Goal: Information Seeking & Learning: Learn about a topic

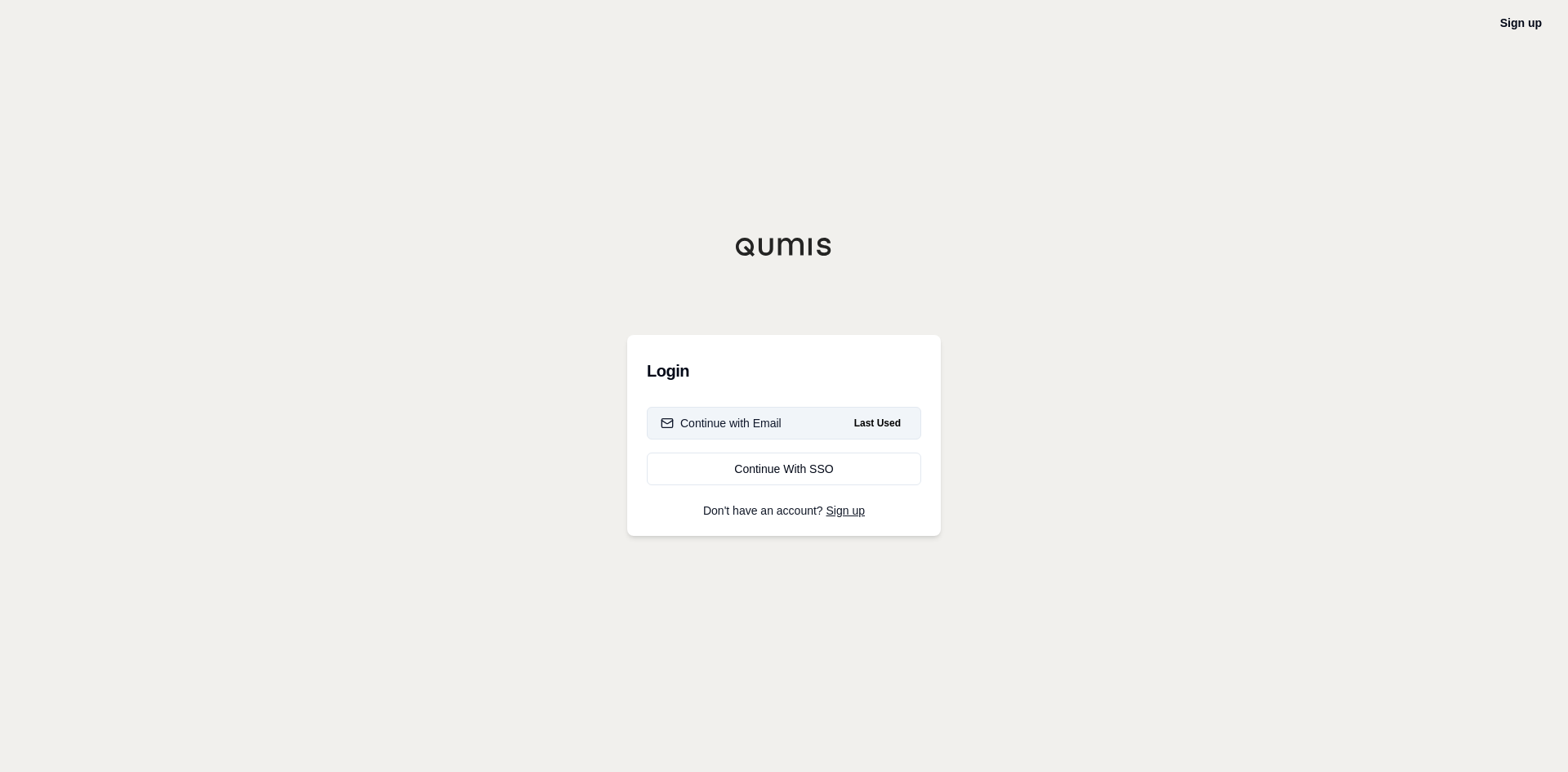
click at [754, 422] on div "Continue with Email" at bounding box center [722, 423] width 121 height 16
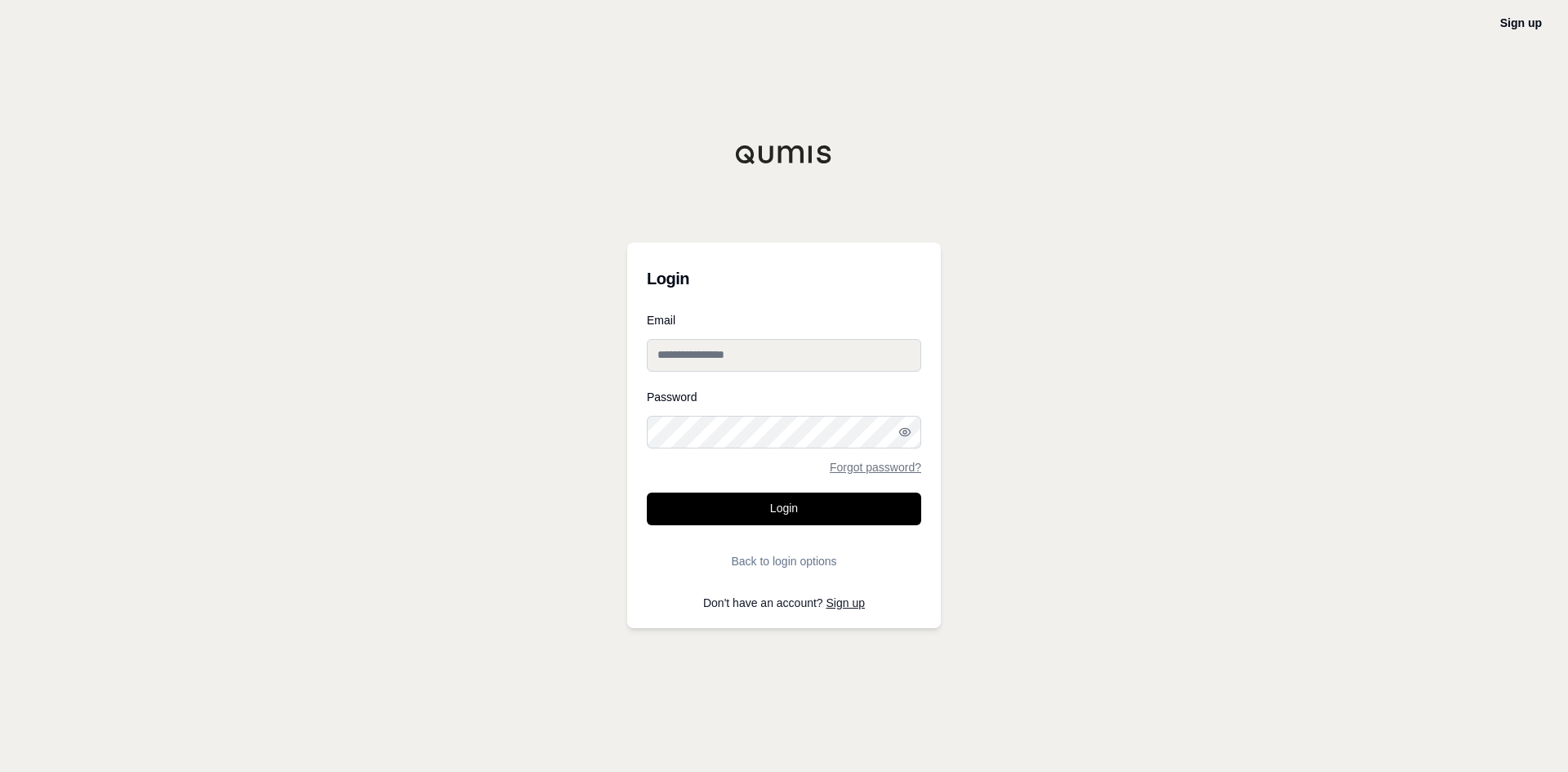
type input "**********"
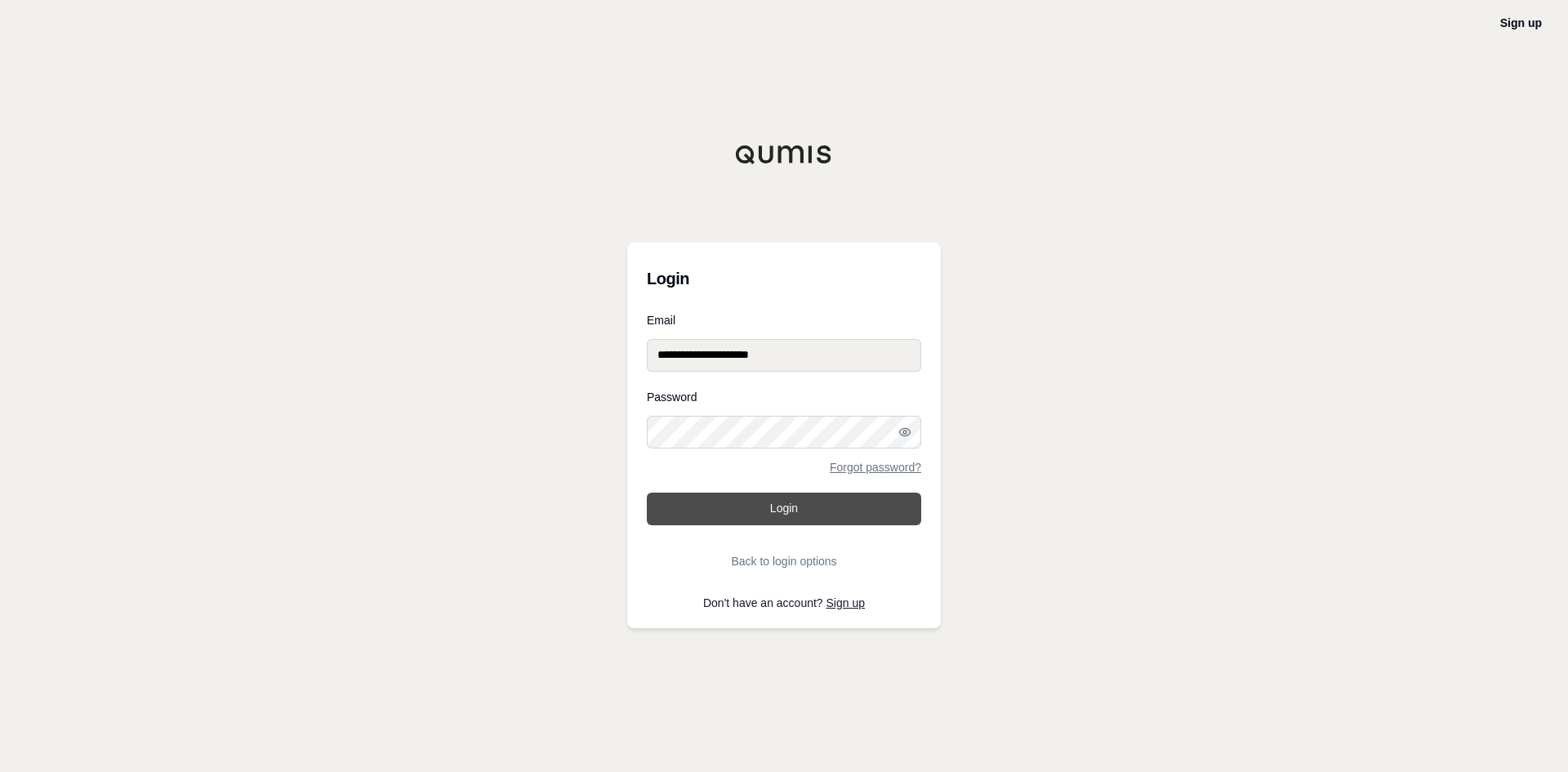
click at [757, 508] on button "Login" at bounding box center [784, 508] width 274 height 33
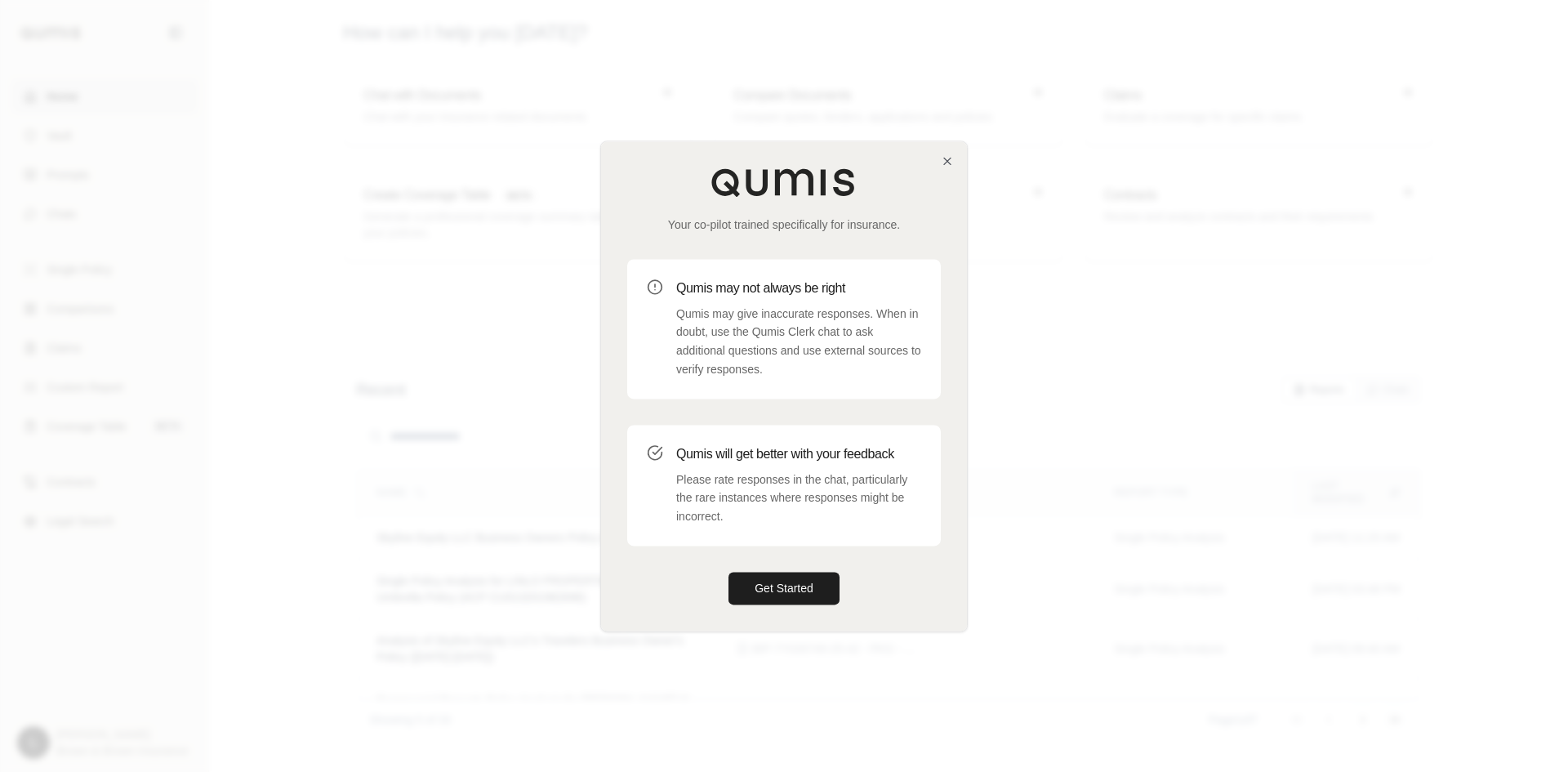
click at [794, 475] on p "Please rate responses in the chat, particularly the rare instances where respon…" at bounding box center [798, 499] width 245 height 55
click at [813, 589] on button "Get Started" at bounding box center [784, 589] width 111 height 33
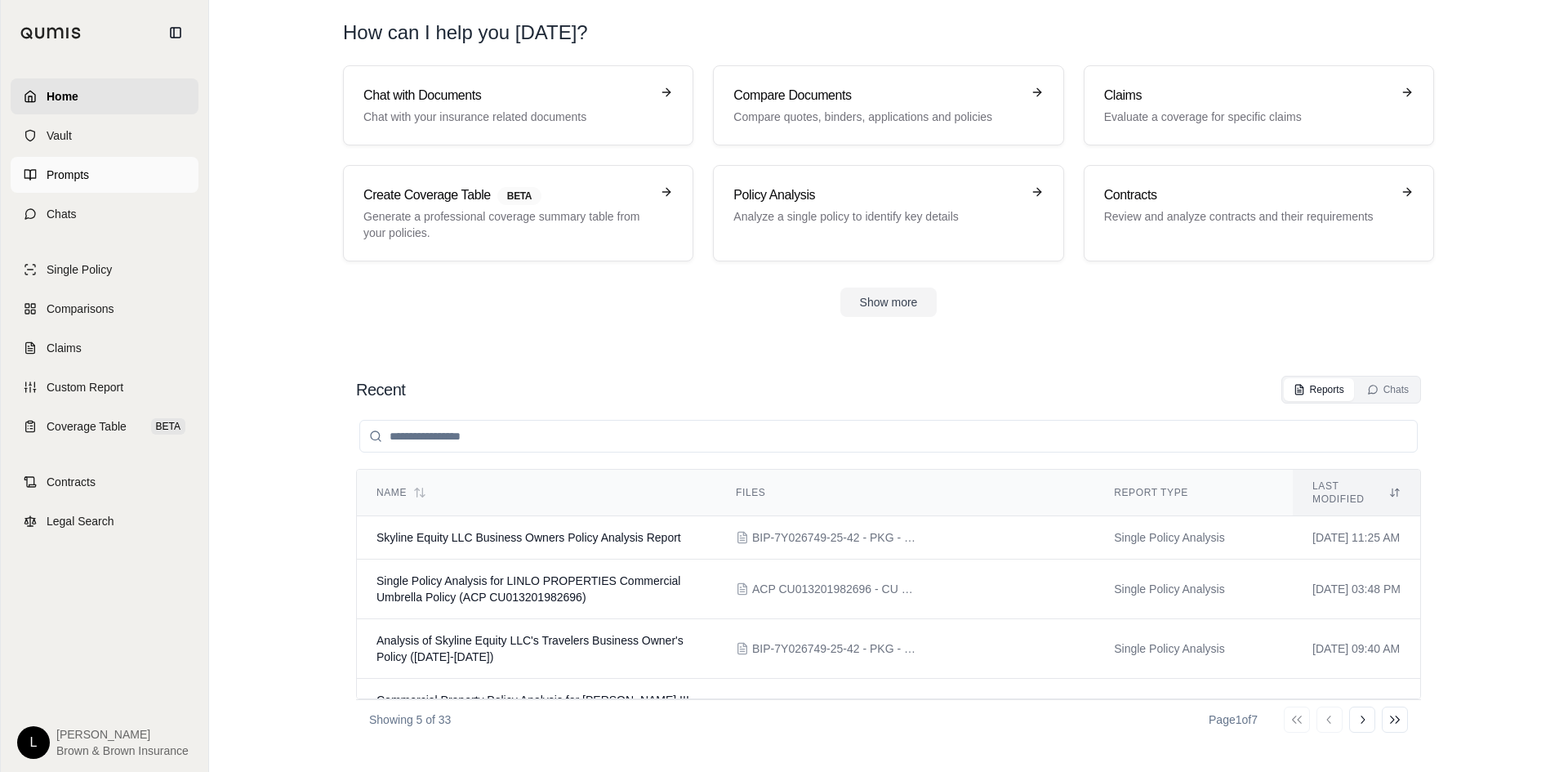
click at [99, 178] on link "Prompts" at bounding box center [104, 175] width 188 height 36
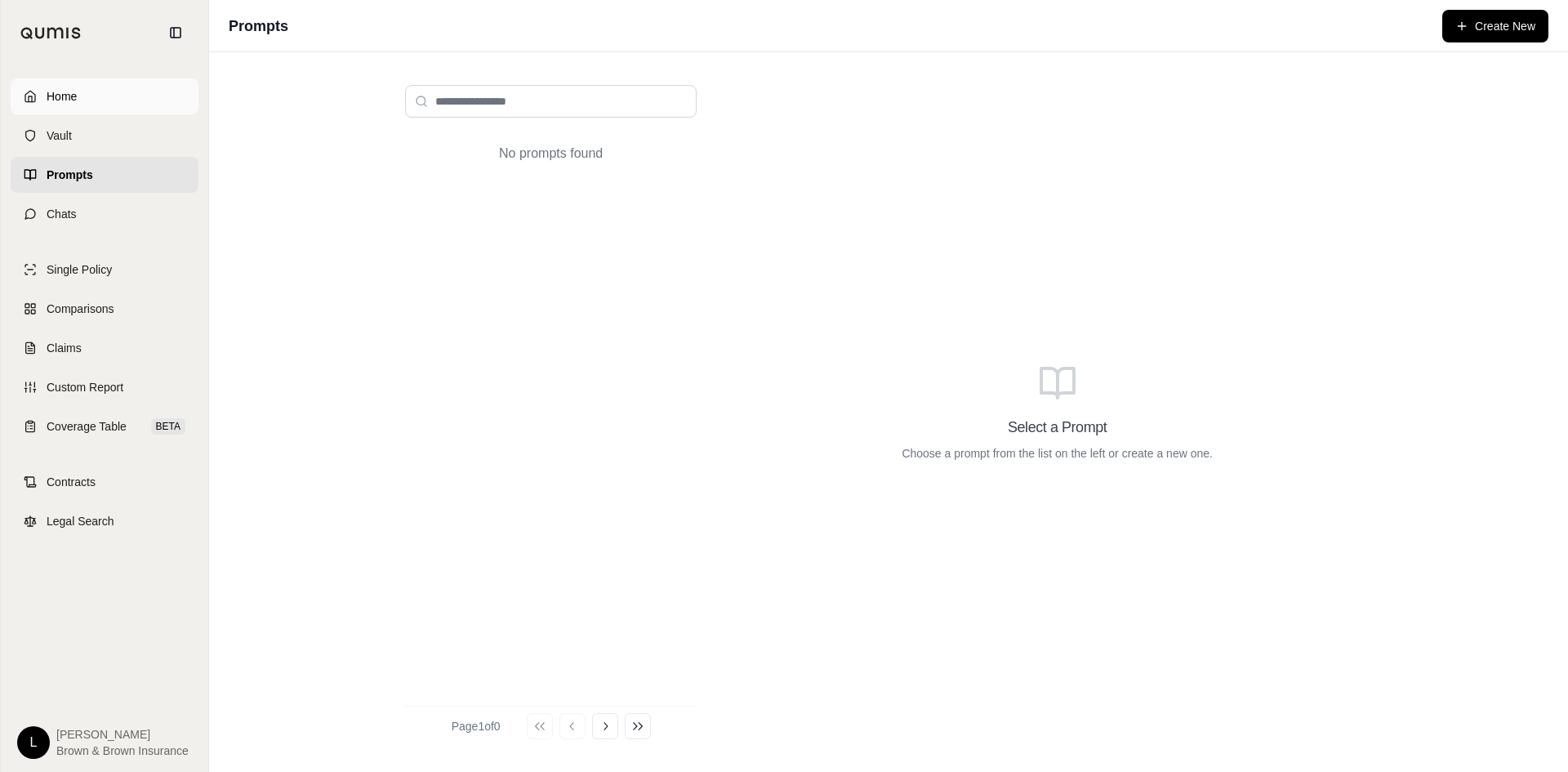
click at [85, 93] on link "Home" at bounding box center [104, 96] width 188 height 36
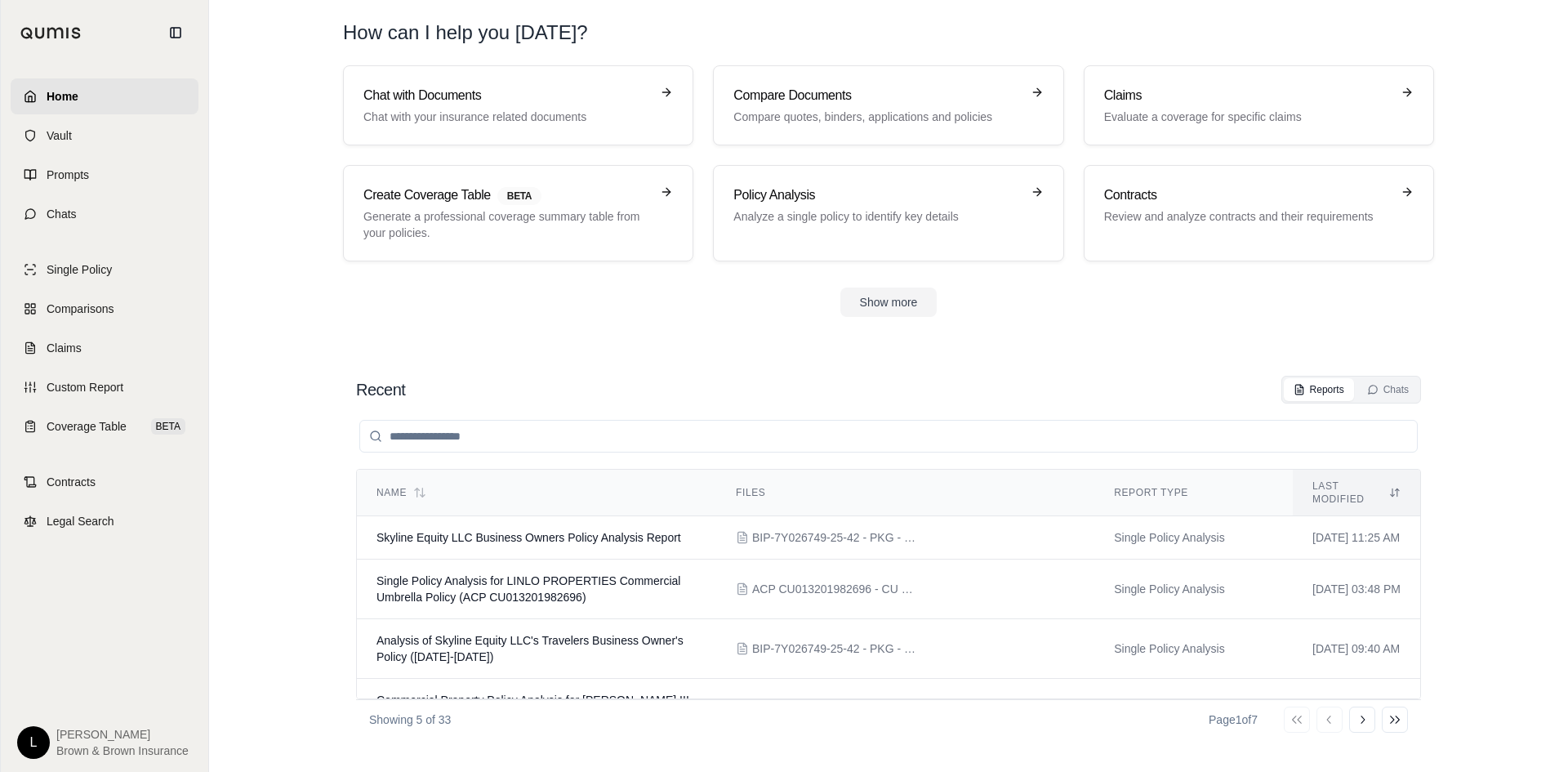
click at [111, 101] on link "Home" at bounding box center [104, 96] width 188 height 36
click at [872, 291] on button "Show more" at bounding box center [889, 302] width 97 height 29
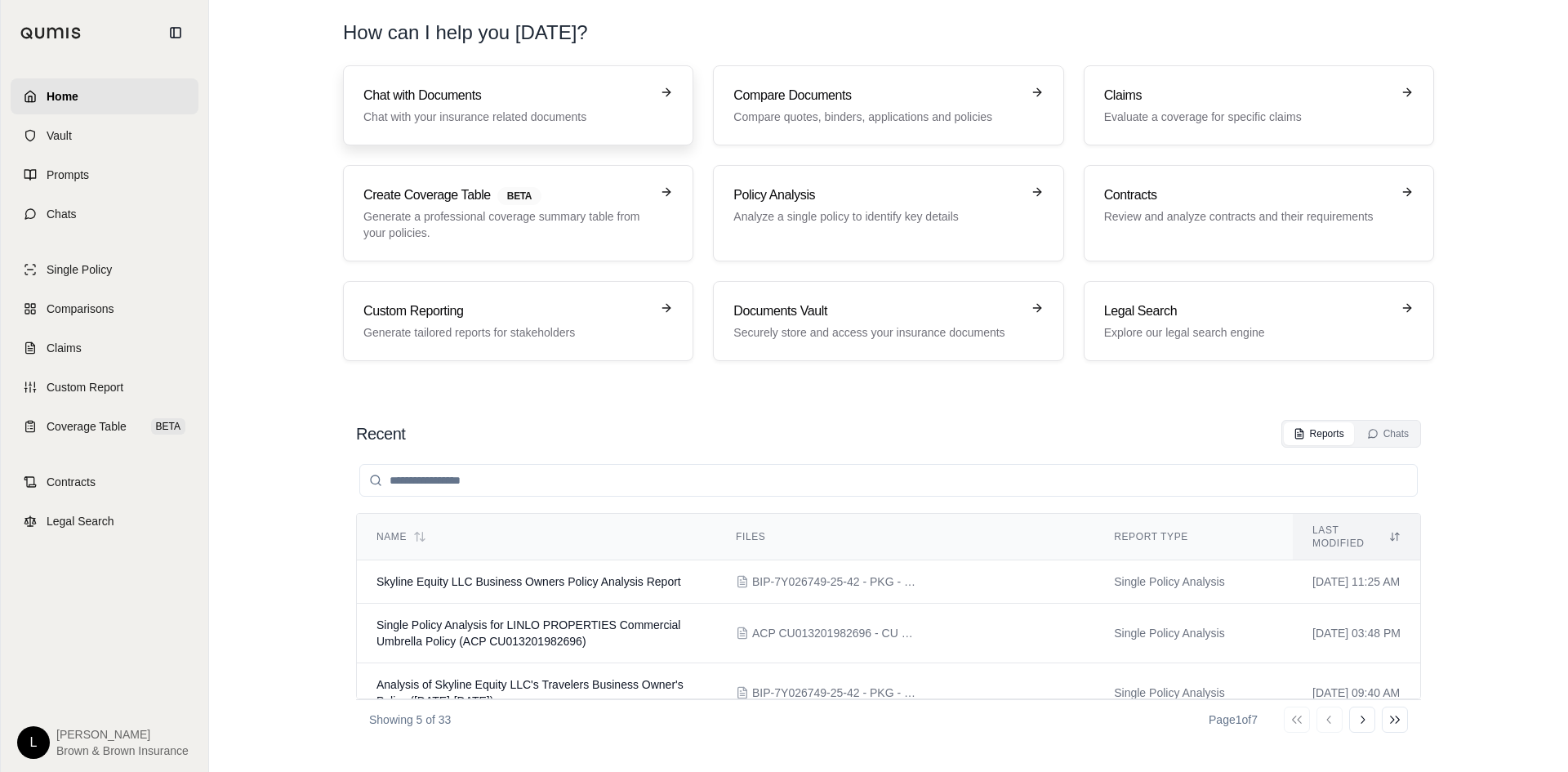
click at [371, 109] on p "Chat with your insurance related documents" at bounding box center [506, 117] width 287 height 16
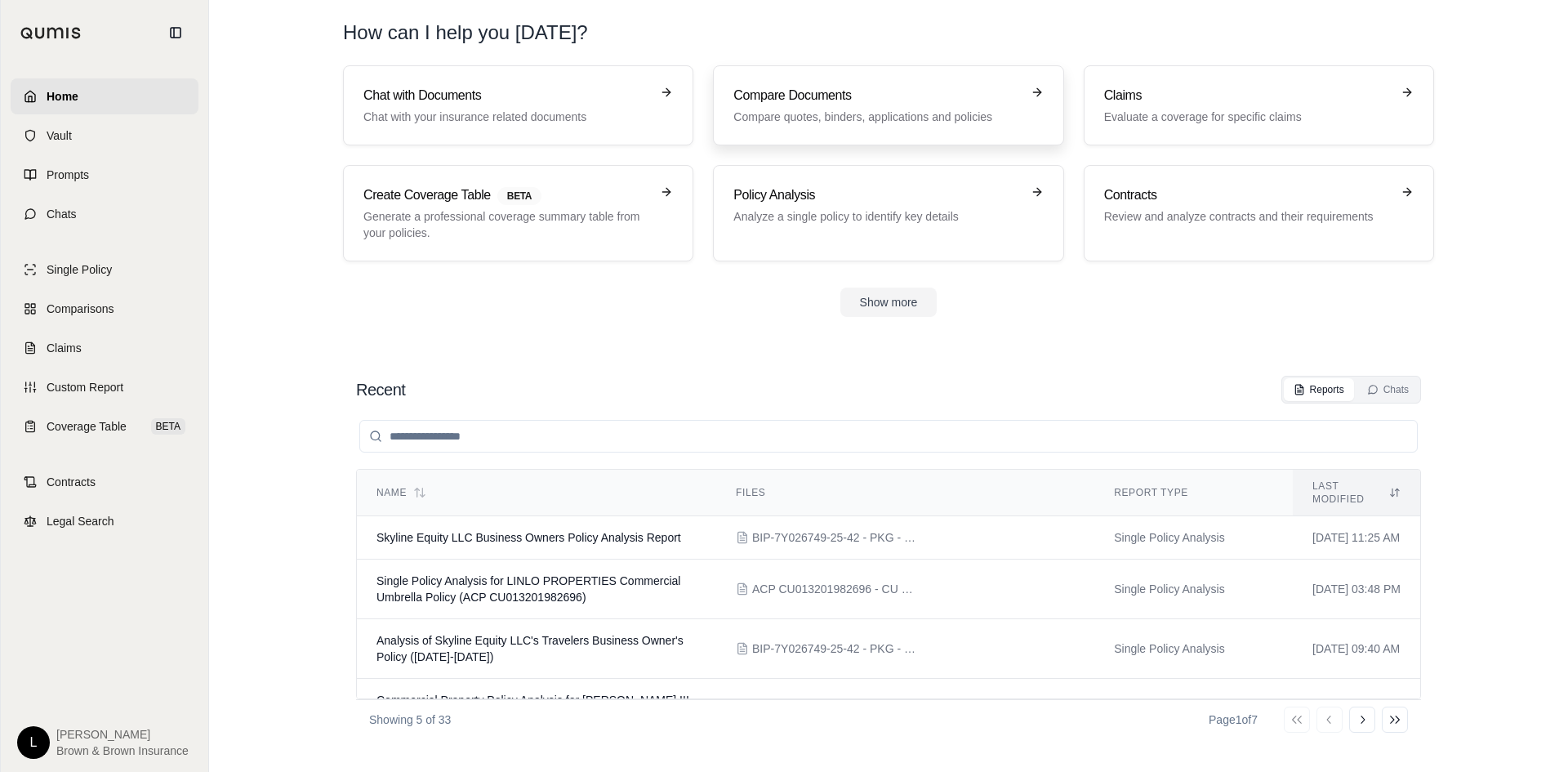
click at [925, 96] on h3 "Compare Documents" at bounding box center [877, 95] width 287 height 20
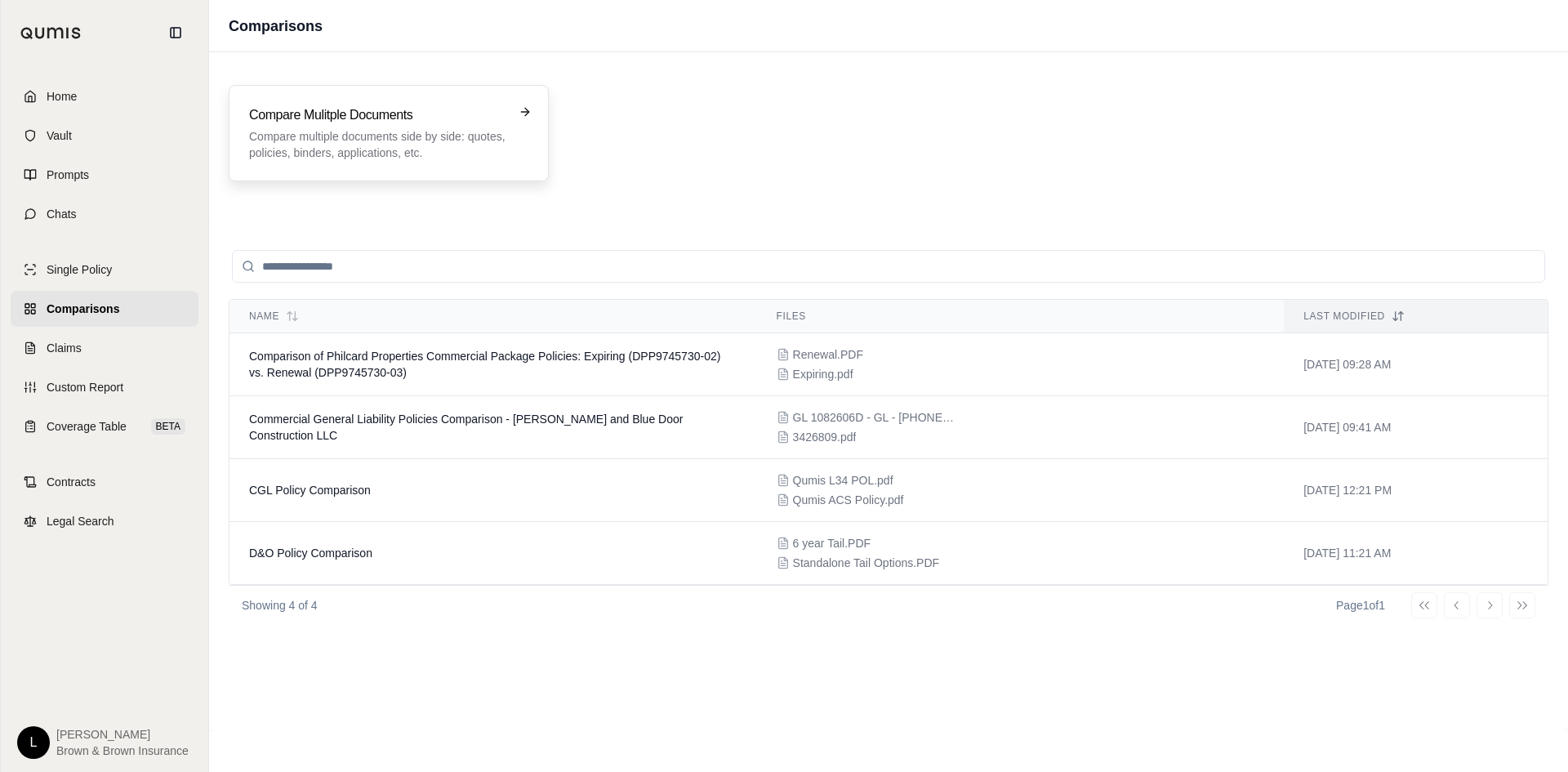
drag, startPoint x: 519, startPoint y: 189, endPoint x: 543, endPoint y: 175, distance: 27.8
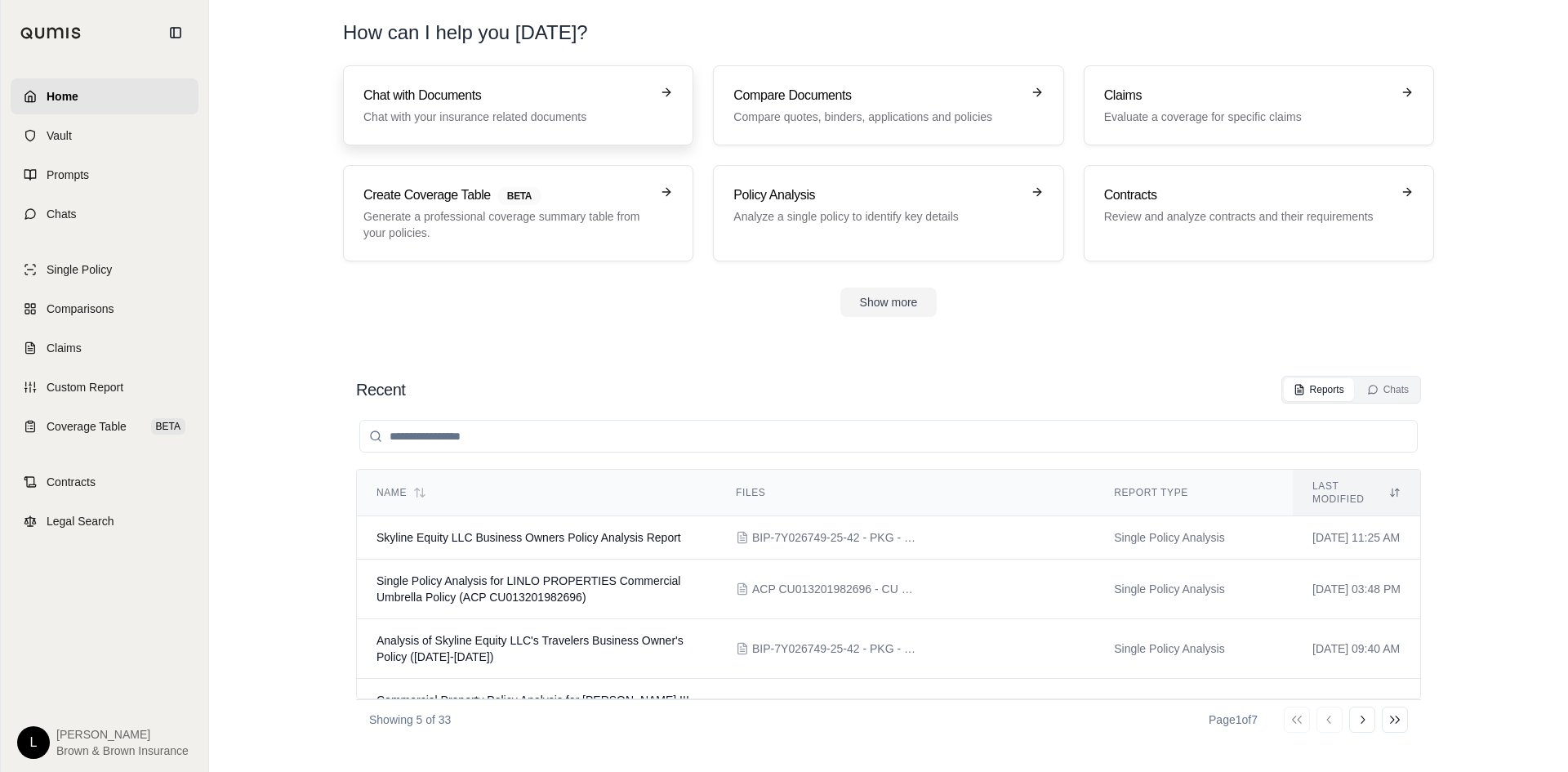
click at [508, 89] on h3 "Chat with Documents" at bounding box center [506, 95] width 287 height 20
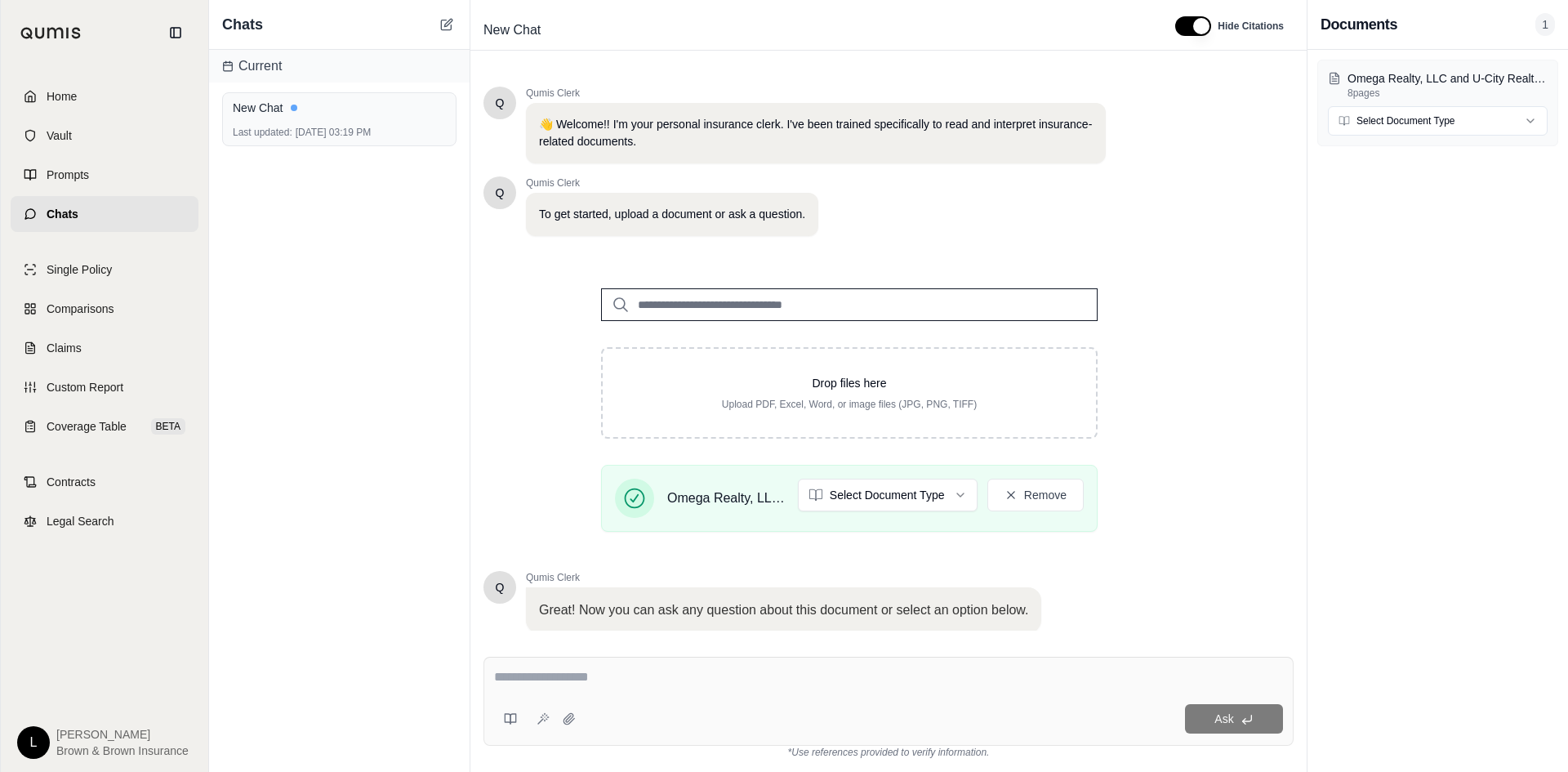
scroll to position [110, 0]
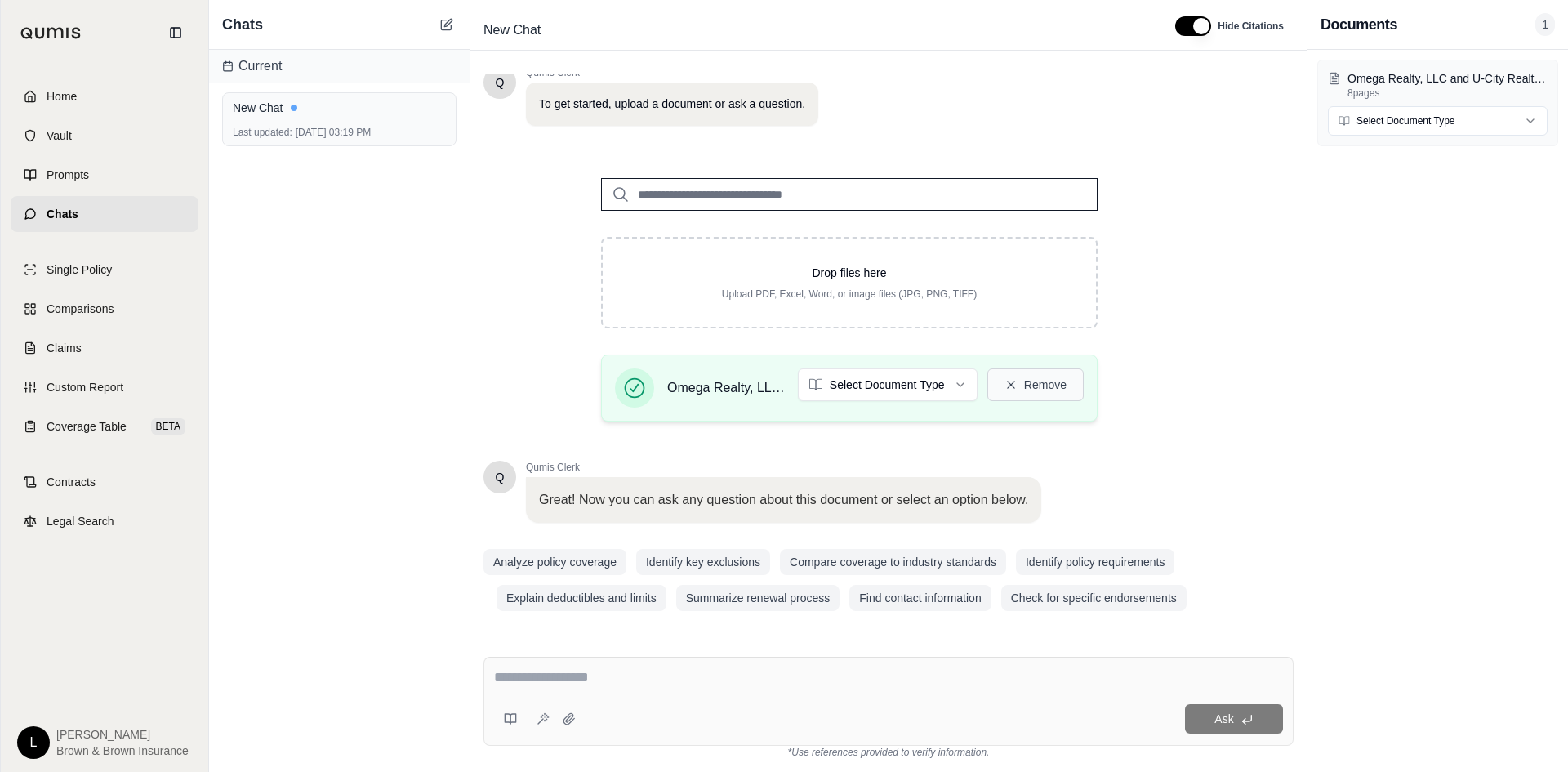
click at [1043, 385] on button "Remove" at bounding box center [1036, 385] width 96 height 33
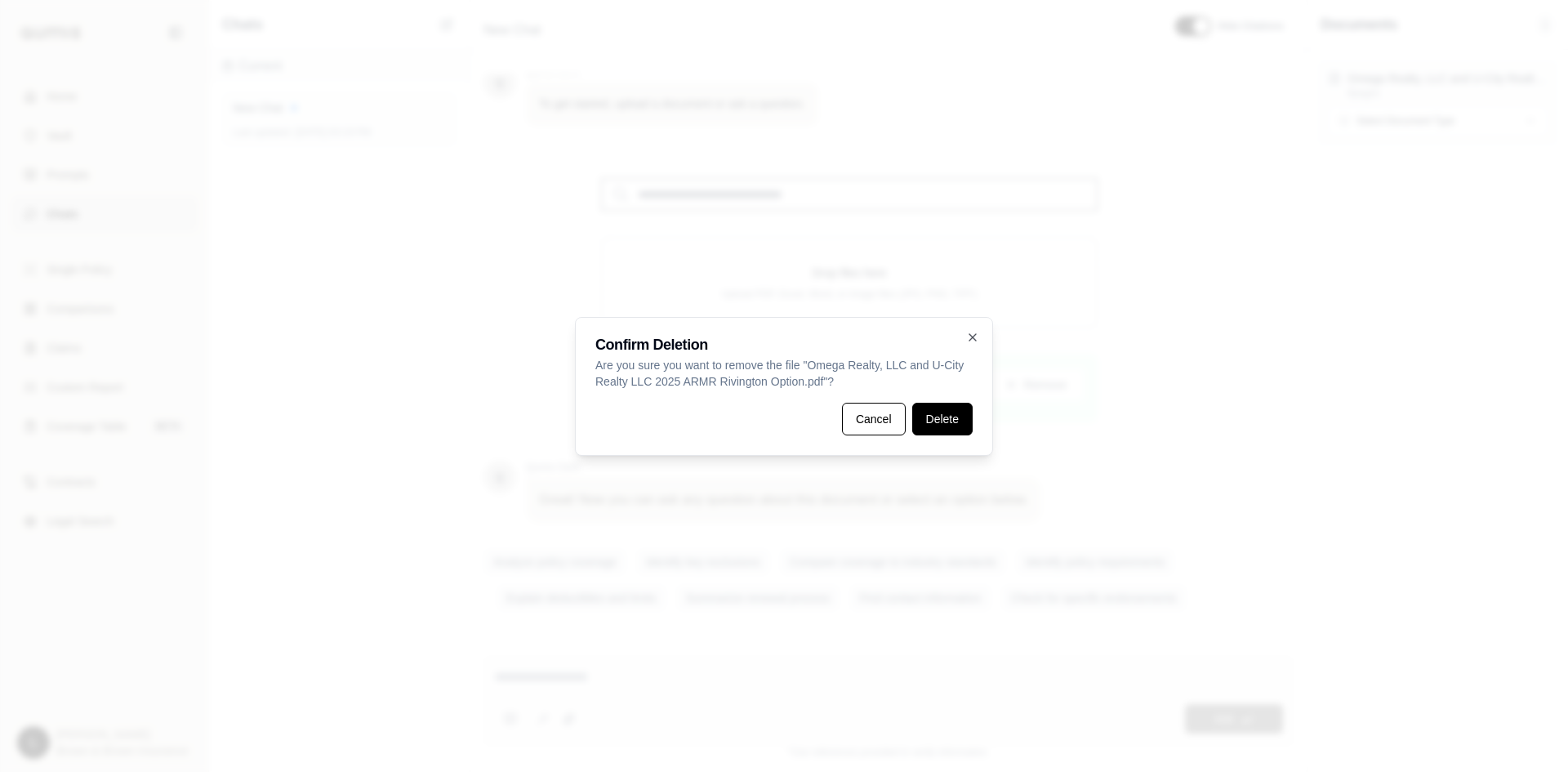
click at [935, 418] on button "Delete" at bounding box center [942, 419] width 61 height 33
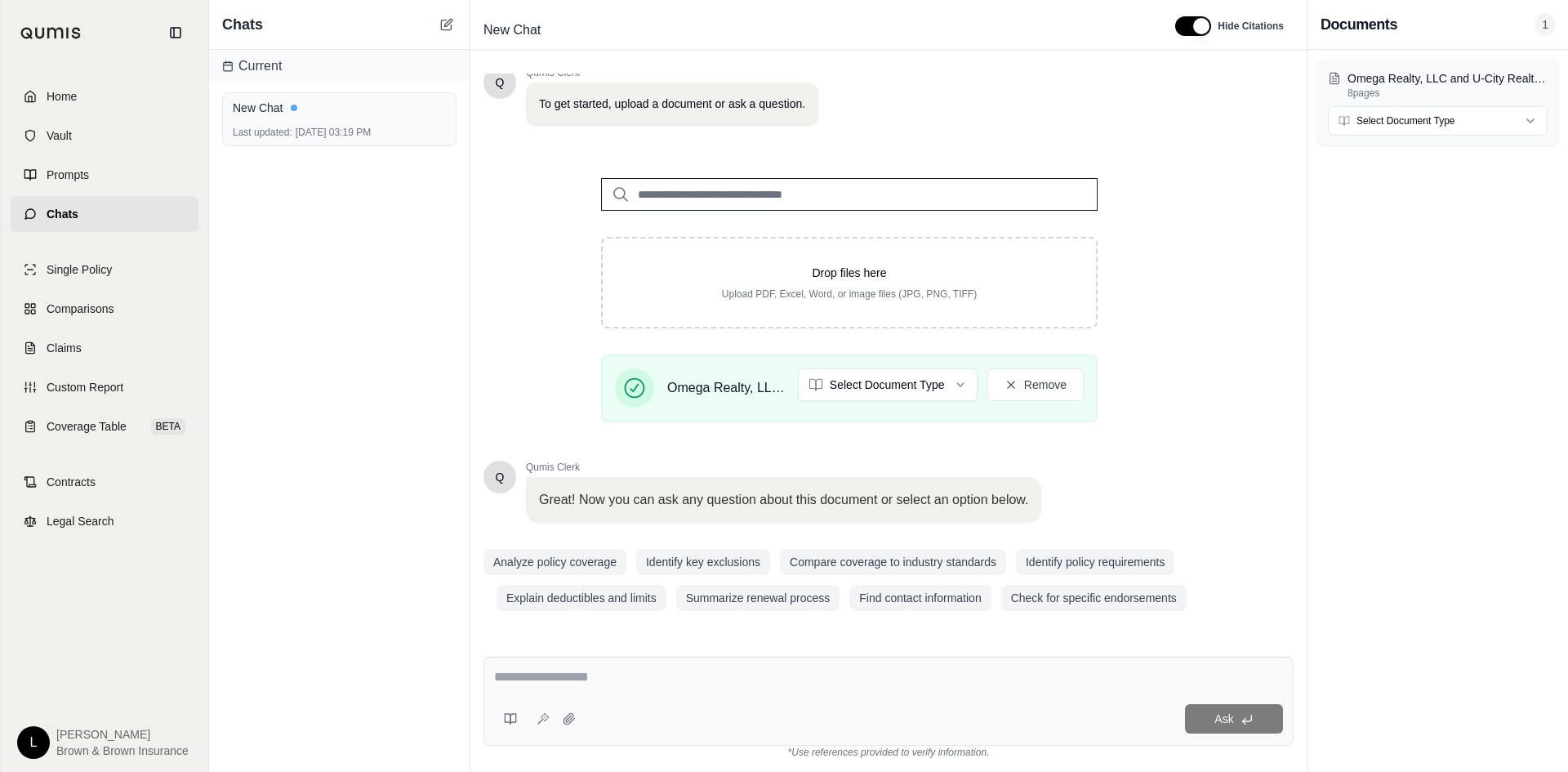
click at [747, 702] on div "Ask" at bounding box center [888, 702] width 811 height 89
click at [746, 680] on textarea at bounding box center [888, 678] width 789 height 20
click at [584, 561] on button "Analyze policy coverage" at bounding box center [554, 562] width 143 height 26
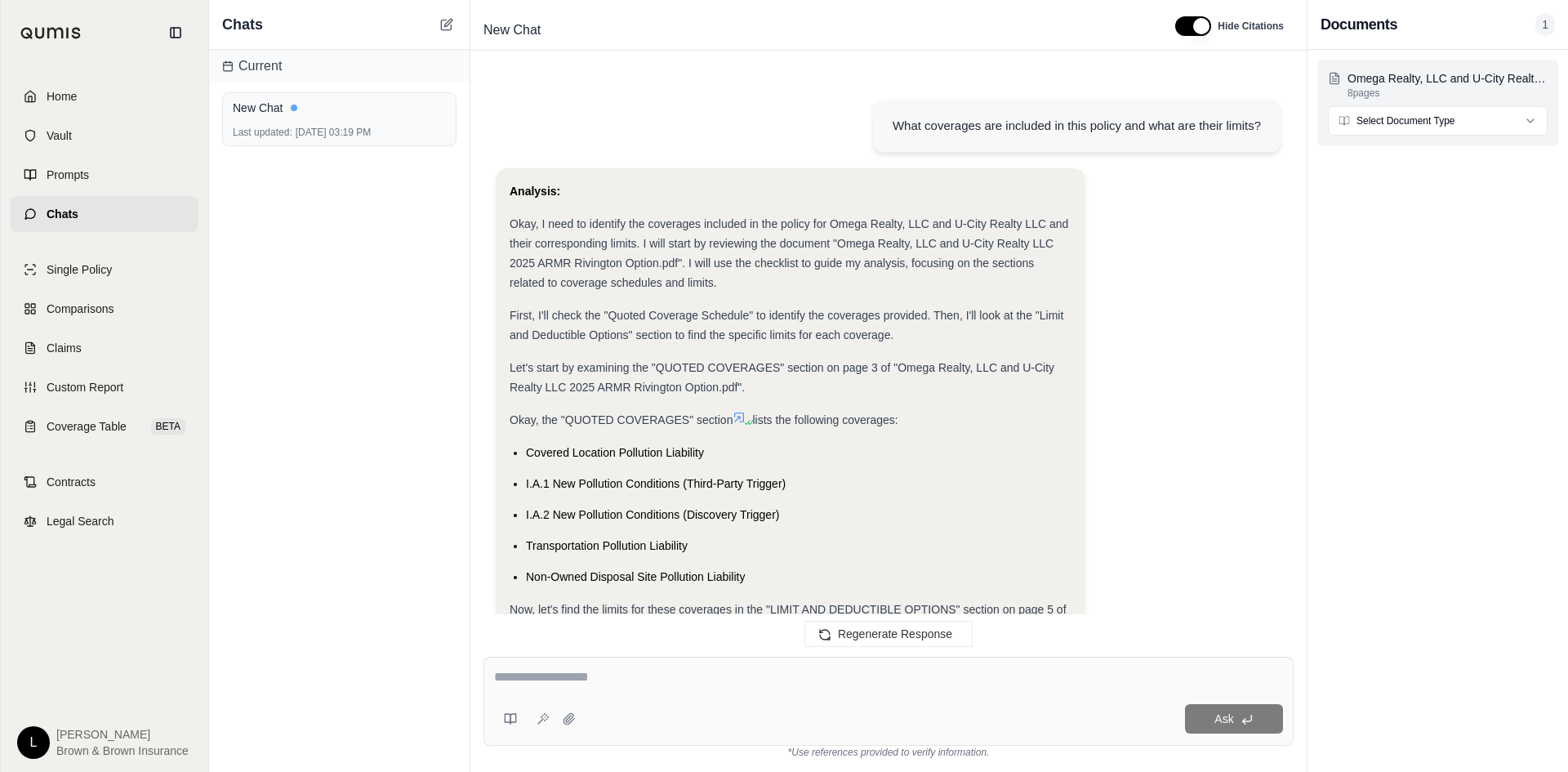
scroll to position [628, 0]
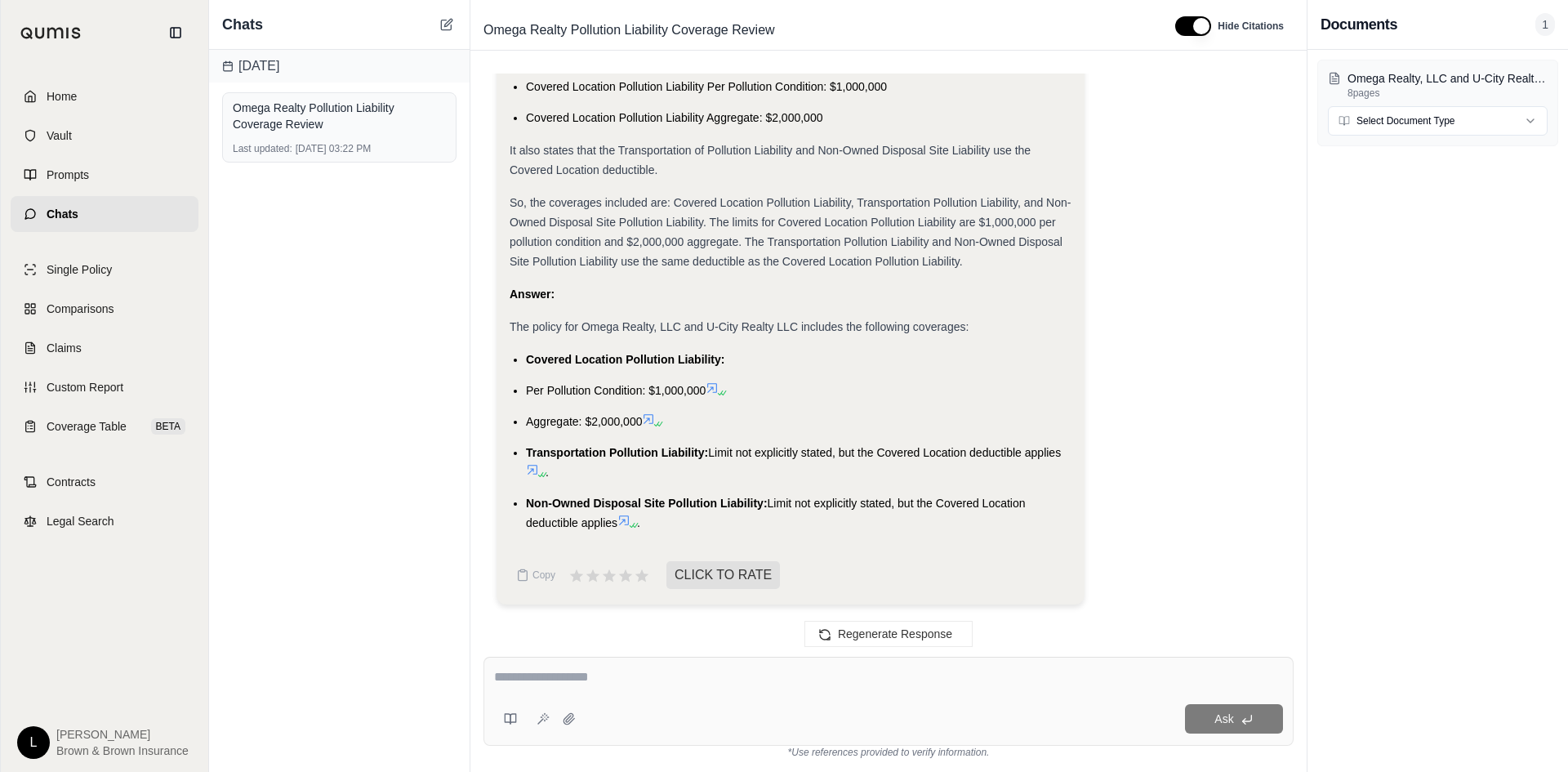
click at [667, 674] on textarea at bounding box center [888, 678] width 789 height 20
type textarea "**********"
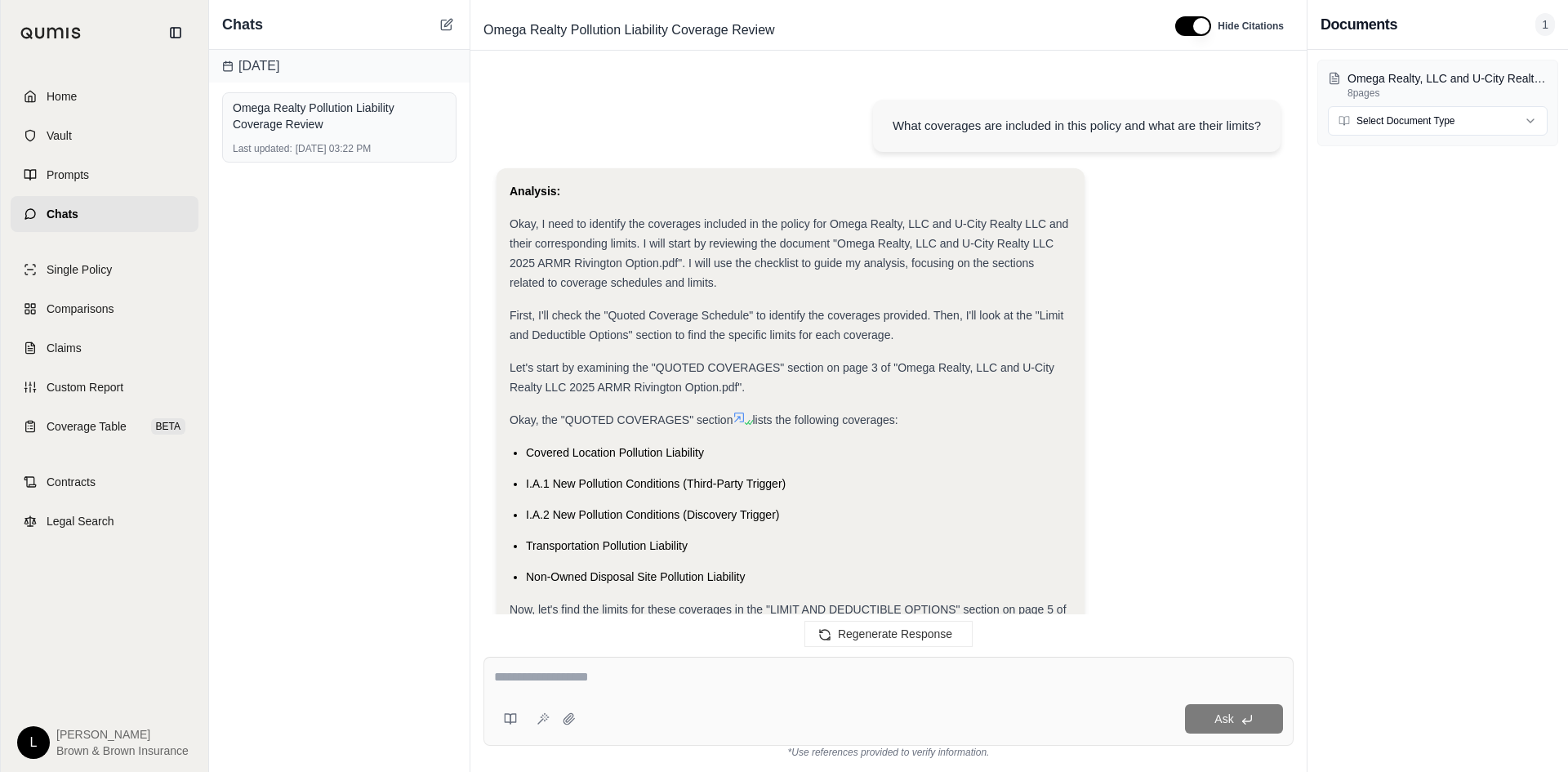
scroll to position [1426, 0]
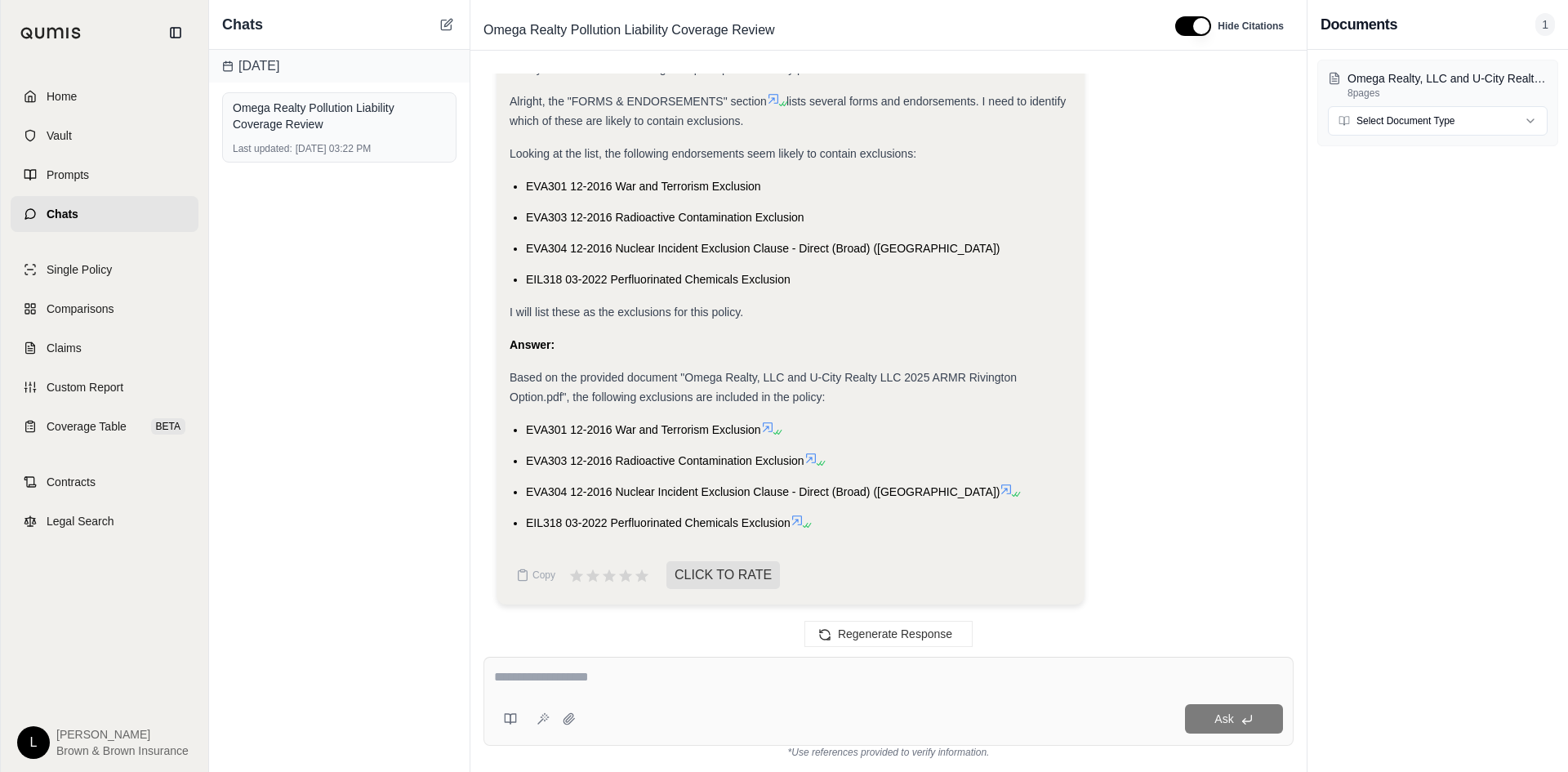
click at [804, 519] on icon at bounding box center [797, 520] width 13 height 13
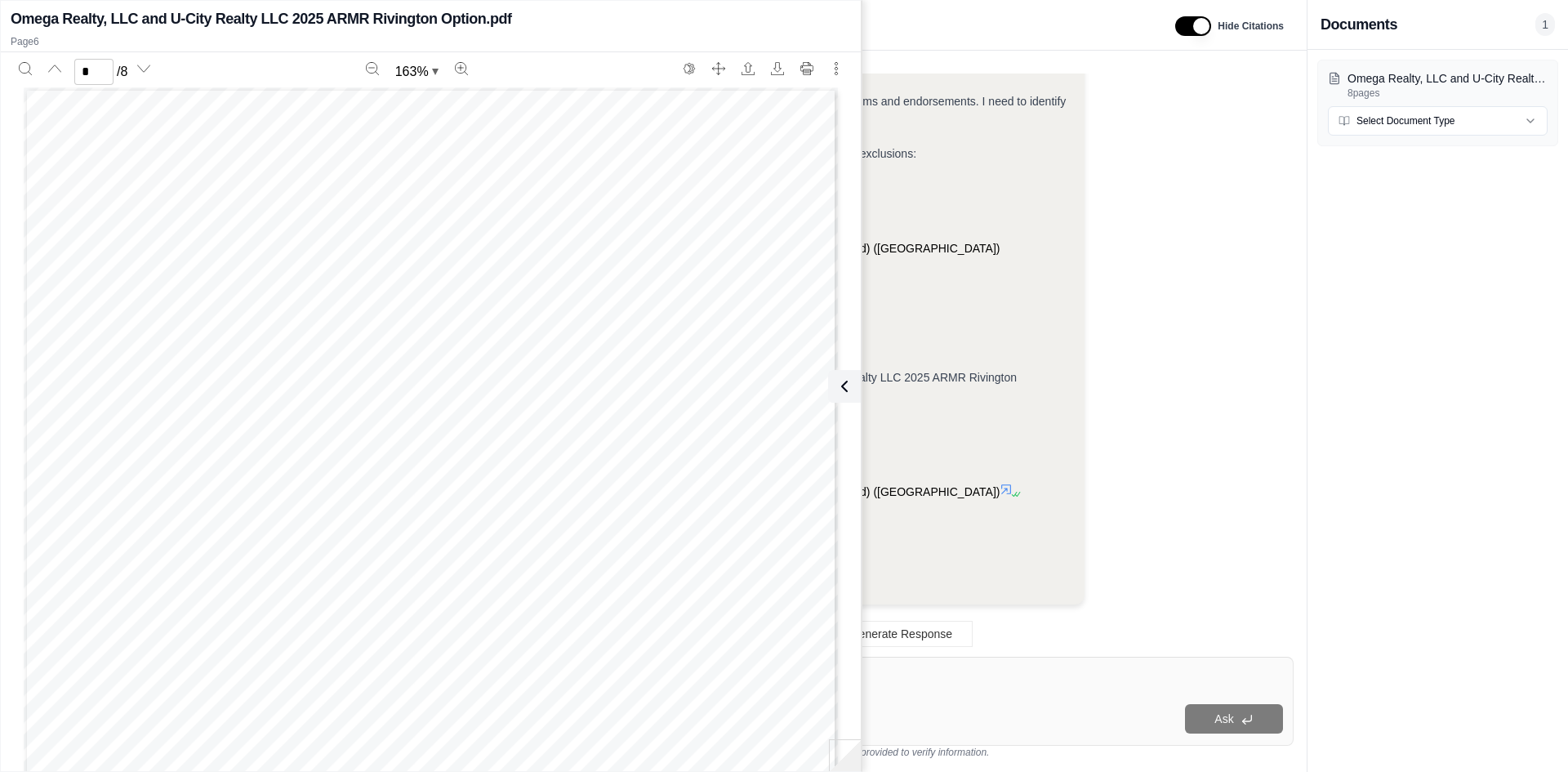
scroll to position [5272, 0]
click at [202, 601] on span "EIL318 03-2022" at bounding box center [196, 606] width 93 height 13
drag, startPoint x: 290, startPoint y: 522, endPoint x: 292, endPoint y: 409, distance: 113.0
drag, startPoint x: 292, startPoint y: 409, endPoint x: 284, endPoint y: 254, distance: 155.2
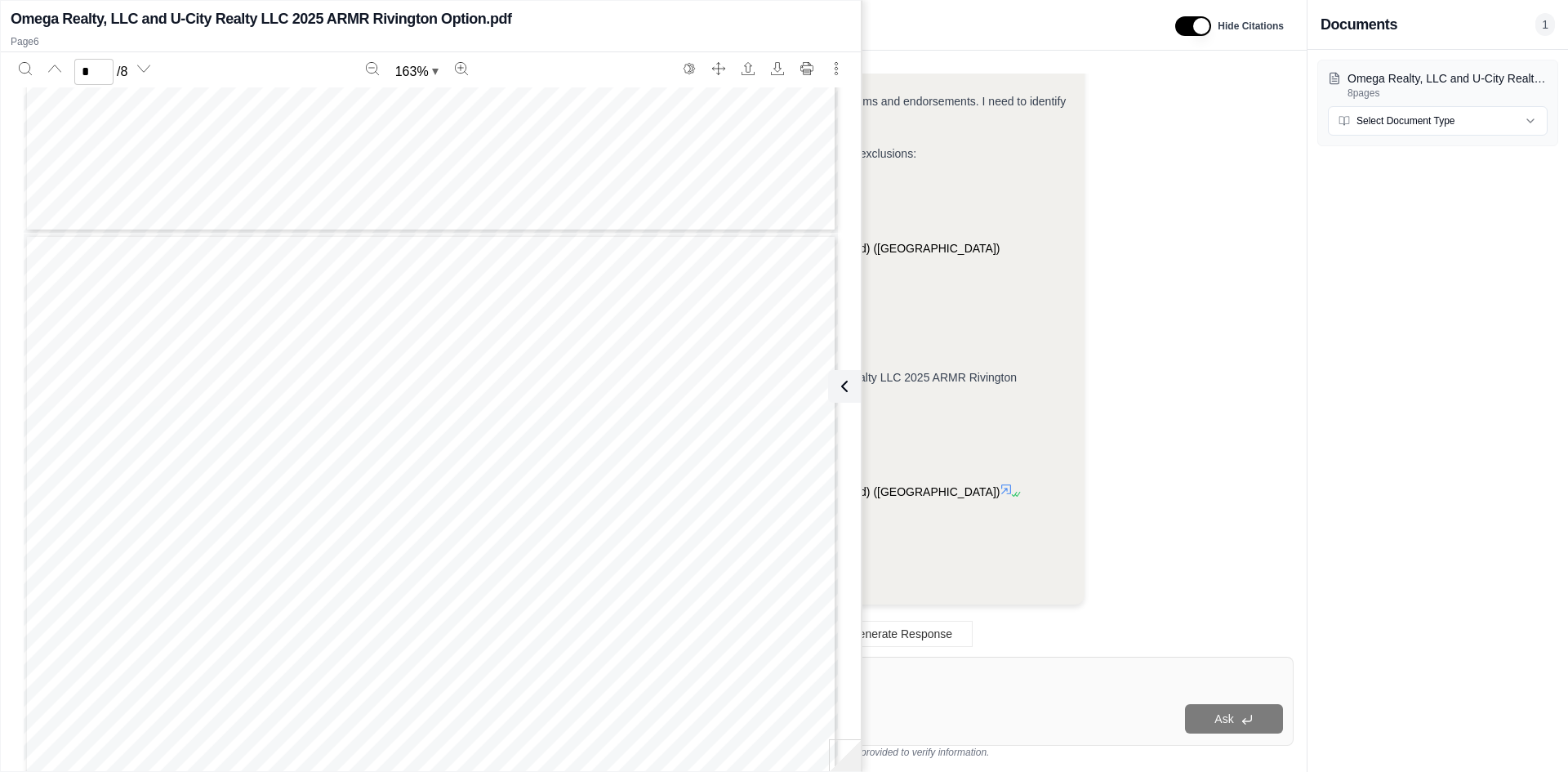
drag, startPoint x: 282, startPoint y: 568, endPoint x: 281, endPoint y: 423, distance: 145.0
type input "*"
drag, startPoint x: 284, startPoint y: 587, endPoint x: 272, endPoint y: 164, distance: 423.2
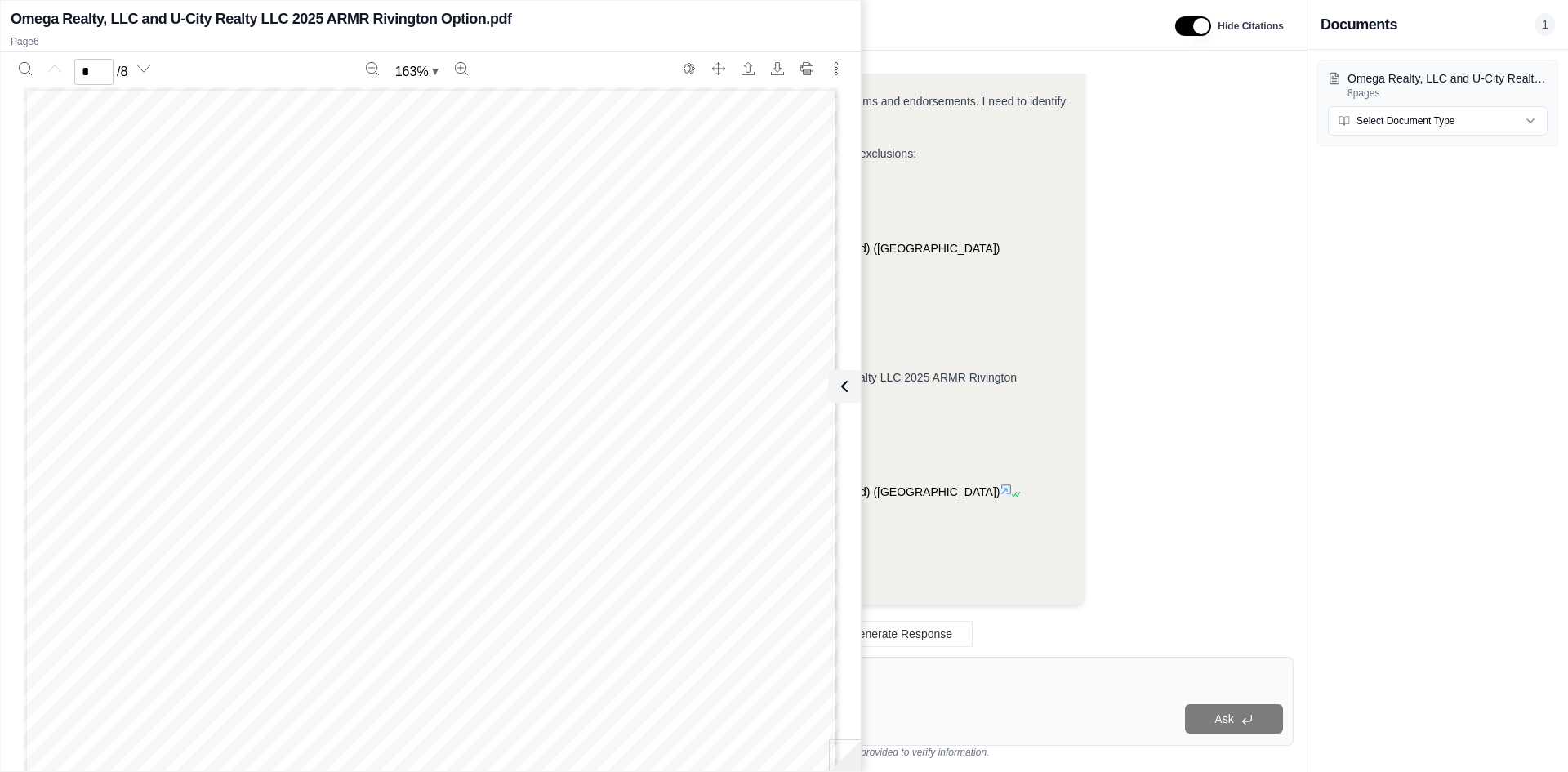
click at [1376, 437] on div "Omega Realty, LLC and U-City Realty LLC 2025 ARMR Rivington Option.pdf 8 pages …" at bounding box center [1438, 410] width 261 height 722
click at [829, 398] on button at bounding box center [841, 386] width 33 height 33
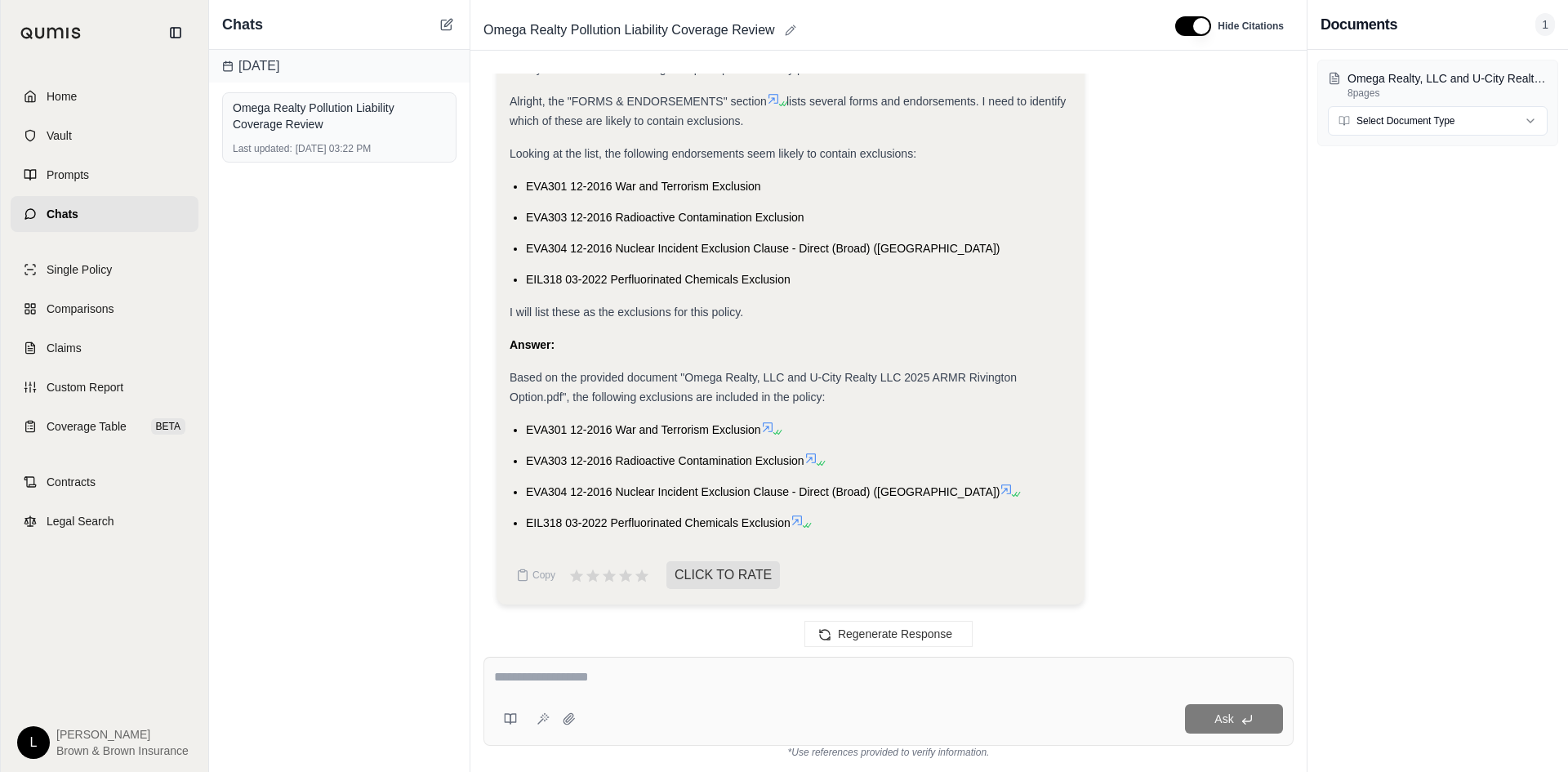
click at [136, 226] on link "Chats" at bounding box center [104, 214] width 188 height 36
click at [64, 77] on div "Home Vault Prompts Chats Single Policy Comparisons Claims Custom Report Coverag…" at bounding box center [104, 419] width 207 height 707
click at [80, 103] on link "Home" at bounding box center [104, 96] width 188 height 36
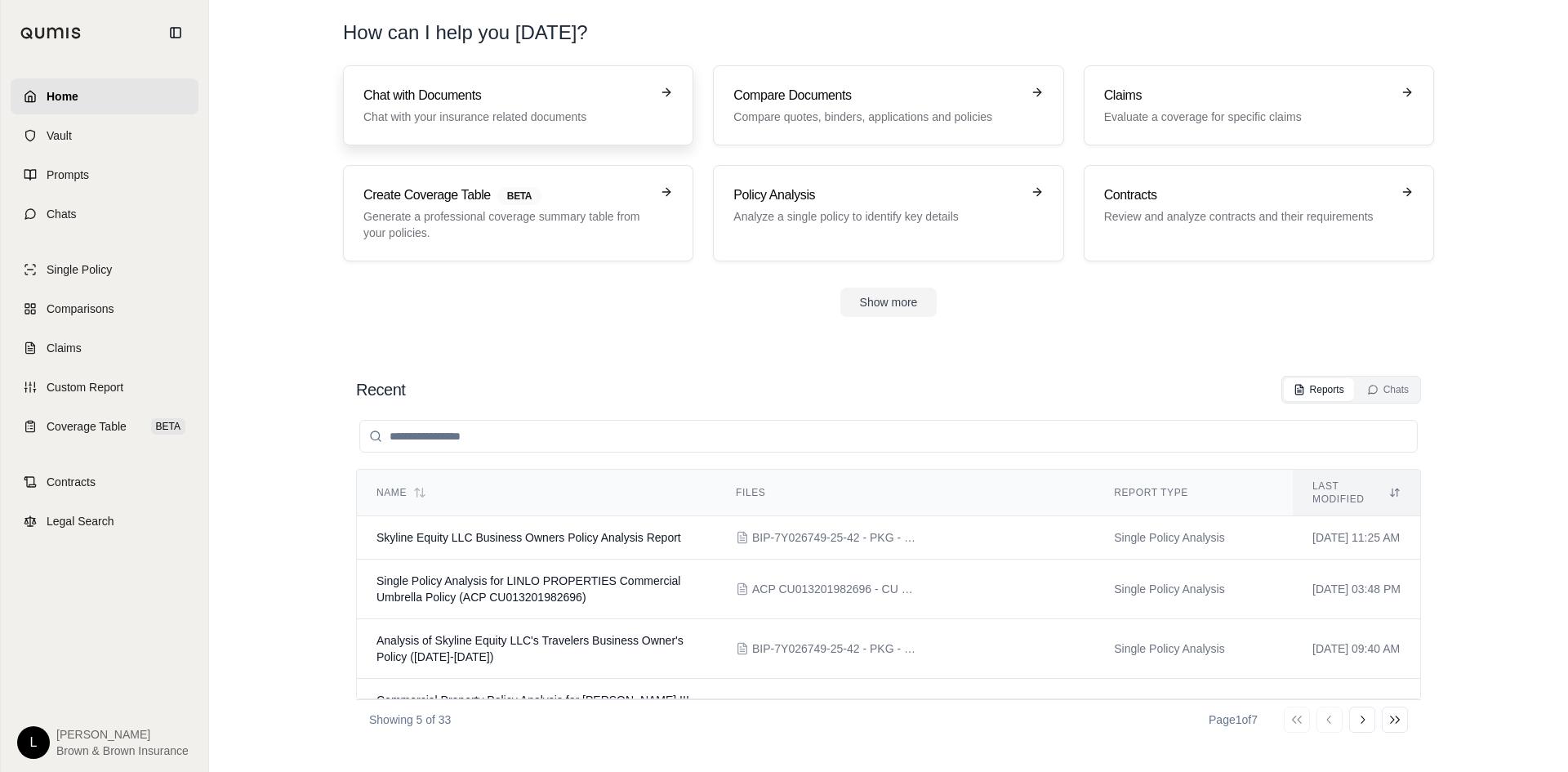
click at [505, 137] on link "Chat with Documents Chat with your insurance related documents" at bounding box center [519, 105] width 351 height 80
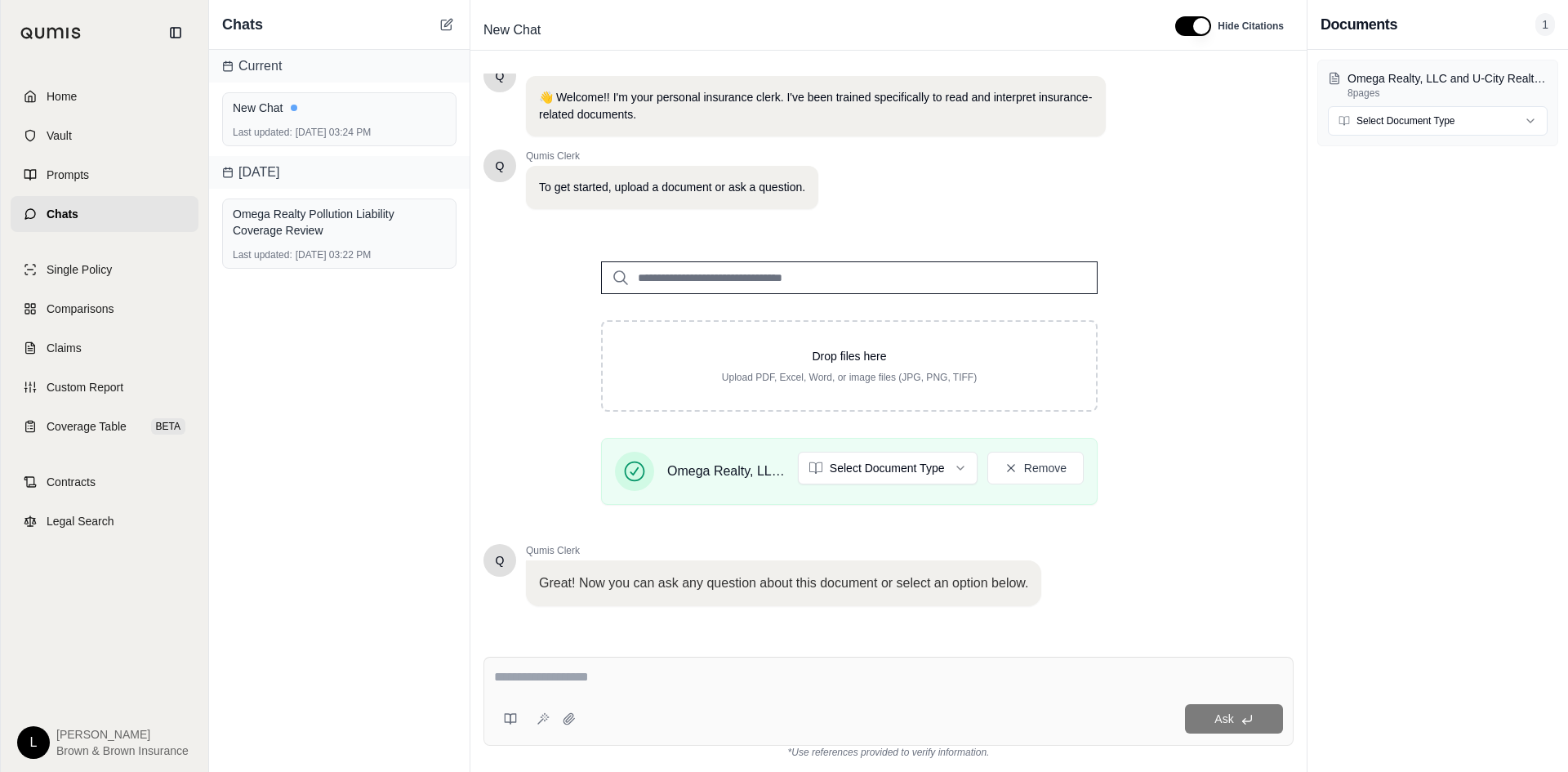
scroll to position [110, 0]
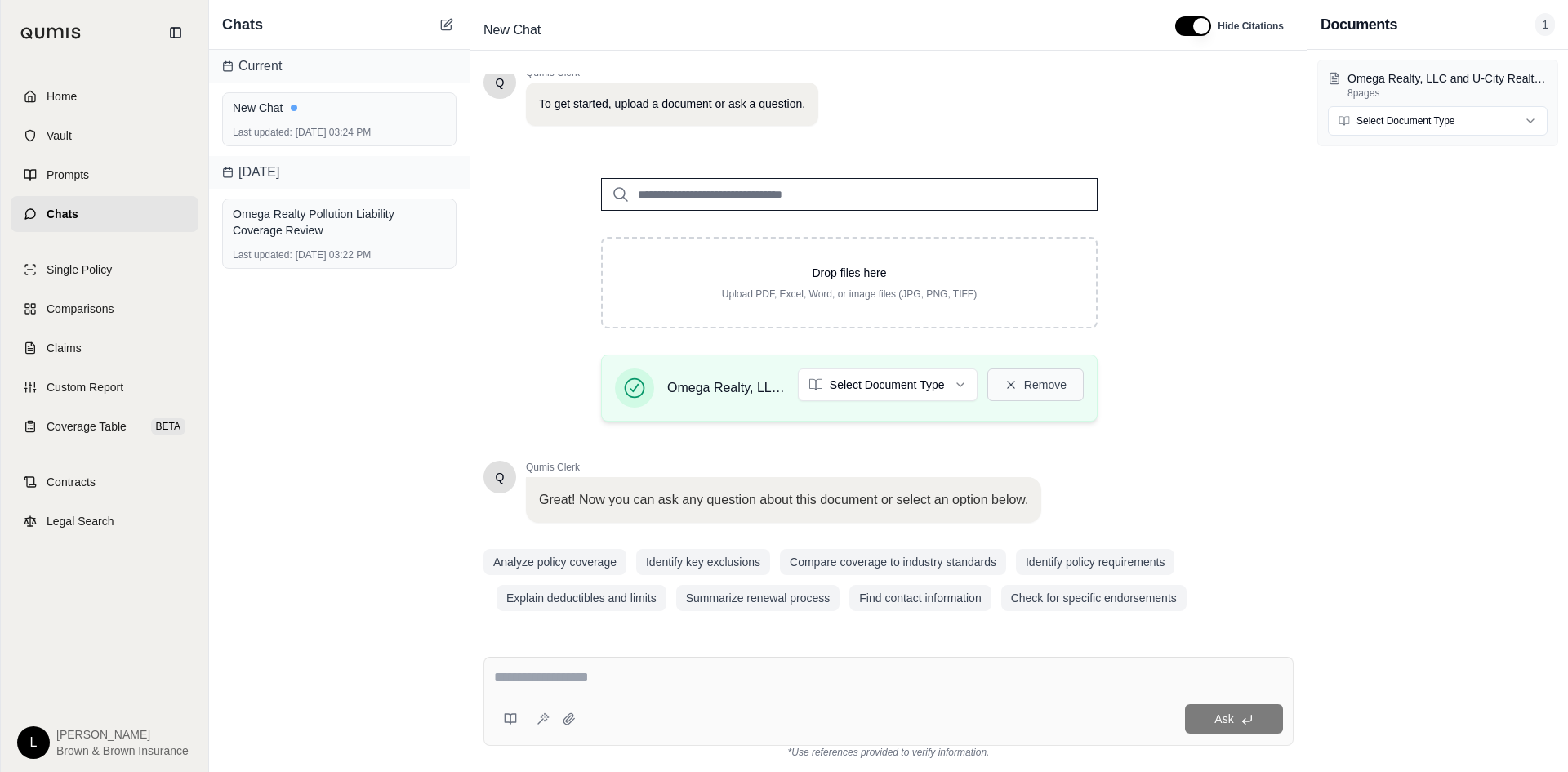
click at [1060, 384] on button "Remove" at bounding box center [1036, 385] width 96 height 33
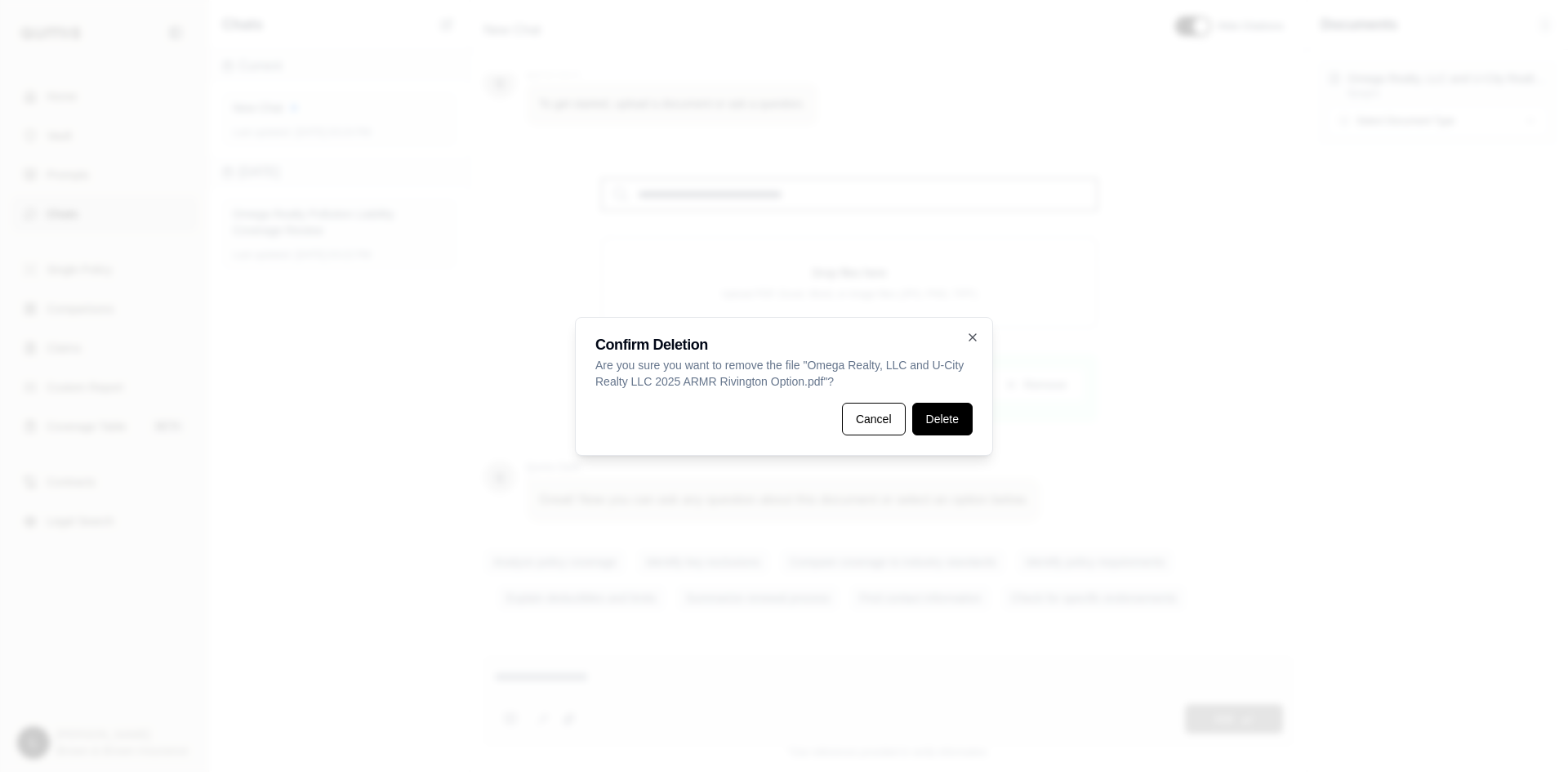
click at [967, 429] on button "Delete" at bounding box center [942, 419] width 61 height 33
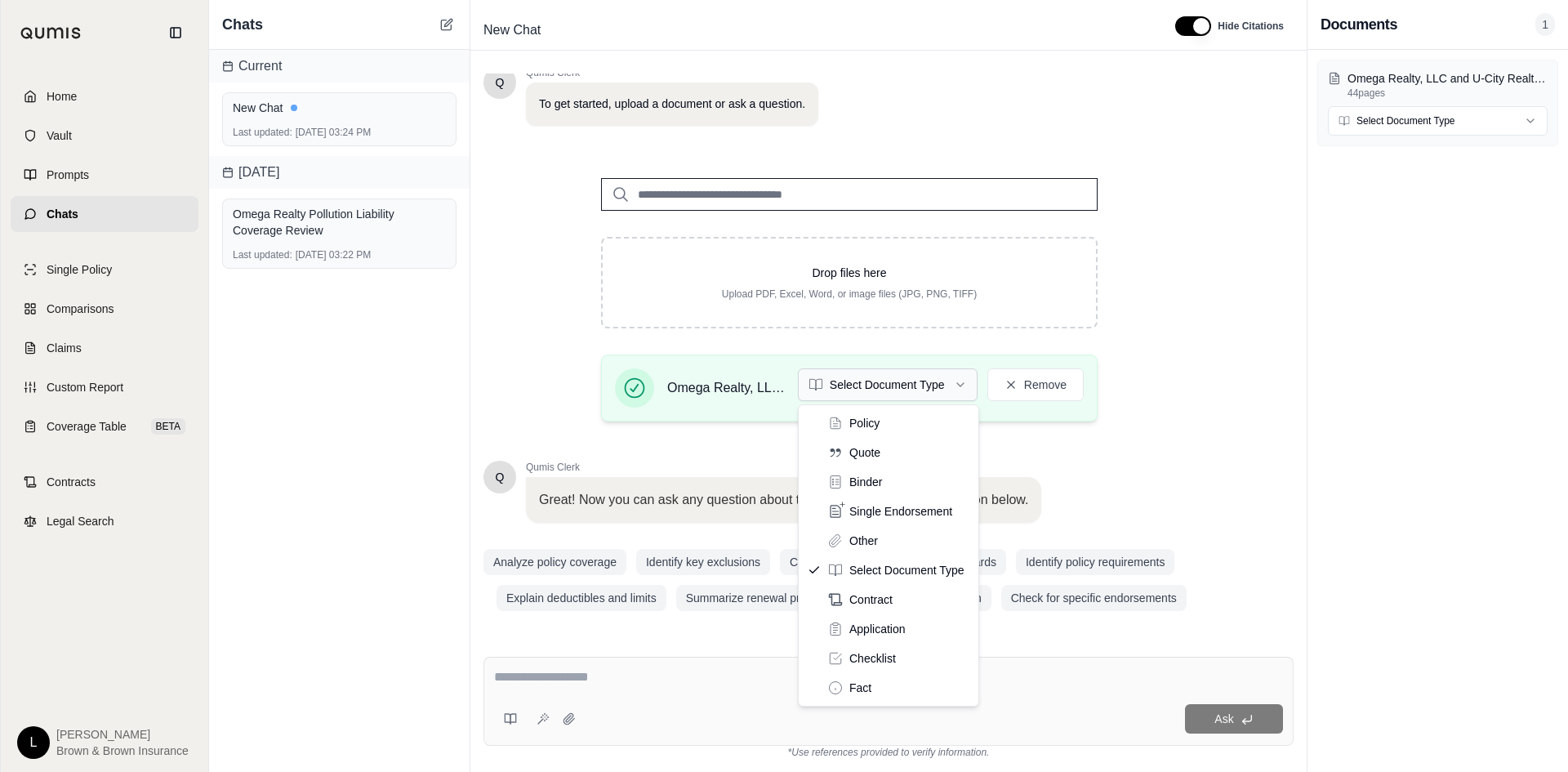
click at [950, 371] on html "Home Vault Prompts Chats Single Policy Comparisons Claims Custom Report Coverag…" at bounding box center [784, 386] width 1568 height 772
click at [1288, 463] on html "Home Vault Prompts Chats Single Policy Comparisons Claims Custom Report Coverag…" at bounding box center [784, 386] width 1568 height 772
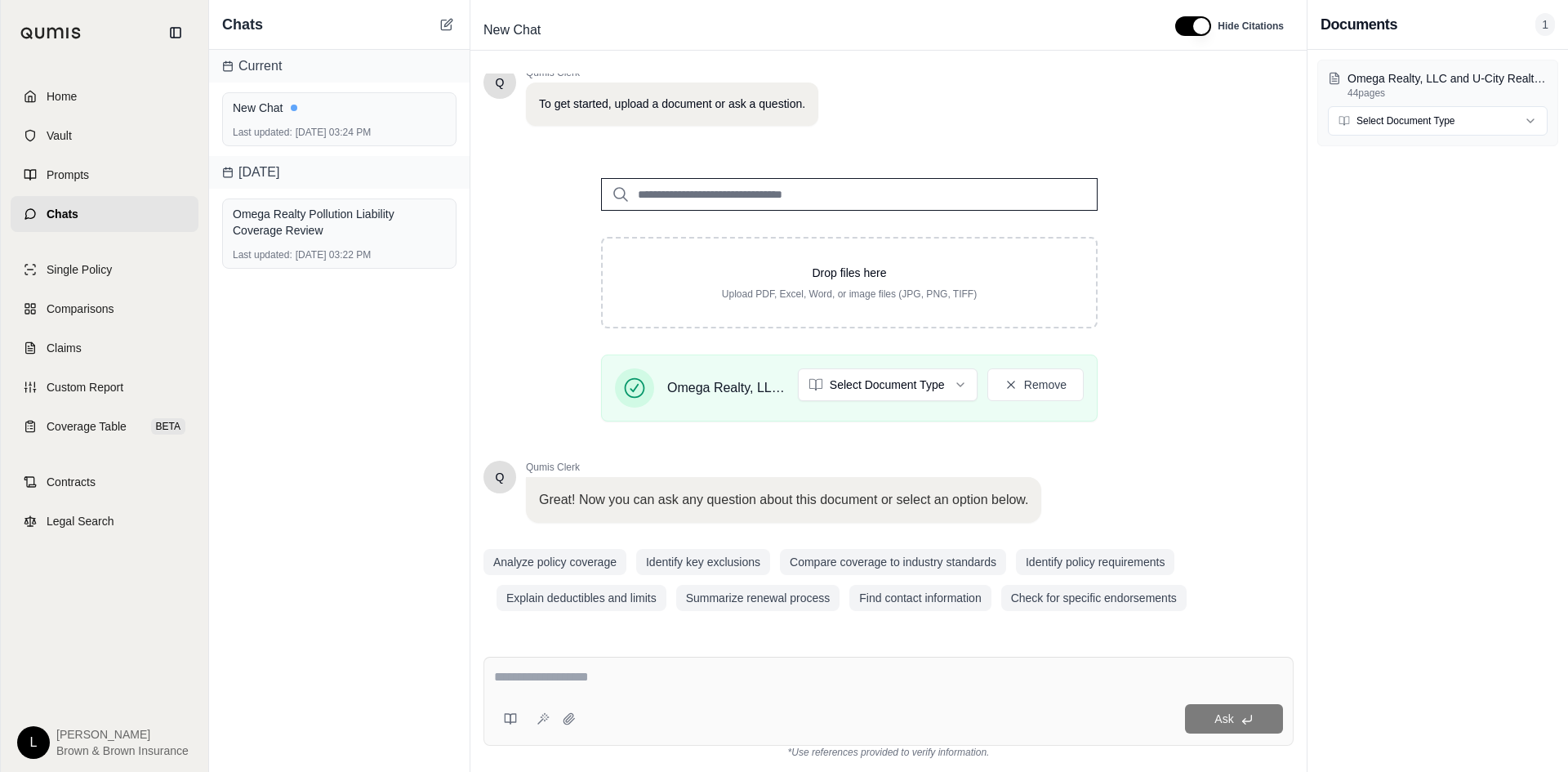
click at [756, 688] on div at bounding box center [888, 680] width 789 height 25
click at [648, 676] on textarea at bounding box center [888, 678] width 789 height 20
type textarea "*"
click at [575, 566] on button "Analyze policy coverage" at bounding box center [554, 562] width 143 height 26
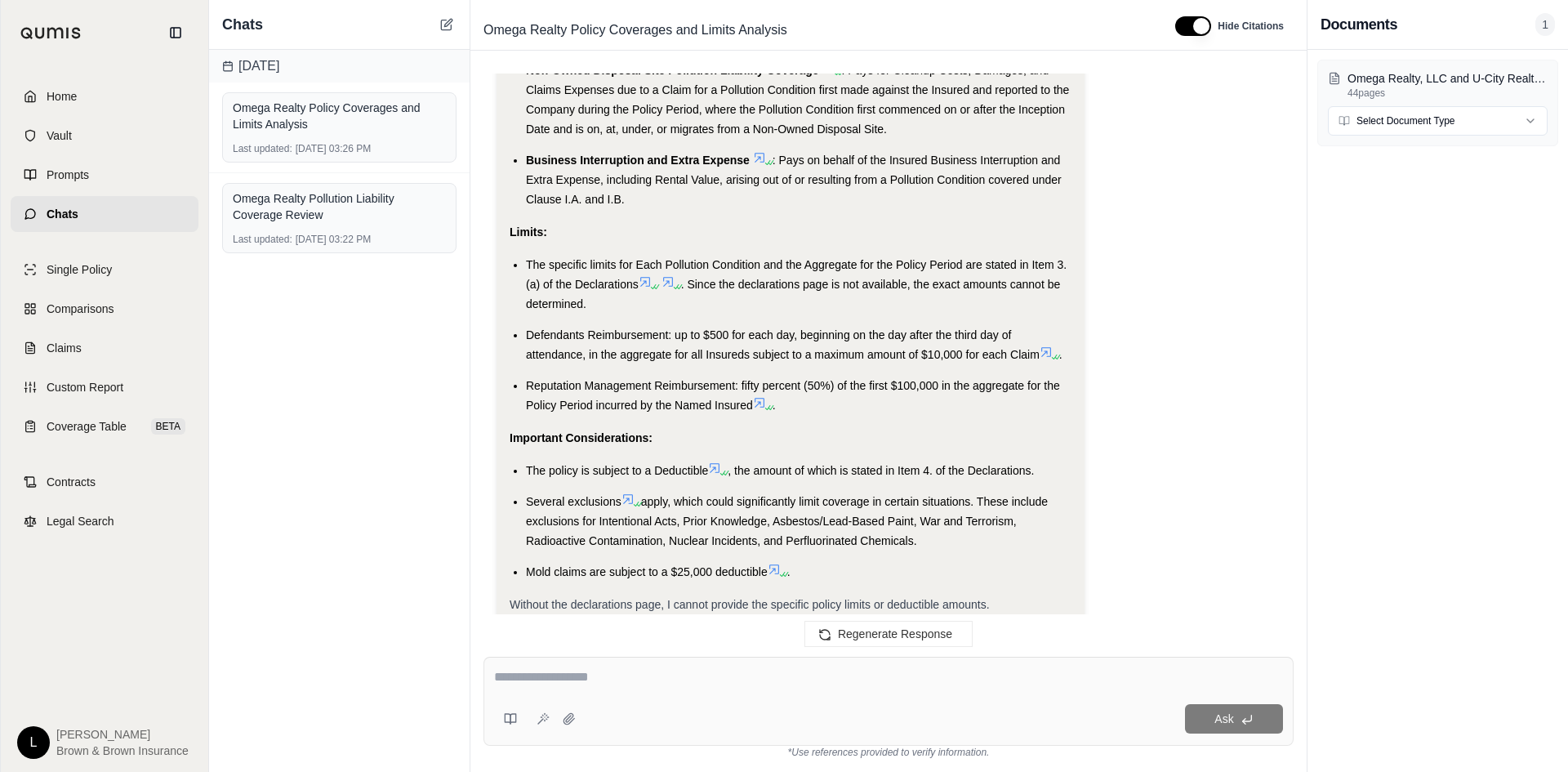
scroll to position [2328, 0]
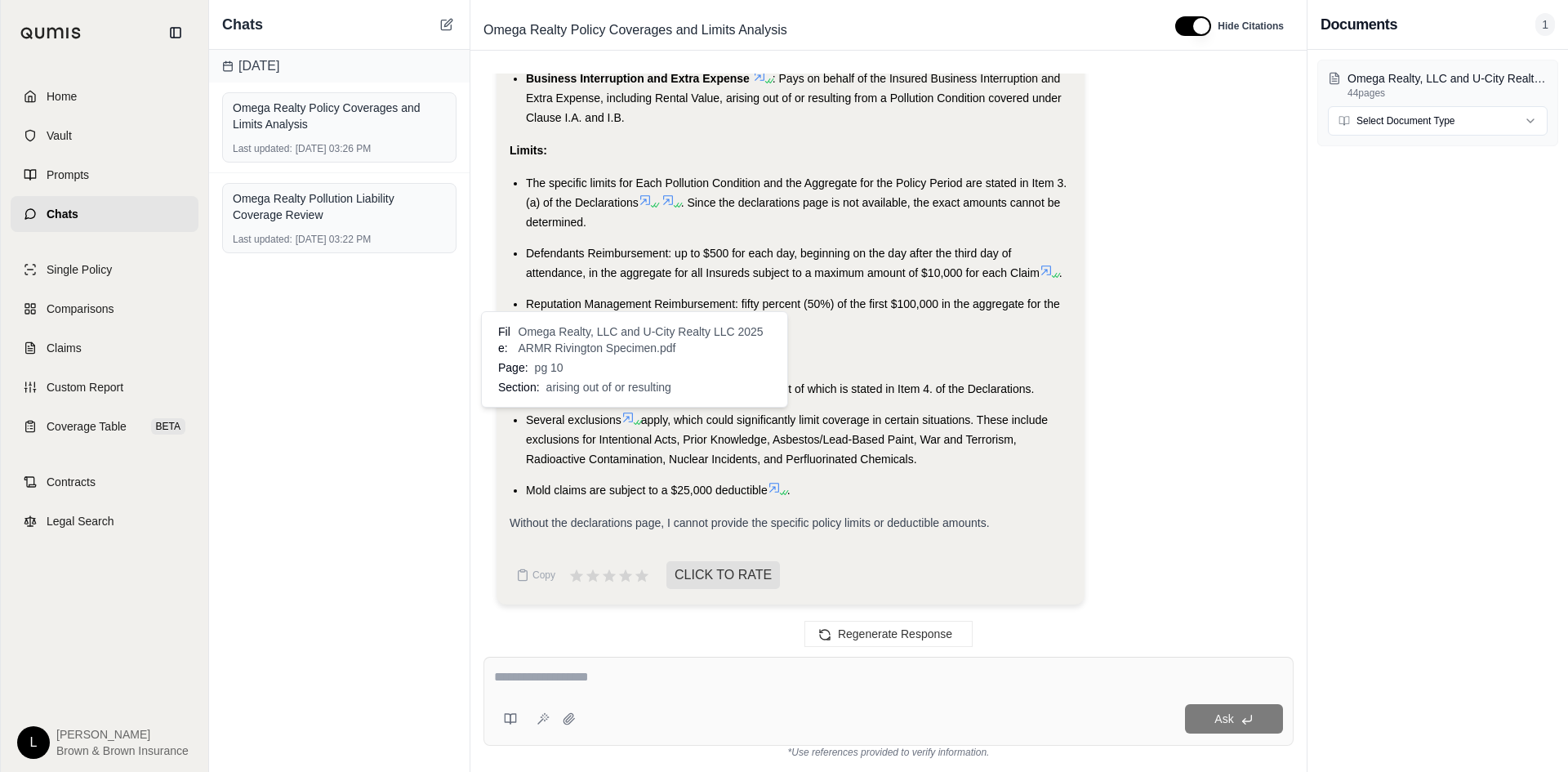
click at [631, 417] on icon at bounding box center [627, 418] width 10 height 10
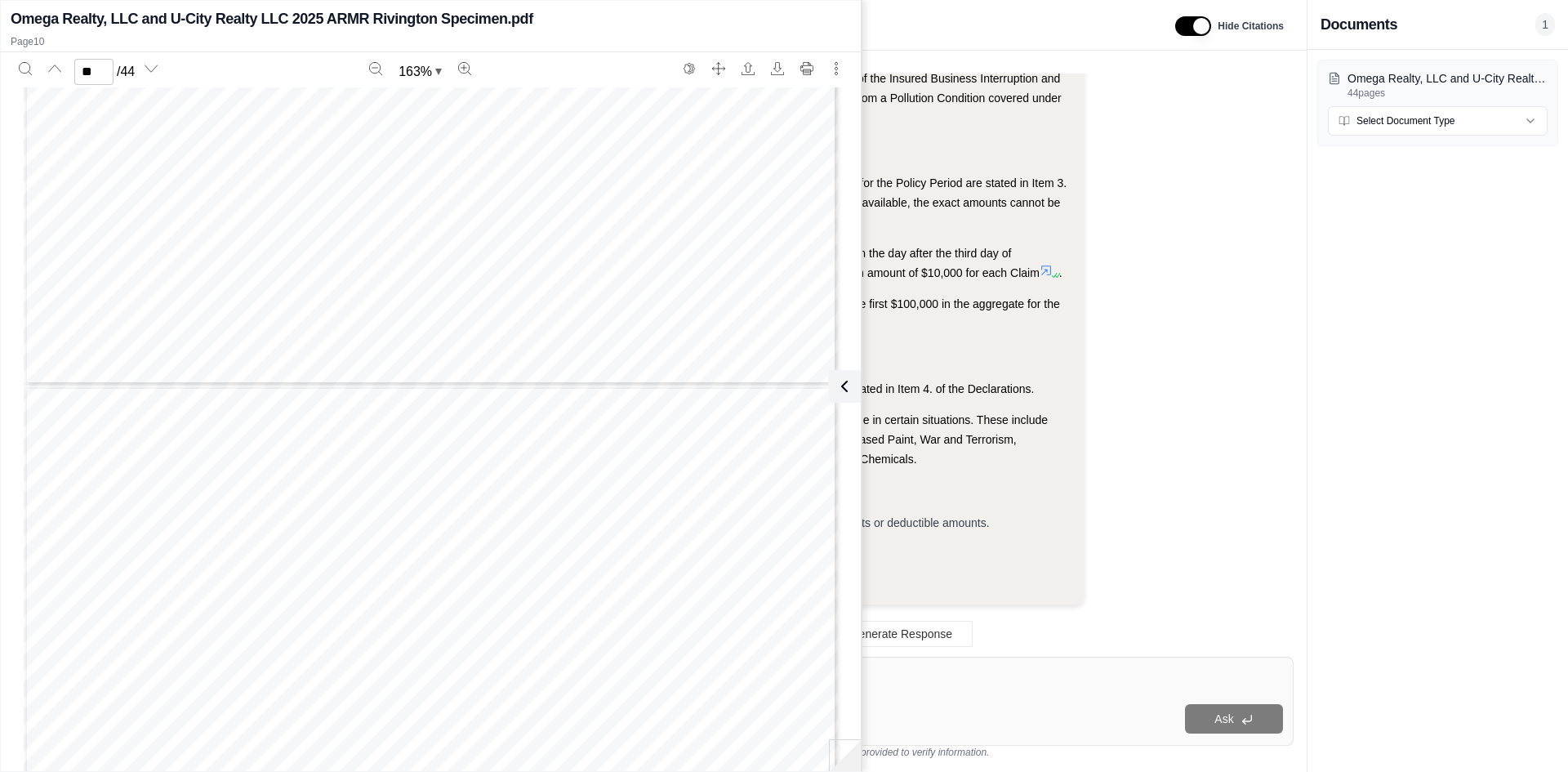
scroll to position [14640, 0]
type input "**"
click at [1326, 559] on div "Omega Realty, LLC and U-City Realty LLC 2025 ARMR Rivington Specimen.pdf 44 pag…" at bounding box center [1438, 410] width 261 height 722
click at [982, 703] on div "Ask" at bounding box center [888, 719] width 789 height 33
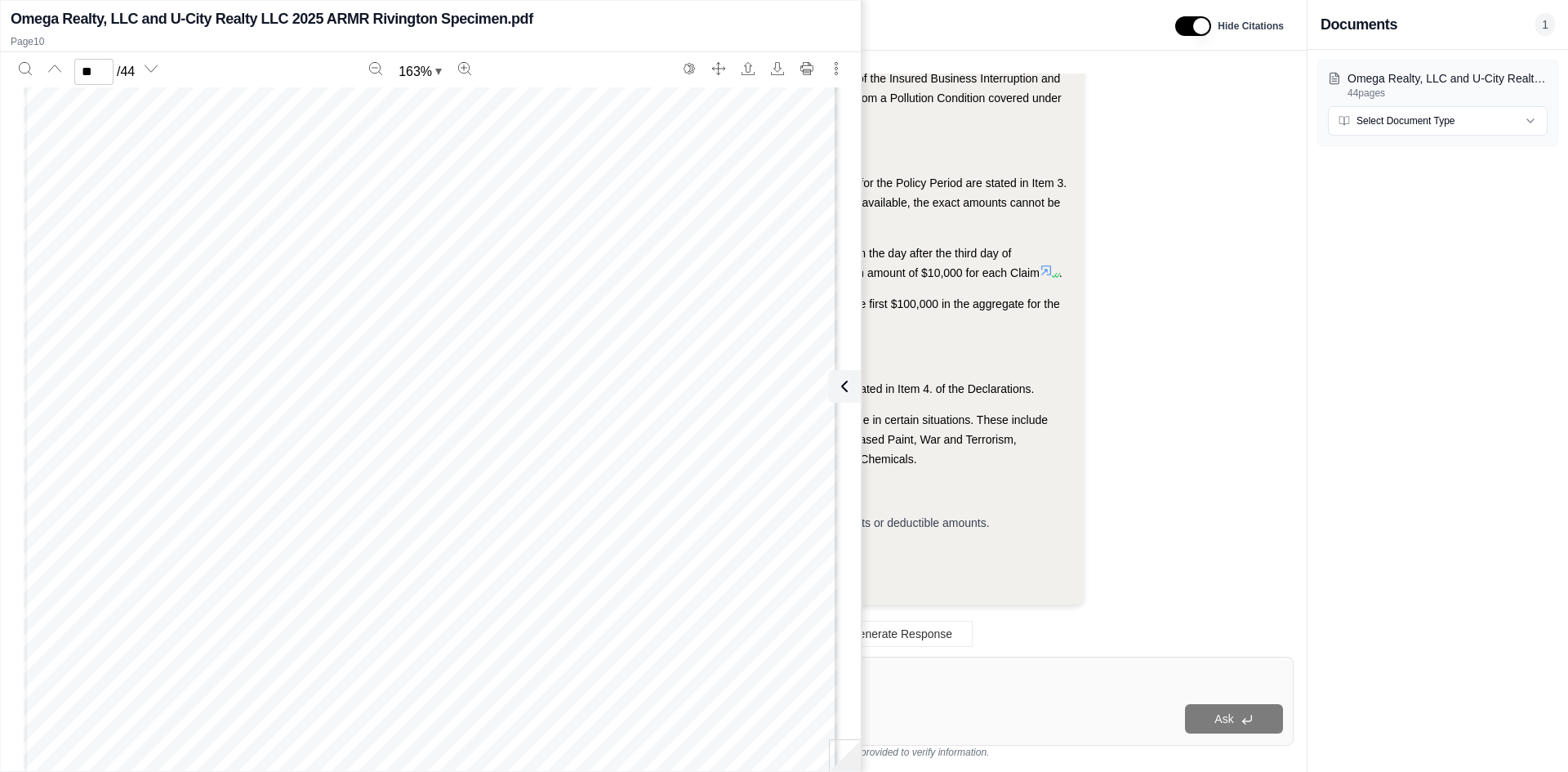
click at [963, 684] on textarea at bounding box center [888, 678] width 789 height 20
click at [842, 377] on icon at bounding box center [841, 386] width 20 height 20
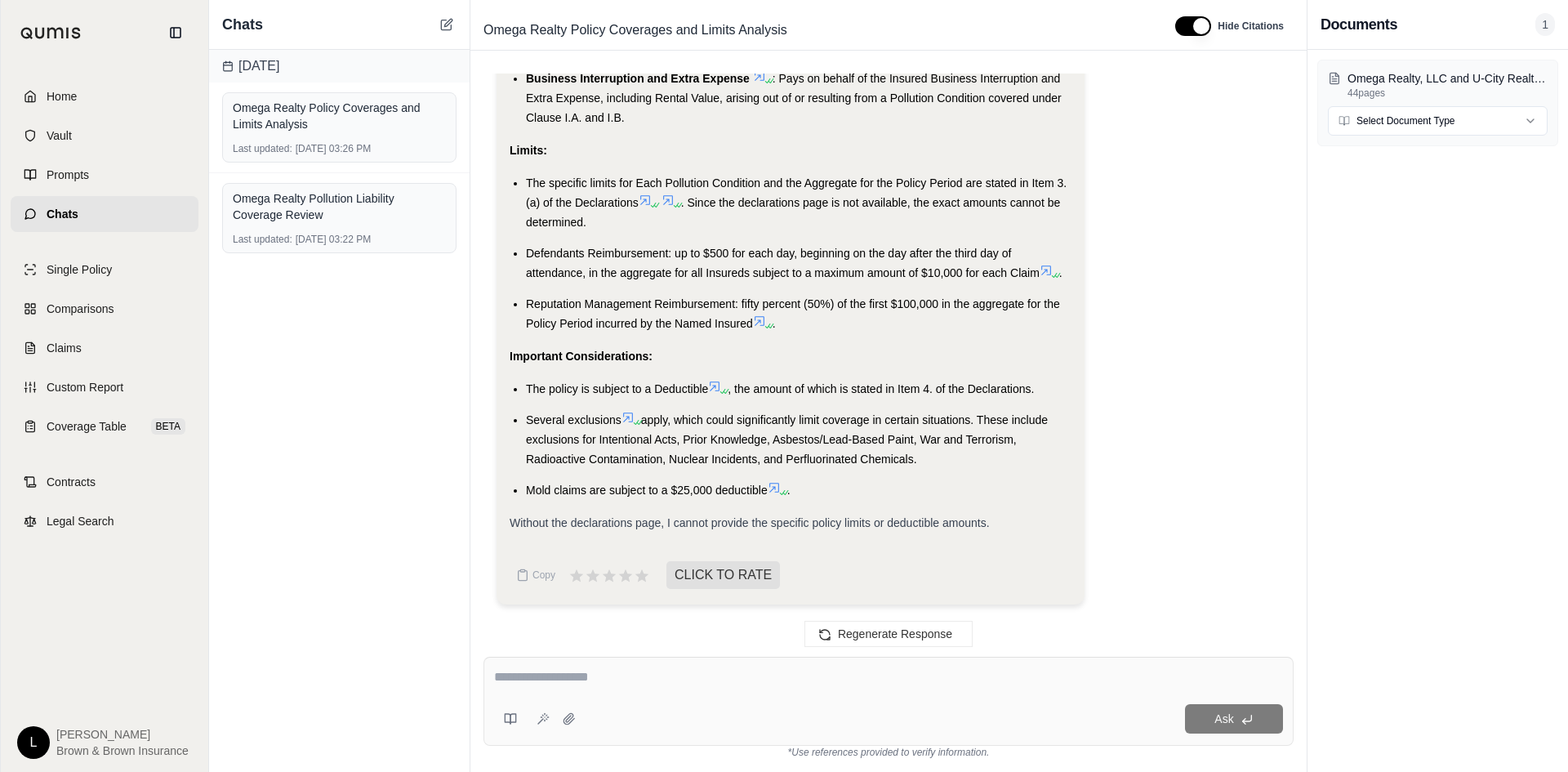
click at [570, 679] on textarea at bounding box center [888, 678] width 789 height 20
type textarea "**********"
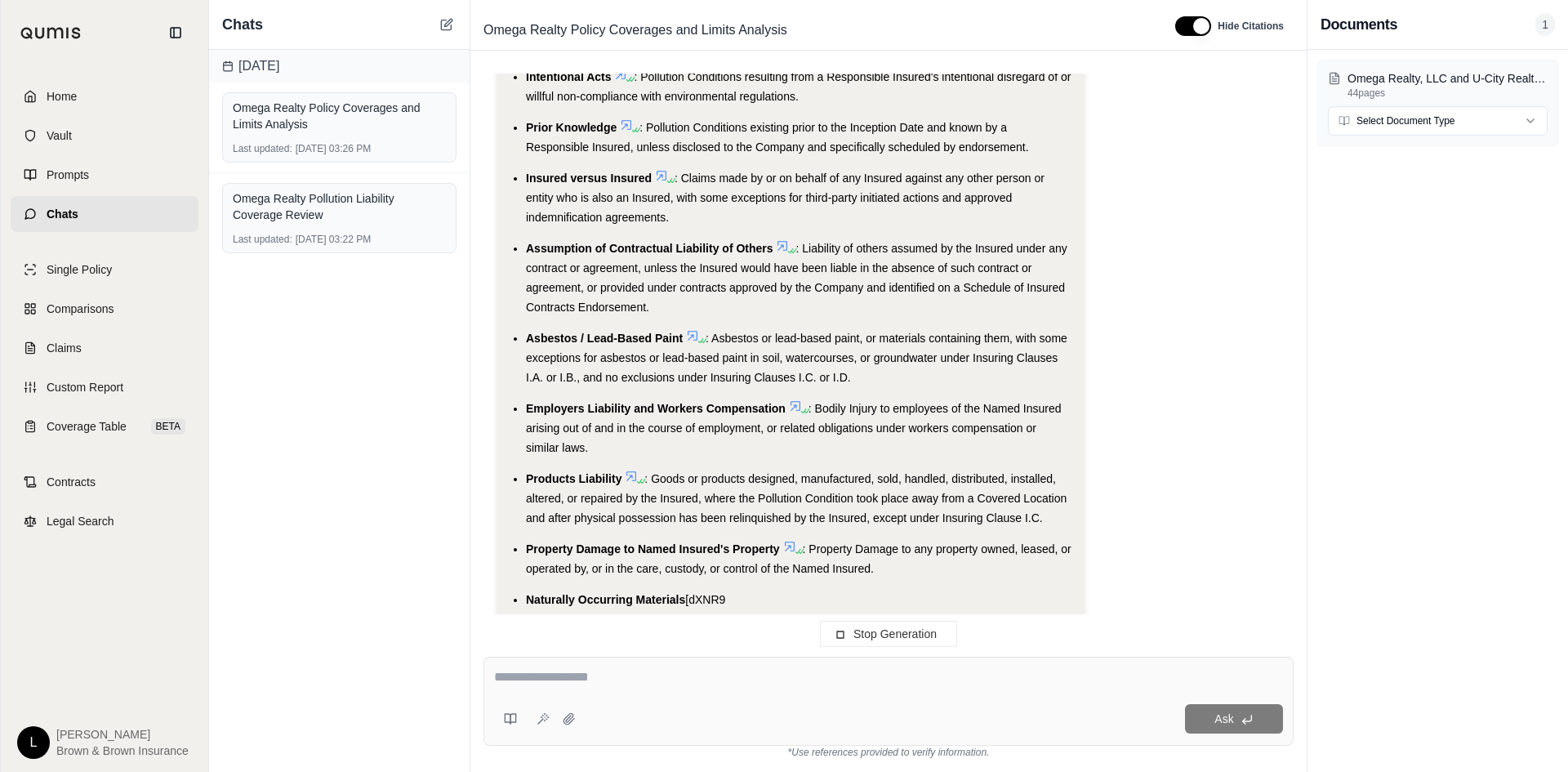
drag, startPoint x: 569, startPoint y: 284, endPoint x: 432, endPoint y: 420, distance: 193.0
click at [432, 420] on div "[DATE] Omega Realty Policy Coverages and Limits Analysis Last updated: [DATE] 0…" at bounding box center [339, 410] width 261 height 722
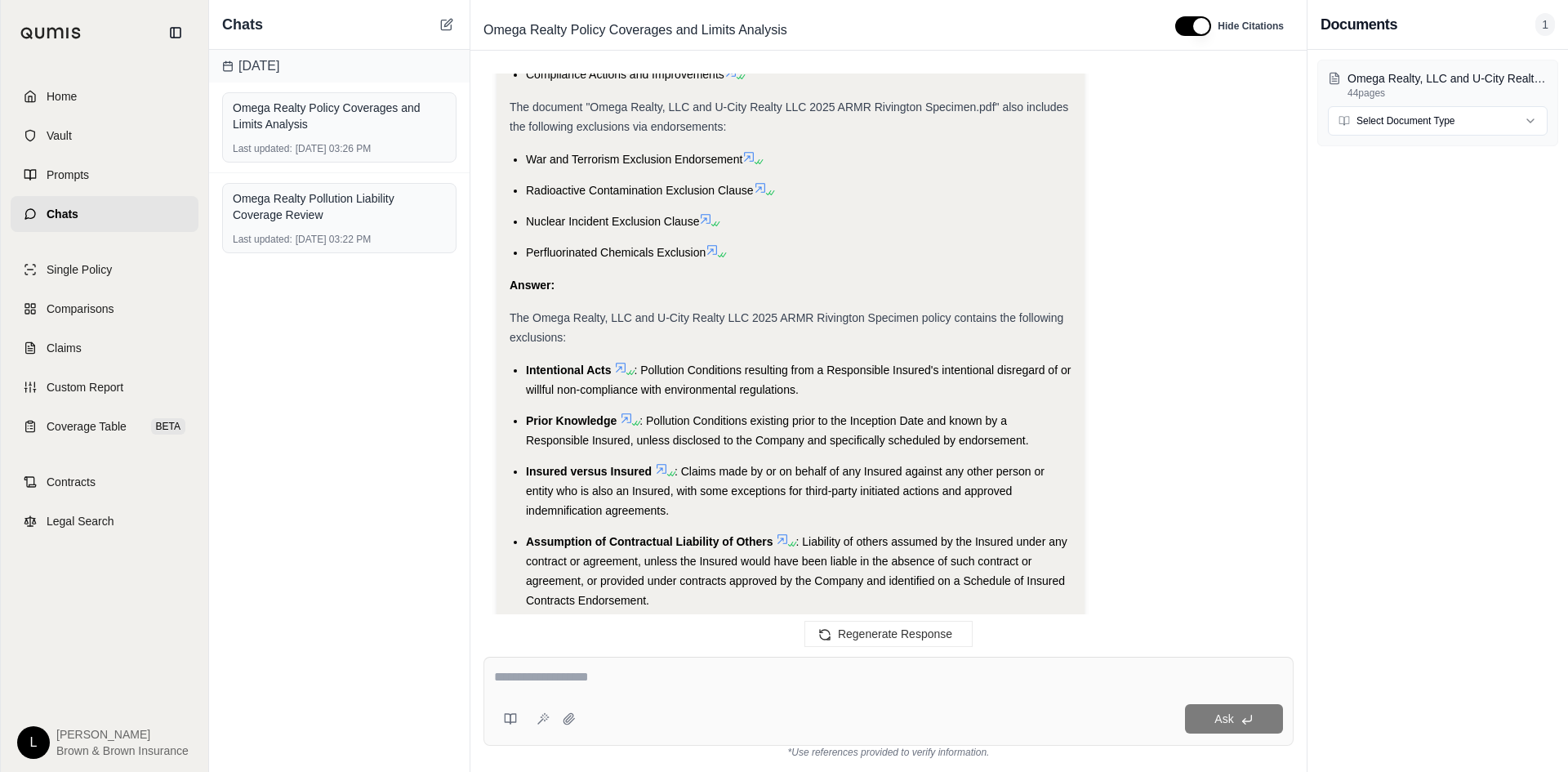
scroll to position [4062, 0]
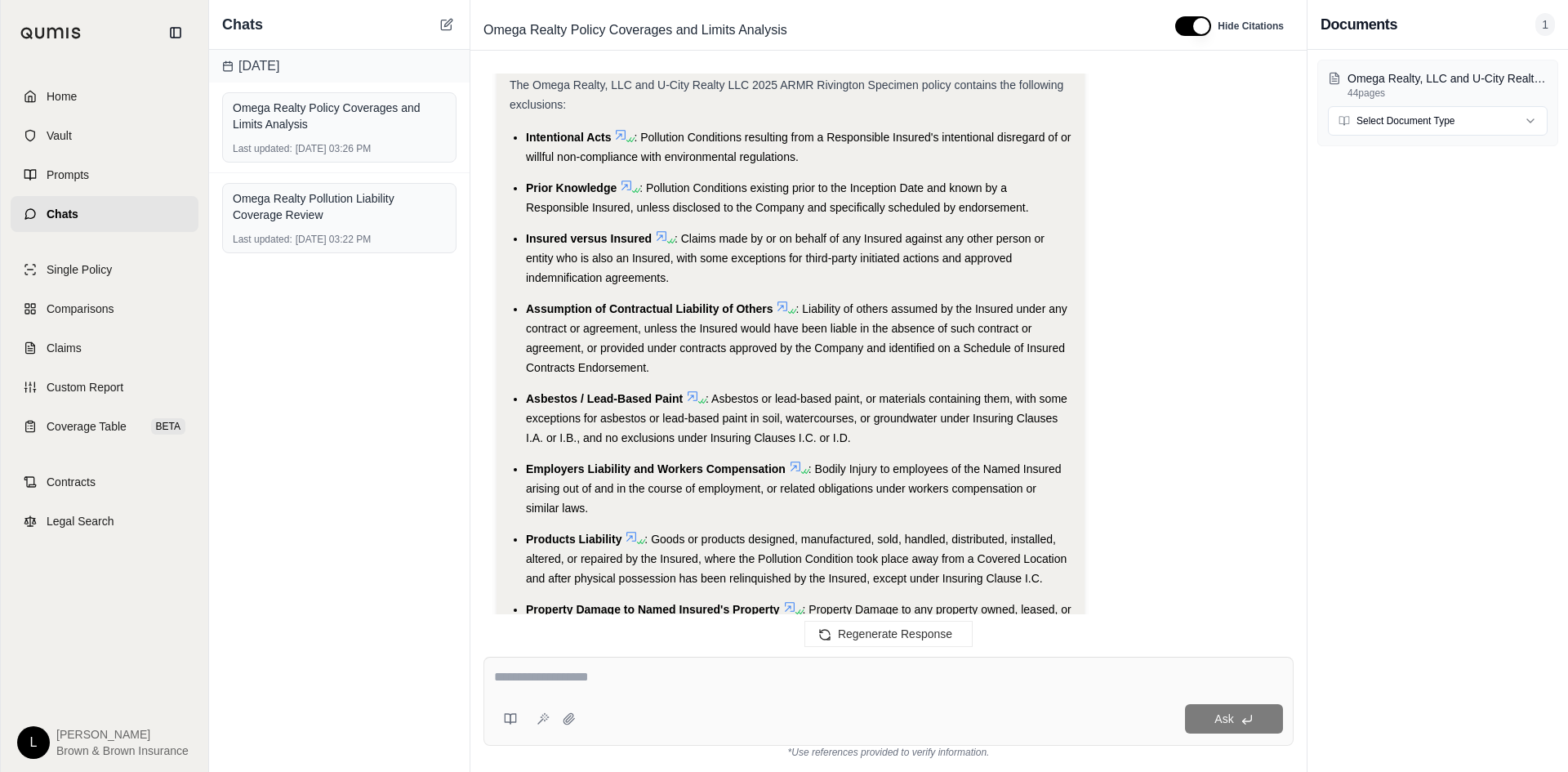
click at [607, 668] on textarea at bounding box center [888, 678] width 789 height 20
drag, startPoint x: 651, startPoint y: 664, endPoint x: 642, endPoint y: 674, distance: 13.5
type textarea "**********"
click at [1193, 718] on button "Ask" at bounding box center [1234, 719] width 98 height 29
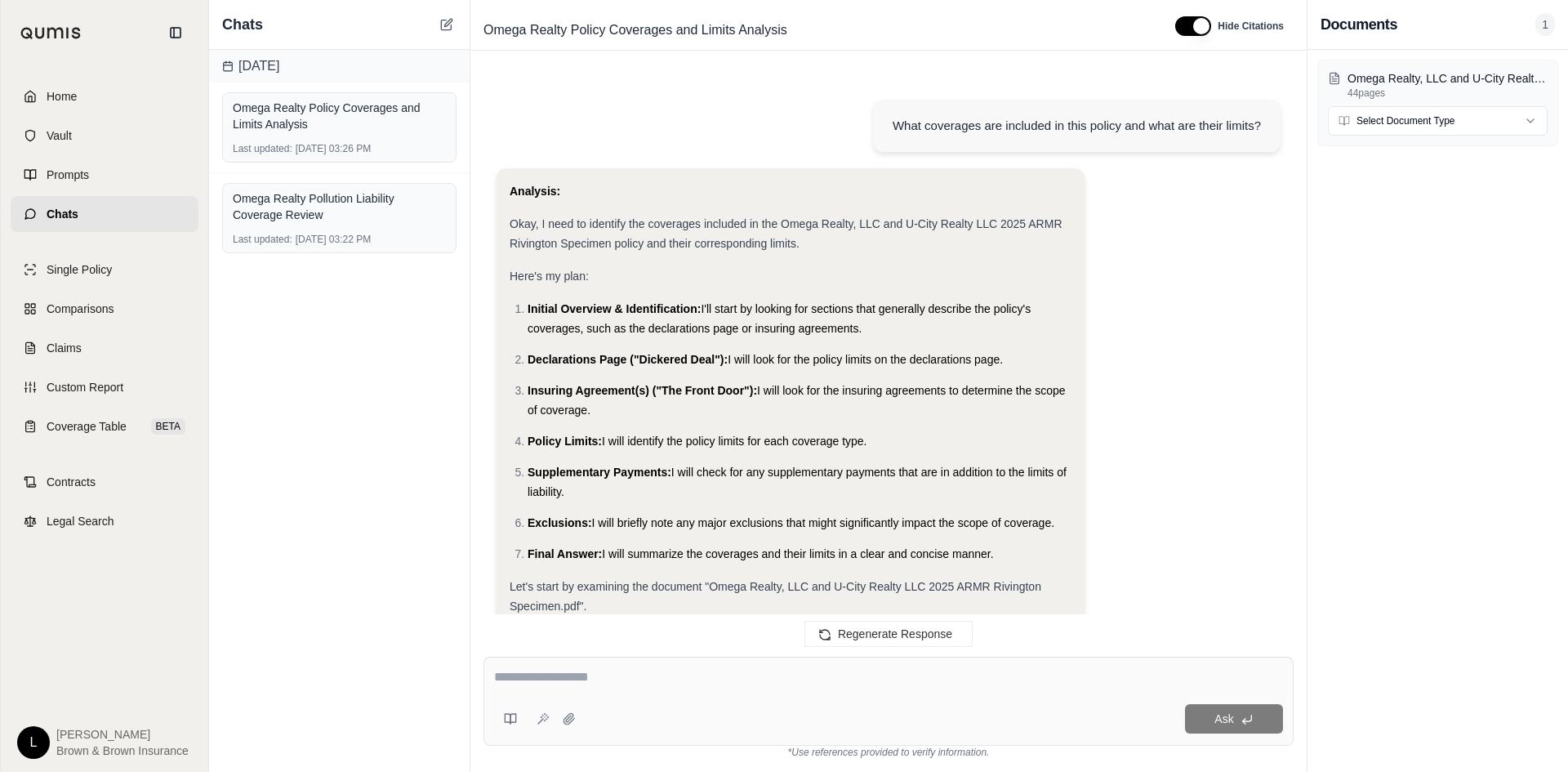
scroll to position [5873, 0]
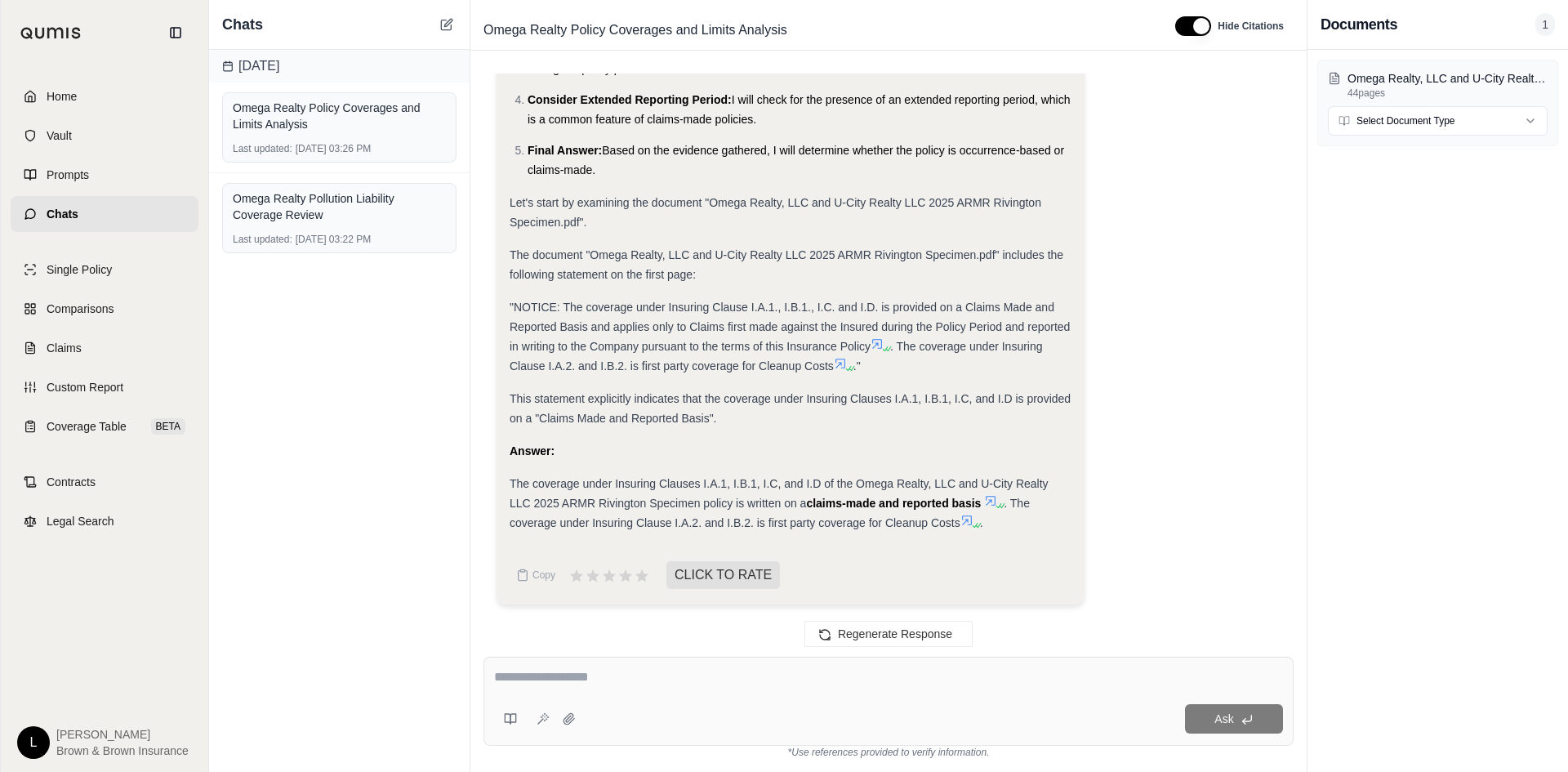
click at [973, 505] on strong "claims-made and reported basis" at bounding box center [893, 503] width 174 height 13
click at [990, 500] on icon at bounding box center [990, 500] width 13 height 13
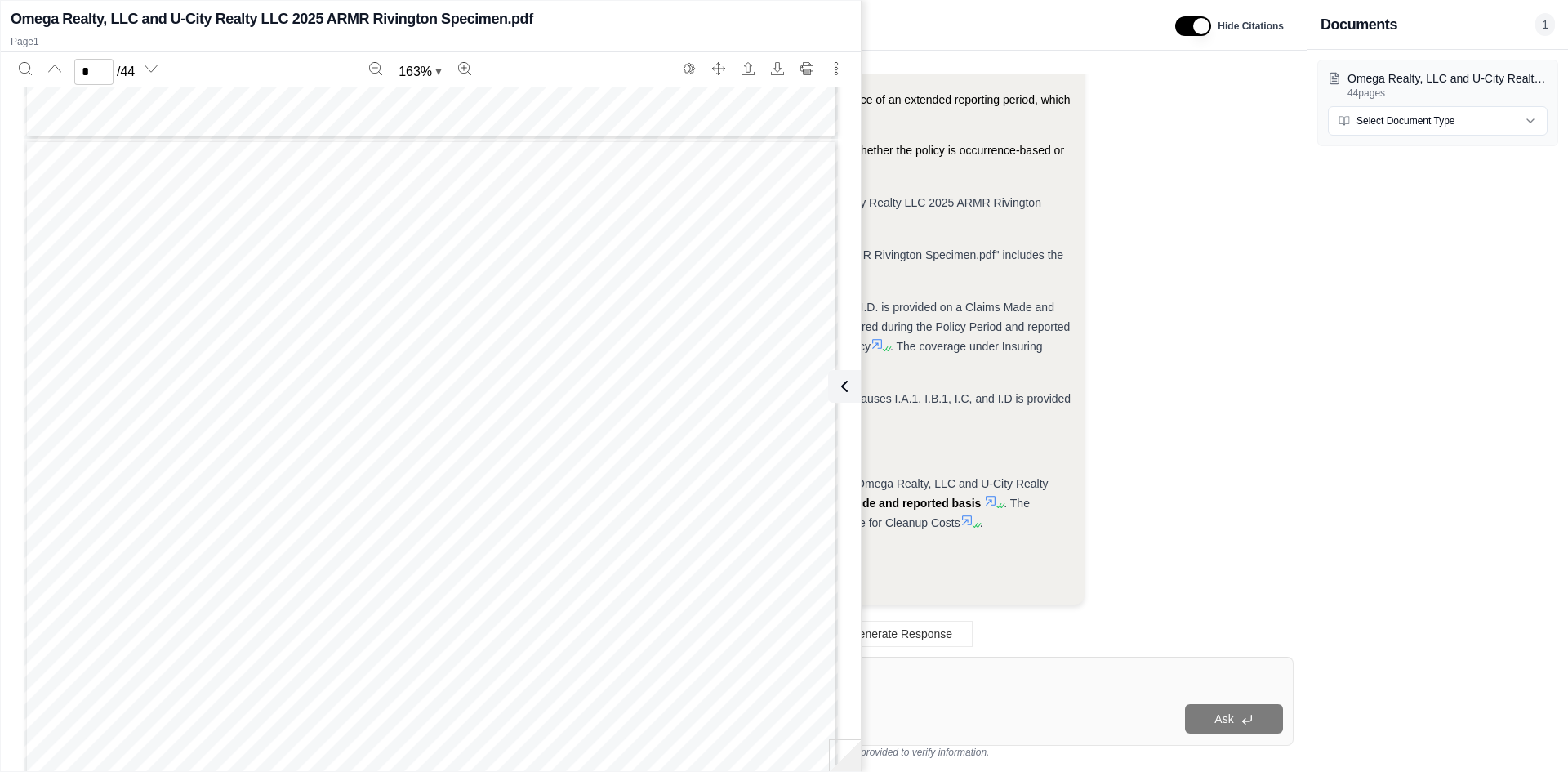
scroll to position [1226, 0]
type input "*"
click at [849, 383] on icon at bounding box center [841, 386] width 20 height 20
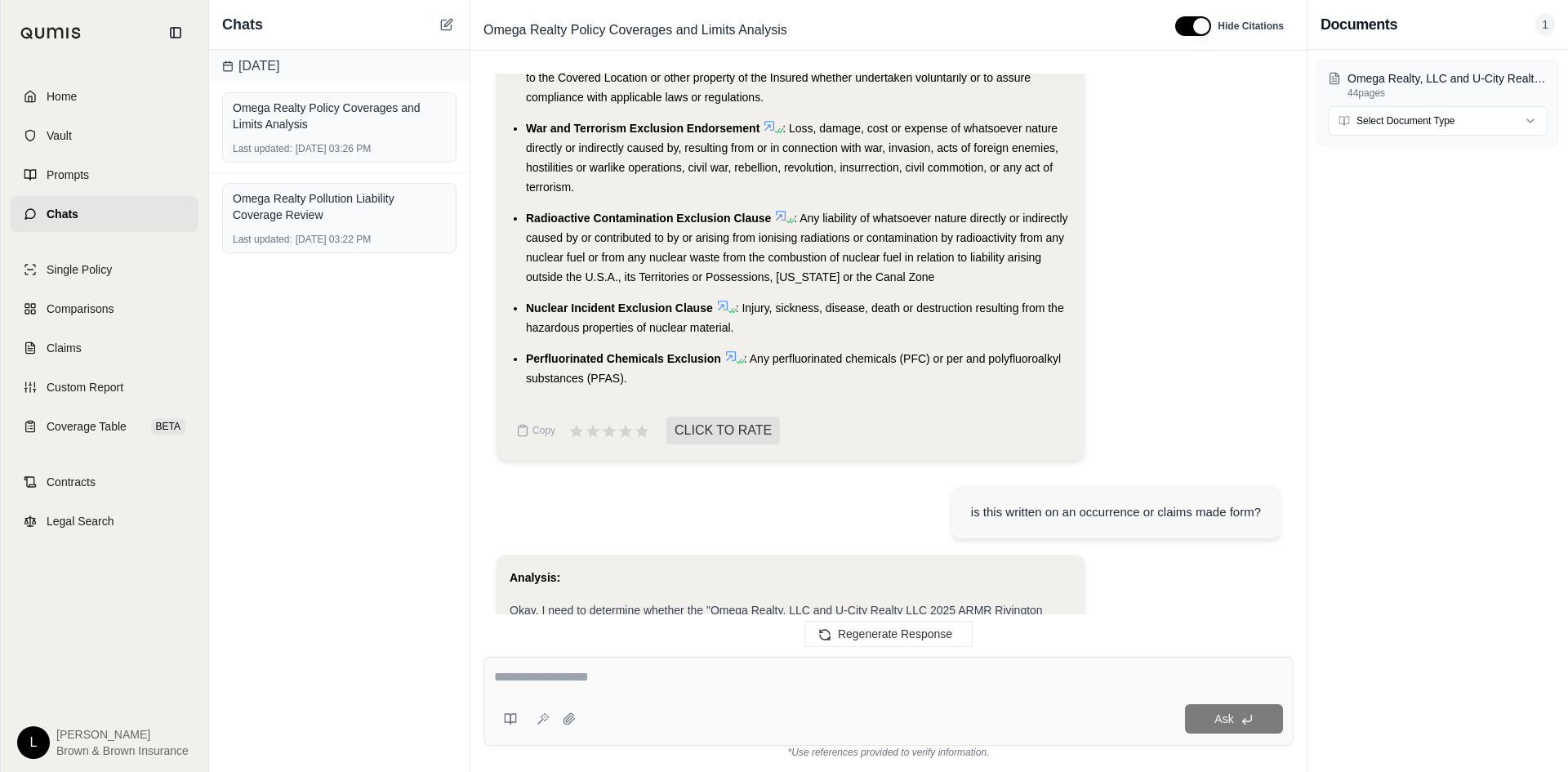
scroll to position [5873, 0]
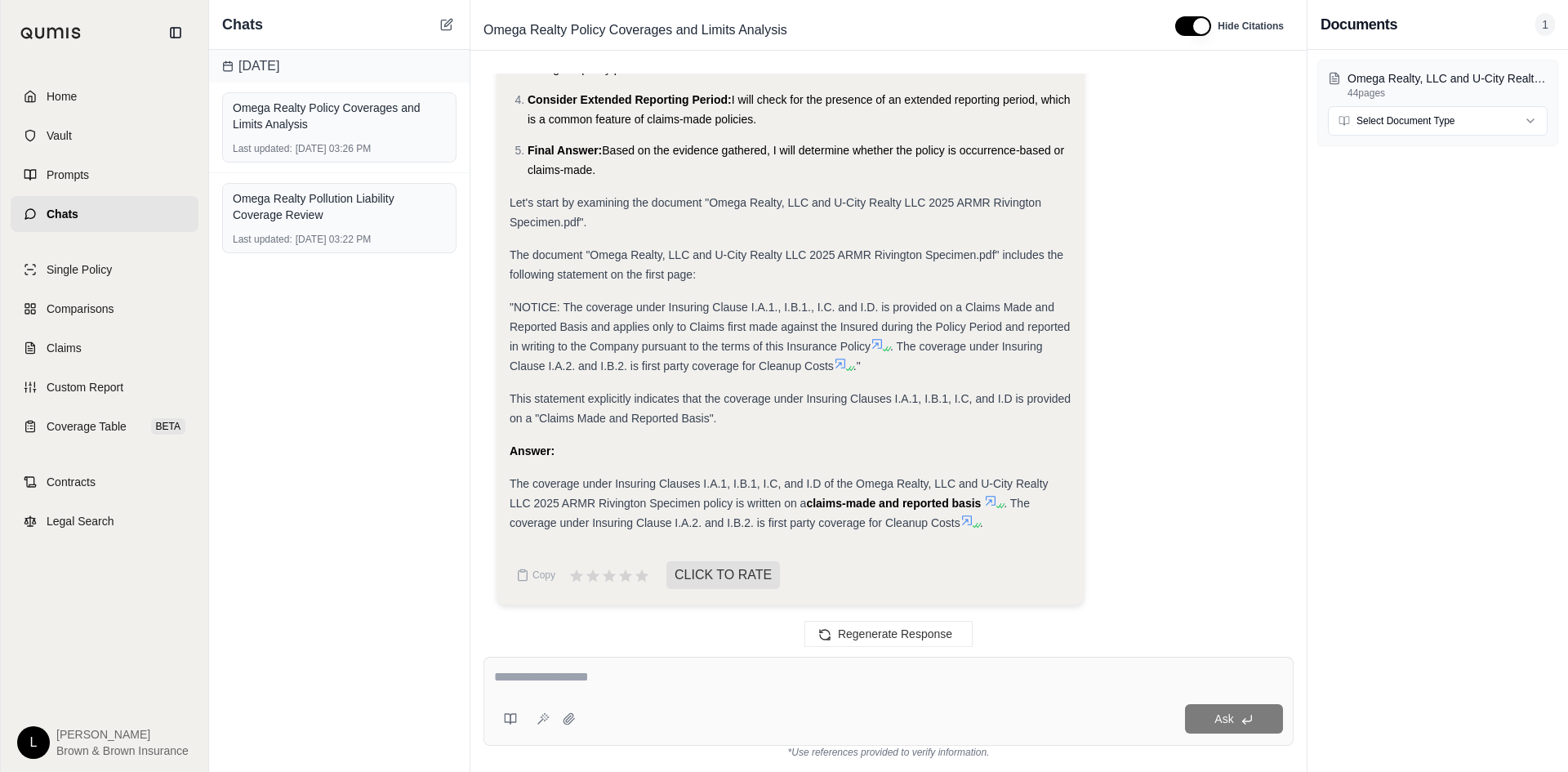
drag, startPoint x: 782, startPoint y: 489, endPoint x: 788, endPoint y: 588, distance: 99.2
click at [703, 700] on div "Ask" at bounding box center [888, 702] width 811 height 89
click at [682, 685] on textarea at bounding box center [888, 678] width 789 height 20
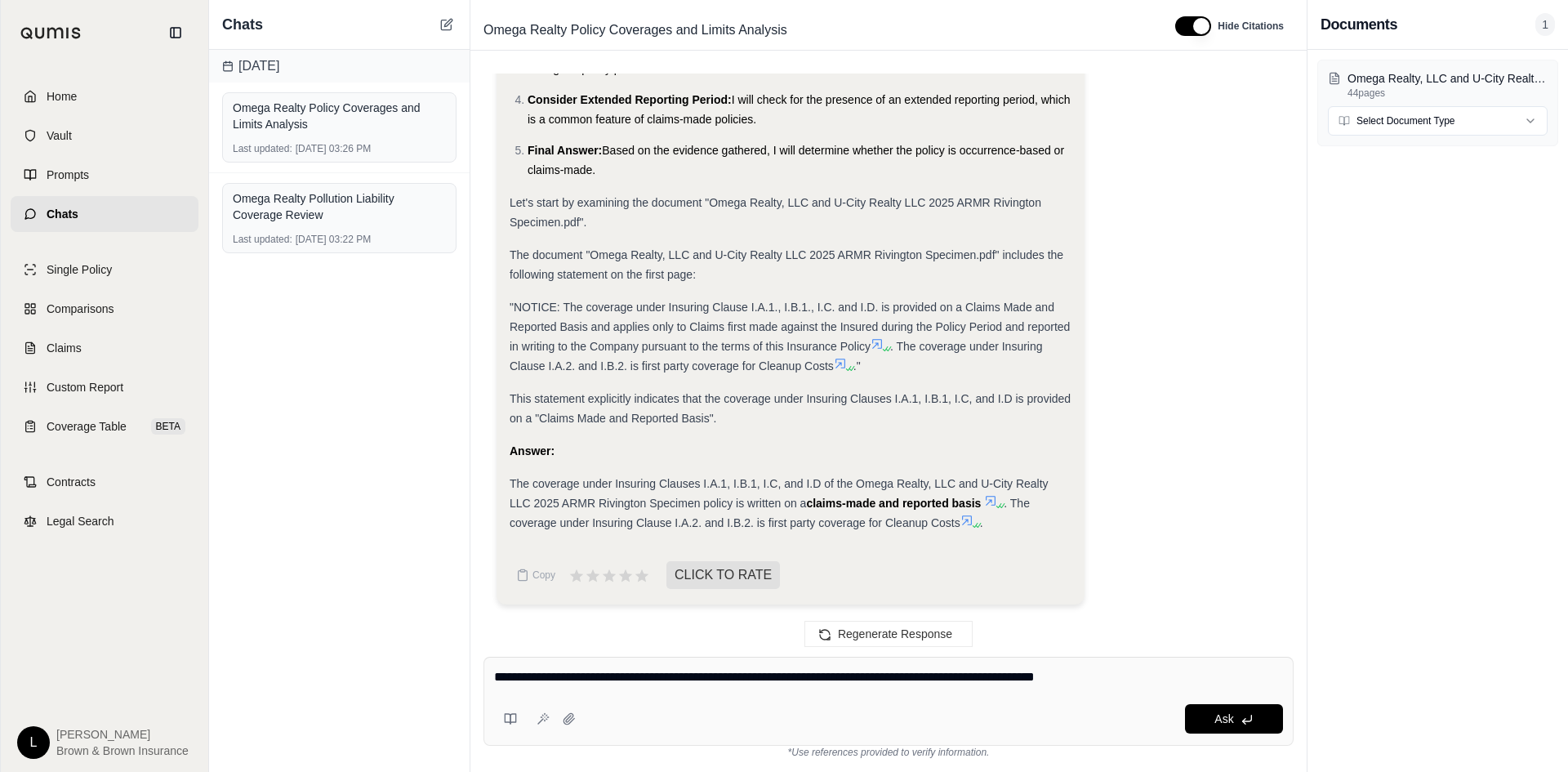
type textarea "**********"
click at [1241, 719] on icon at bounding box center [1247, 719] width 13 height 13
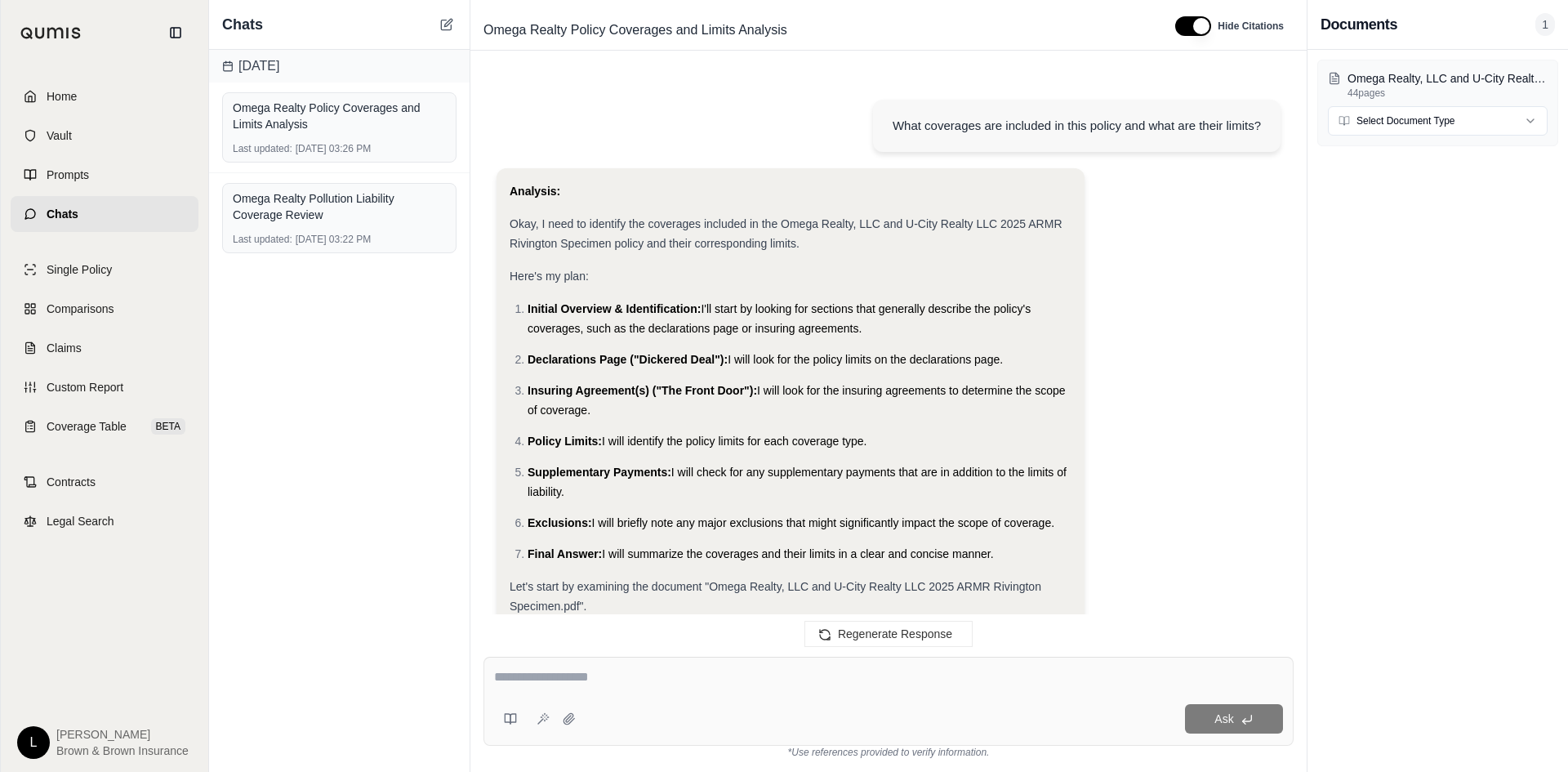
scroll to position [7367, 0]
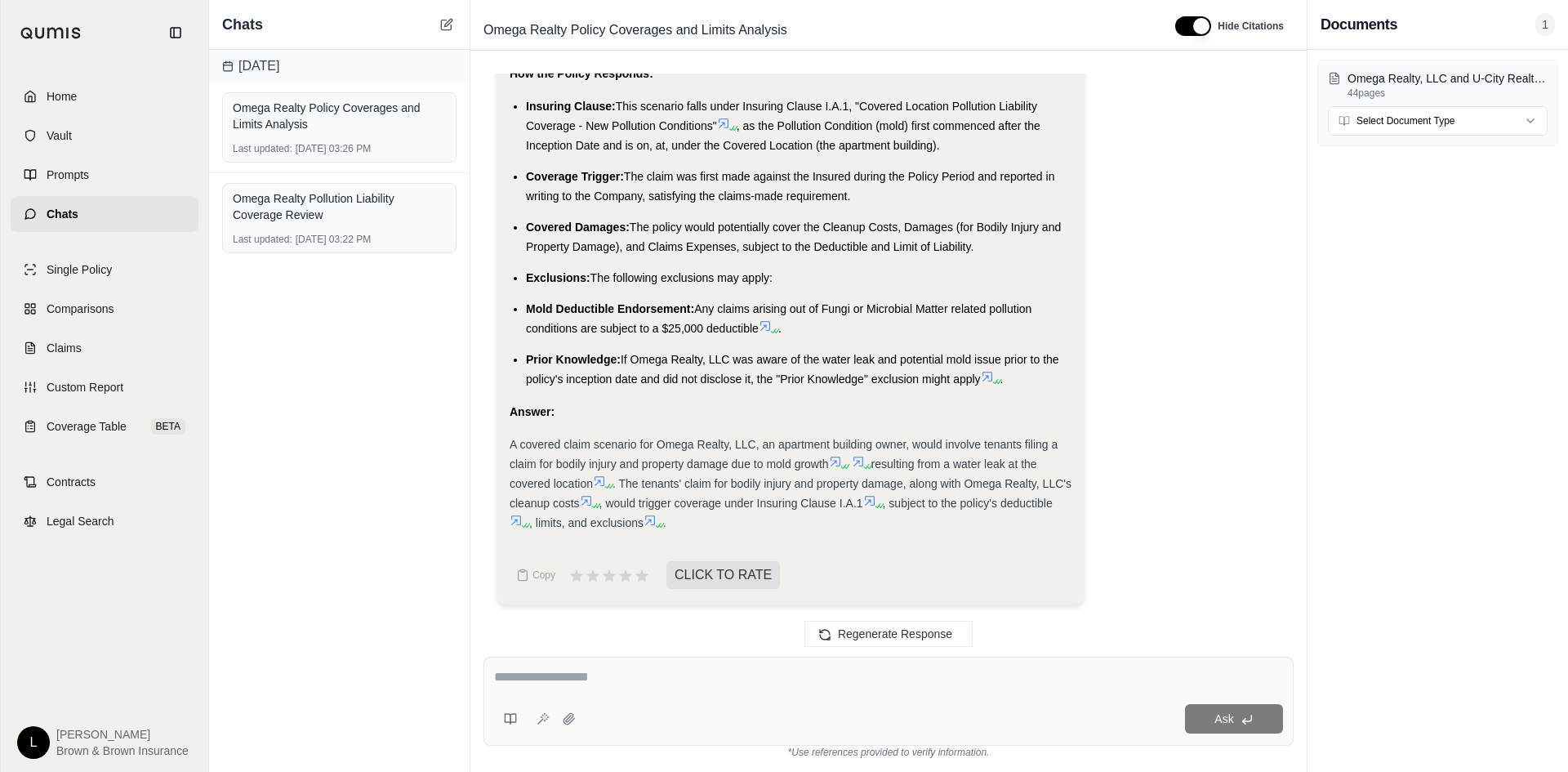
click at [600, 501] on icon at bounding box center [594, 506] width 10 height 10
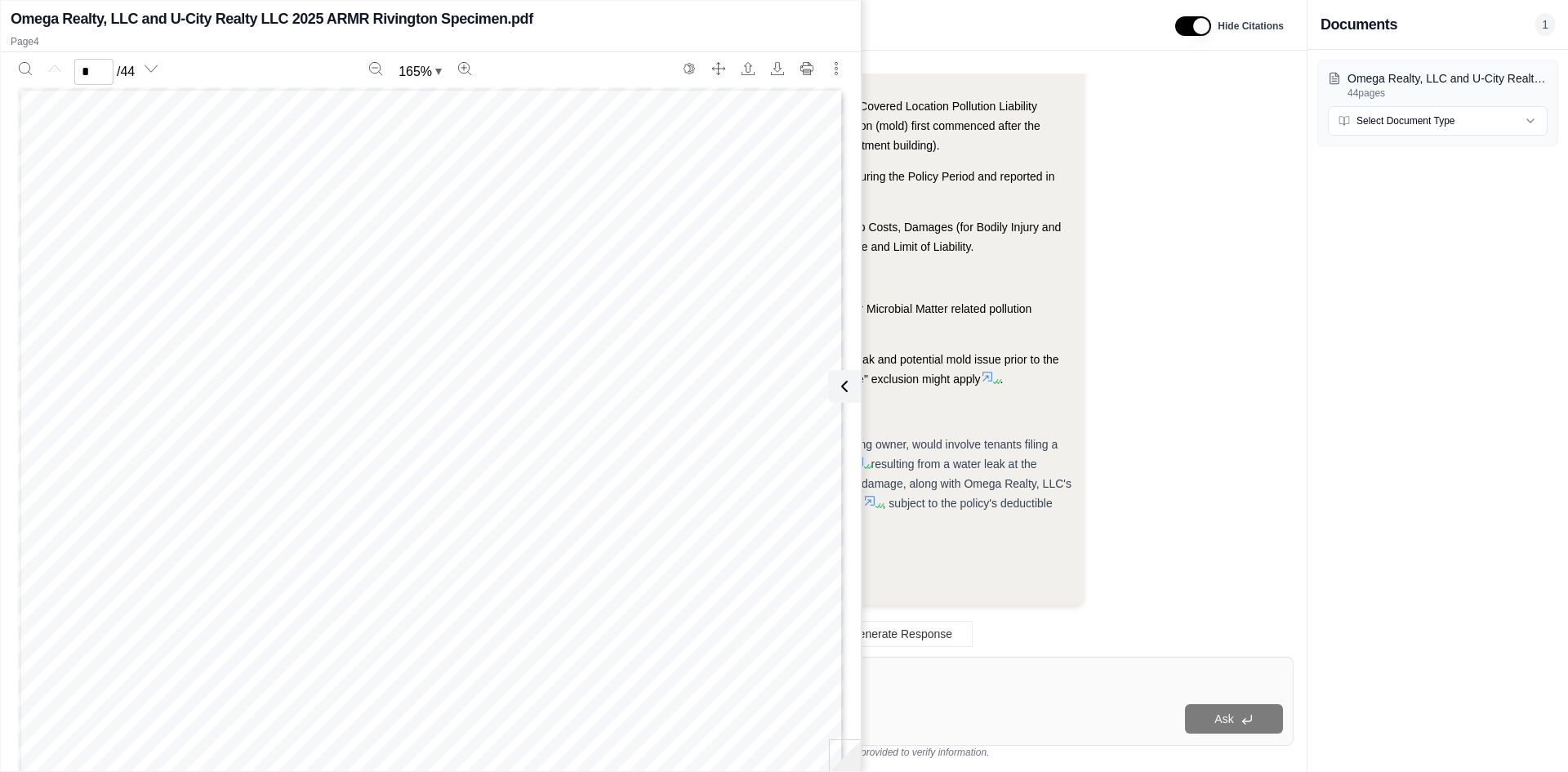
scroll to position [0, 0]
type input "*"
click at [961, 634] on div "Regenerate Response" at bounding box center [889, 634] width 837 height 39
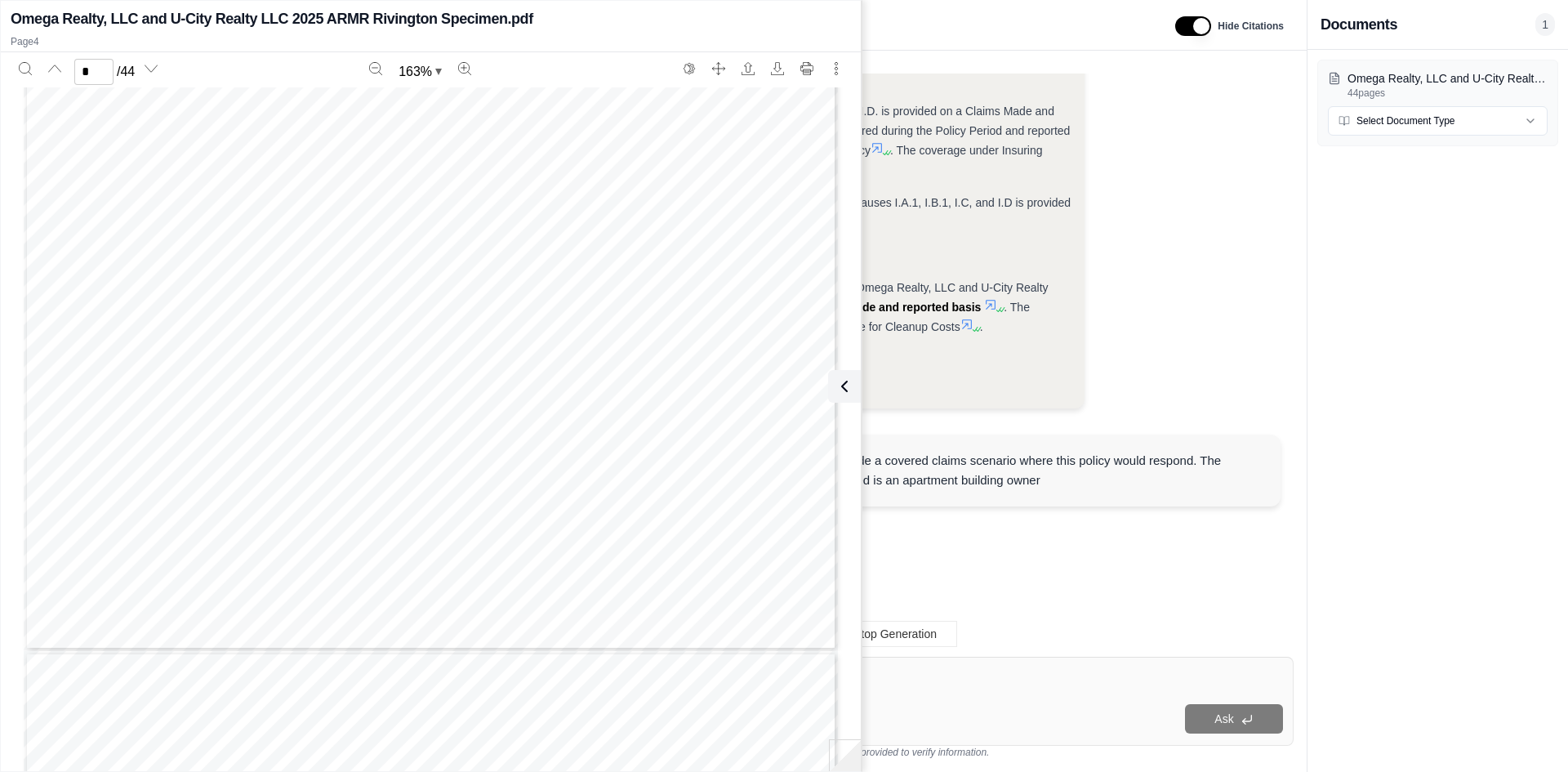
click at [995, 595] on div at bounding box center [888, 570] width 784 height 94
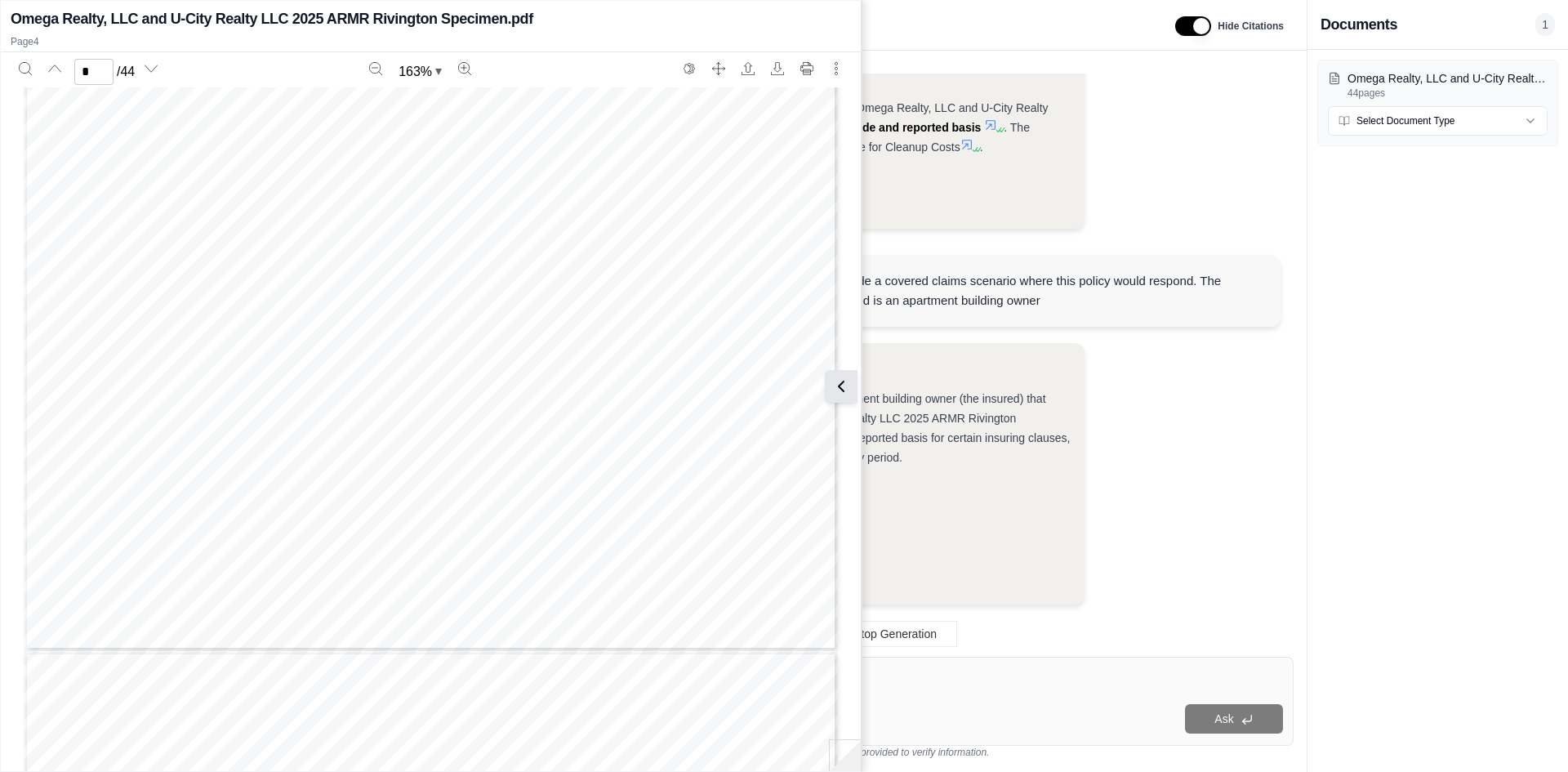
click at [851, 376] on button at bounding box center [841, 386] width 33 height 33
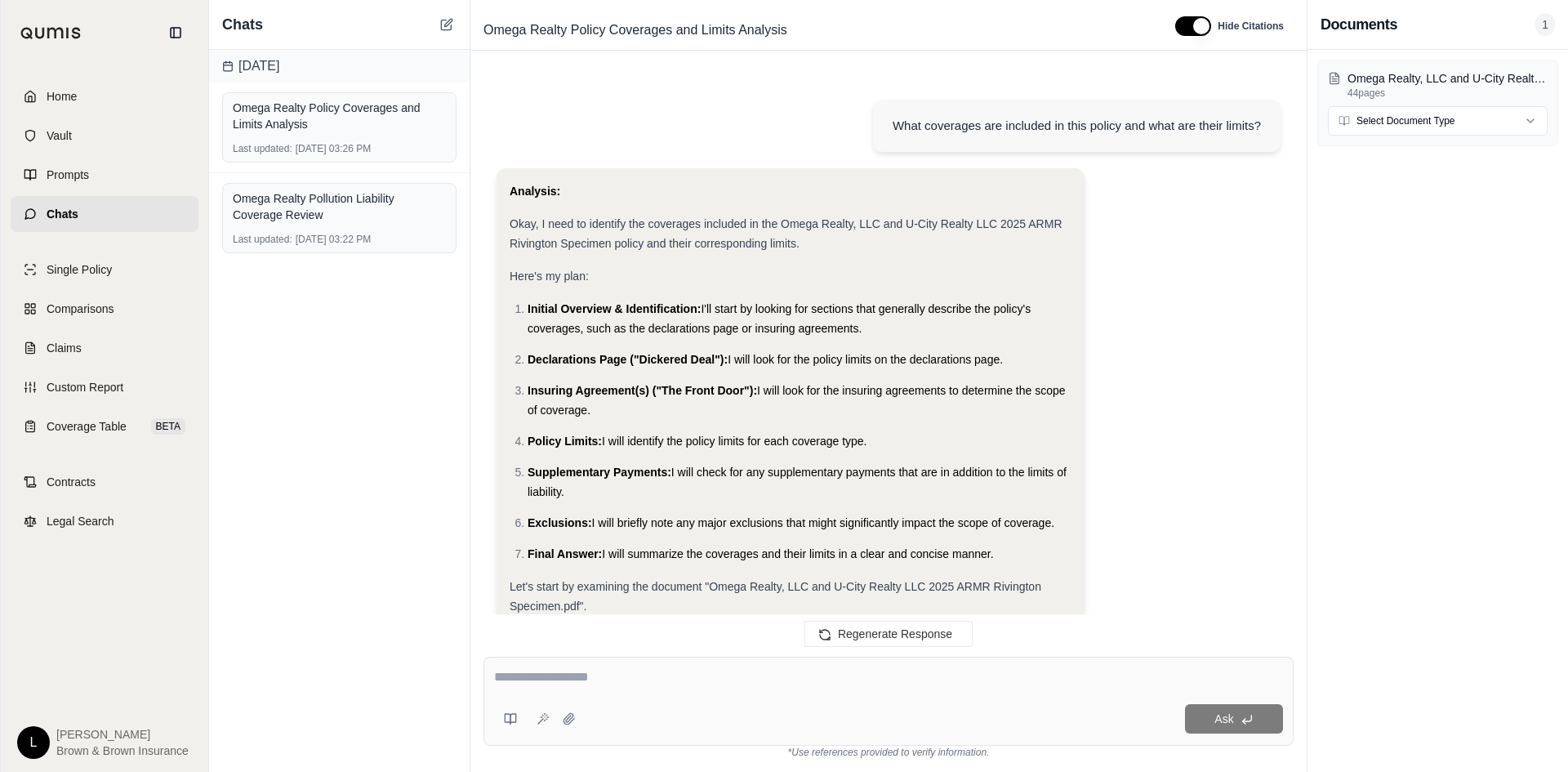
scroll to position [7311, 0]
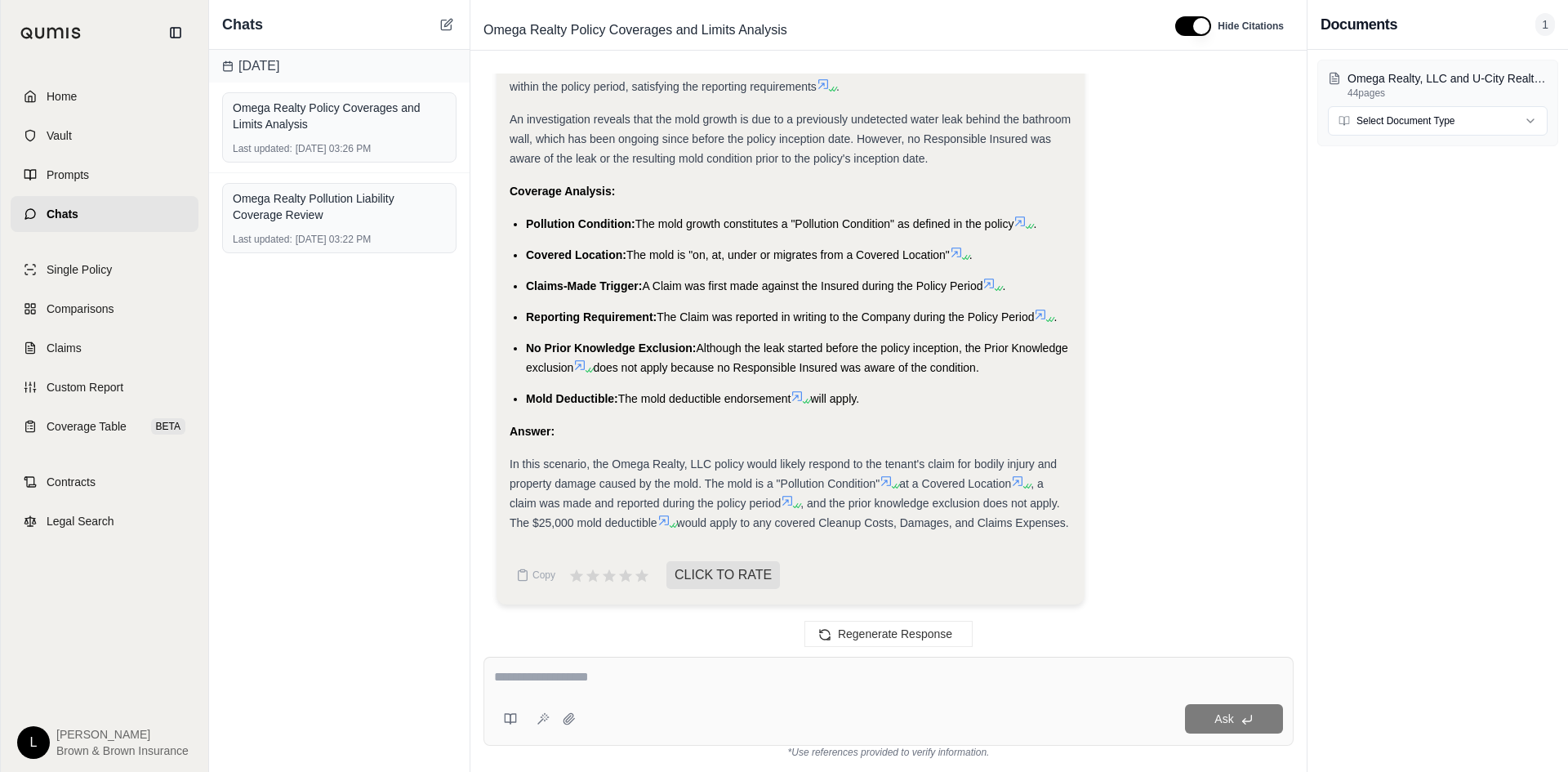
click at [659, 685] on textarea at bounding box center [888, 678] width 789 height 20
type textarea "**********"
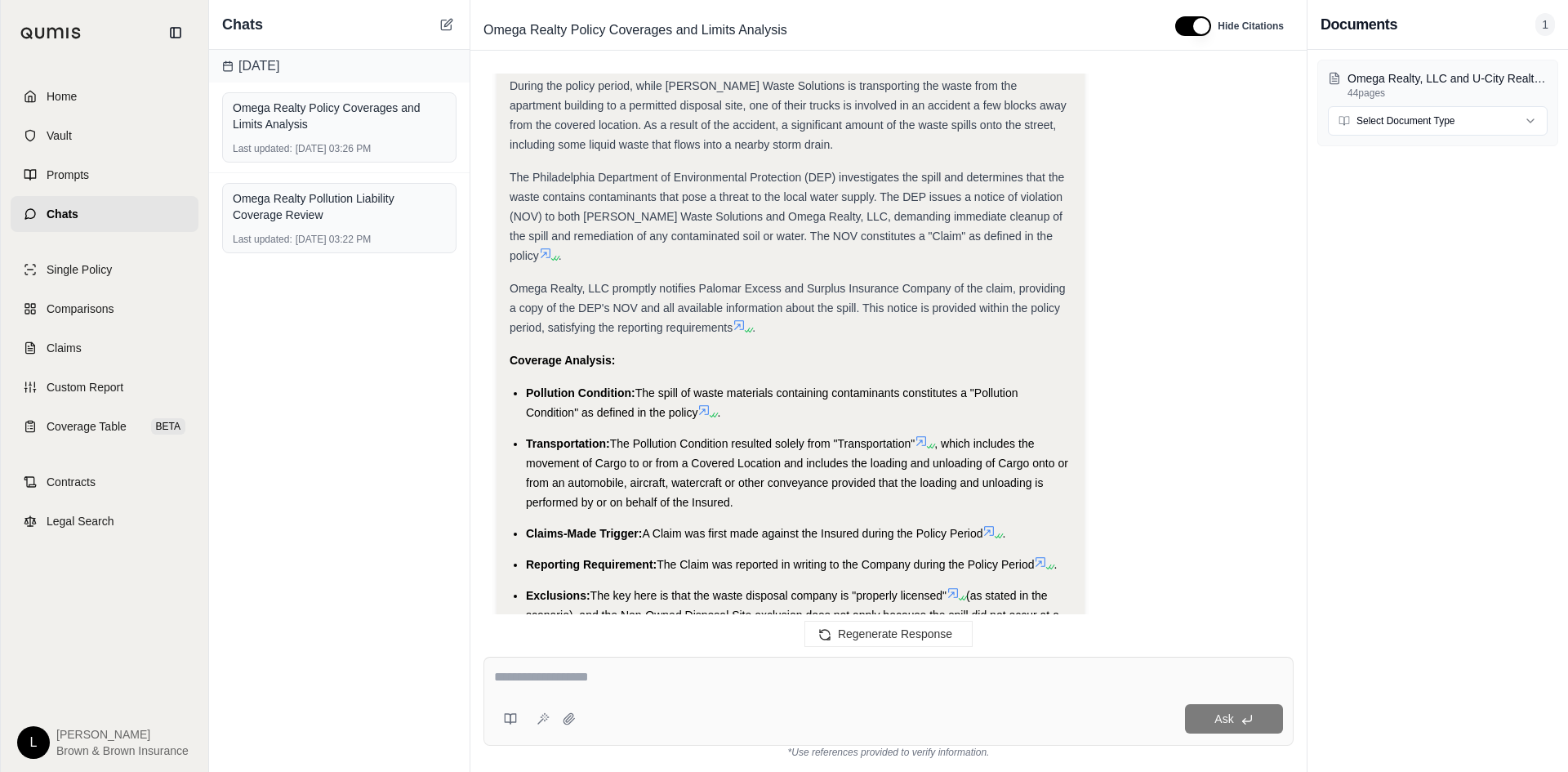
scroll to position [8399, 0]
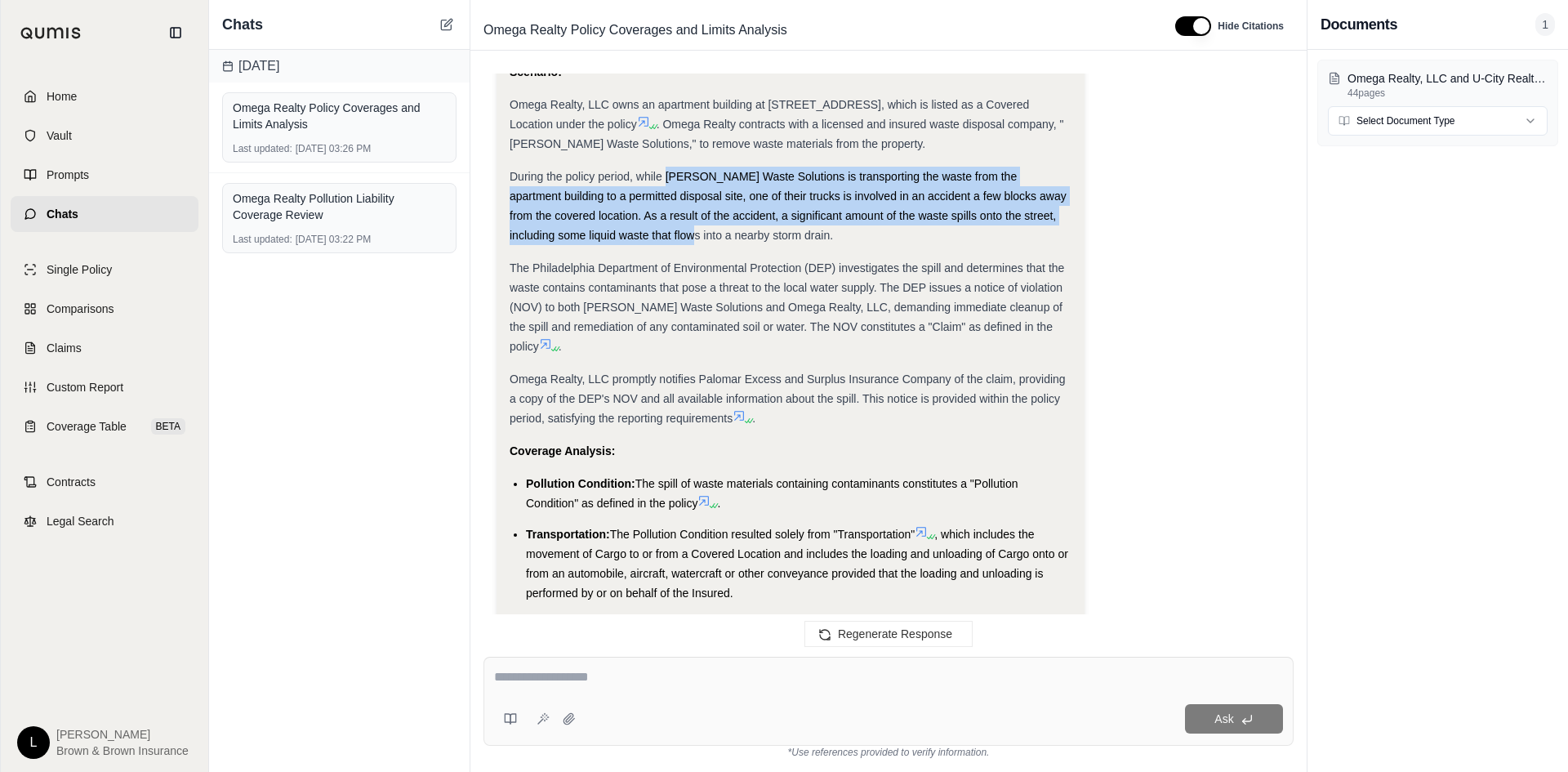
drag, startPoint x: 665, startPoint y: 199, endPoint x: 661, endPoint y: 246, distance: 47.2
click at [661, 245] on div "During the policy period, while [PERSON_NAME] Waste Solutions is transporting t…" at bounding box center [791, 206] width 562 height 78
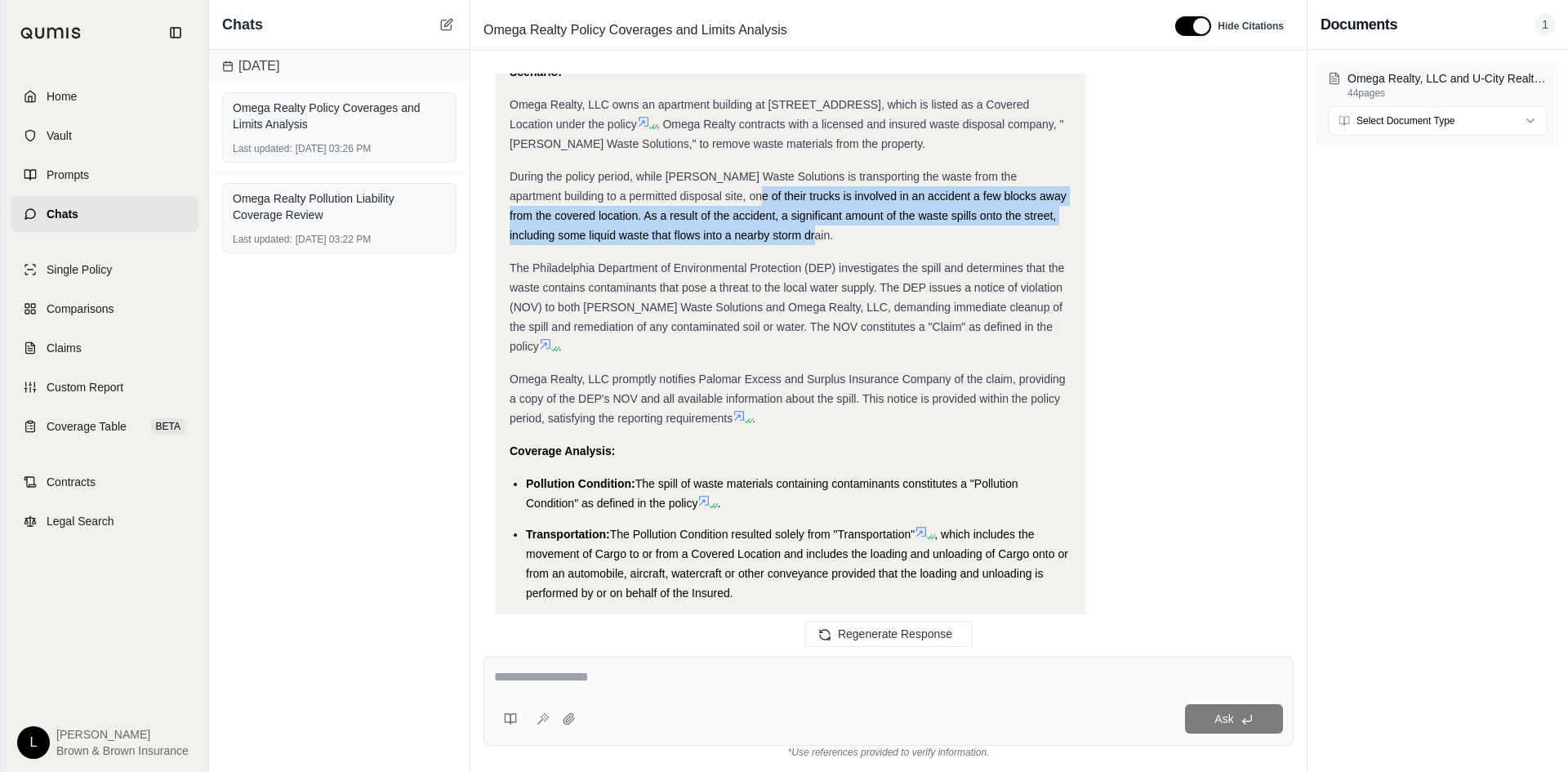
drag, startPoint x: 728, startPoint y: 220, endPoint x: 784, endPoint y: 247, distance: 62.2
click at [784, 245] on div "During the policy period, while [PERSON_NAME] Waste Solutions is transporting t…" at bounding box center [791, 206] width 562 height 78
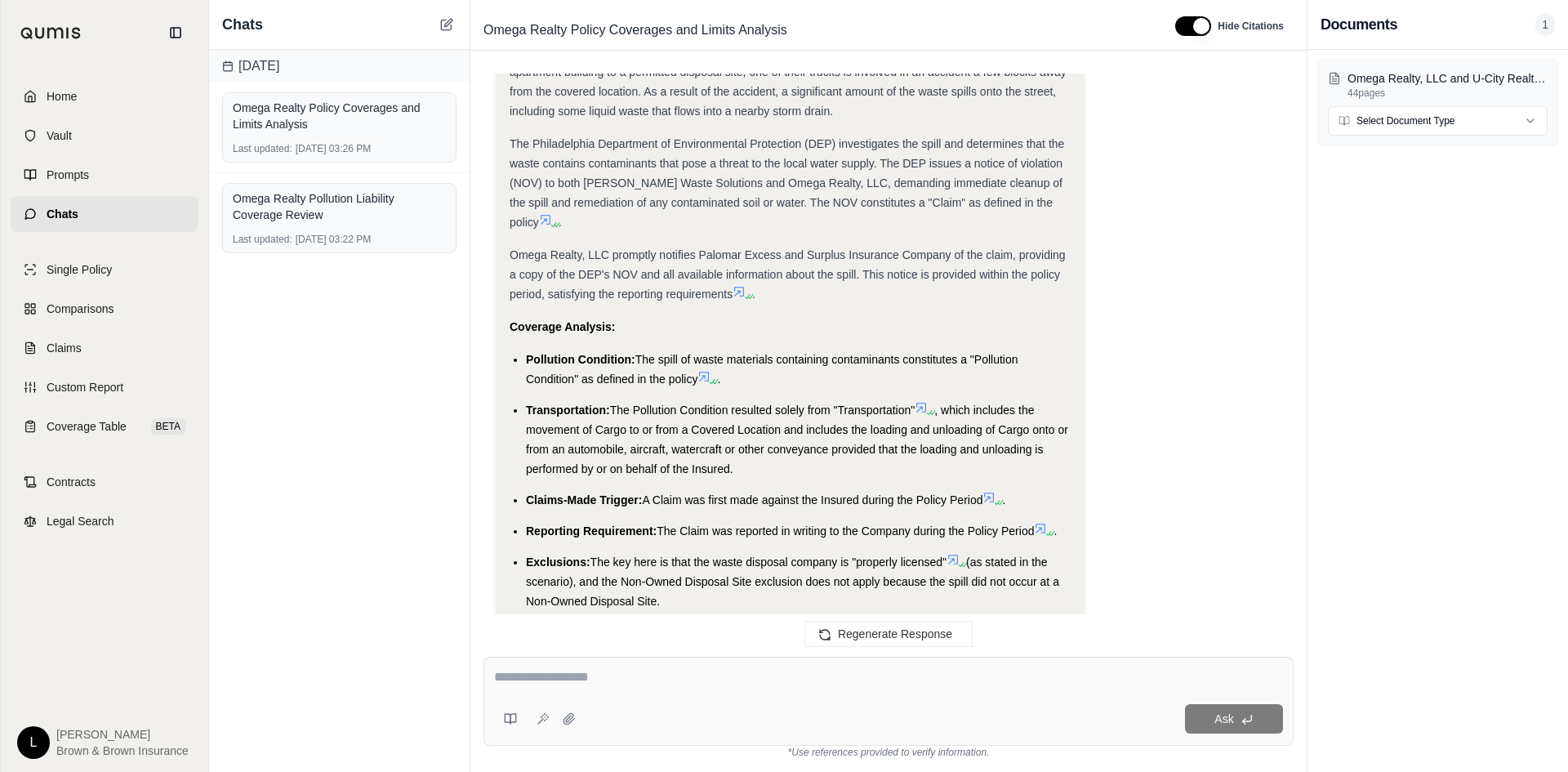
scroll to position [8562, 0]
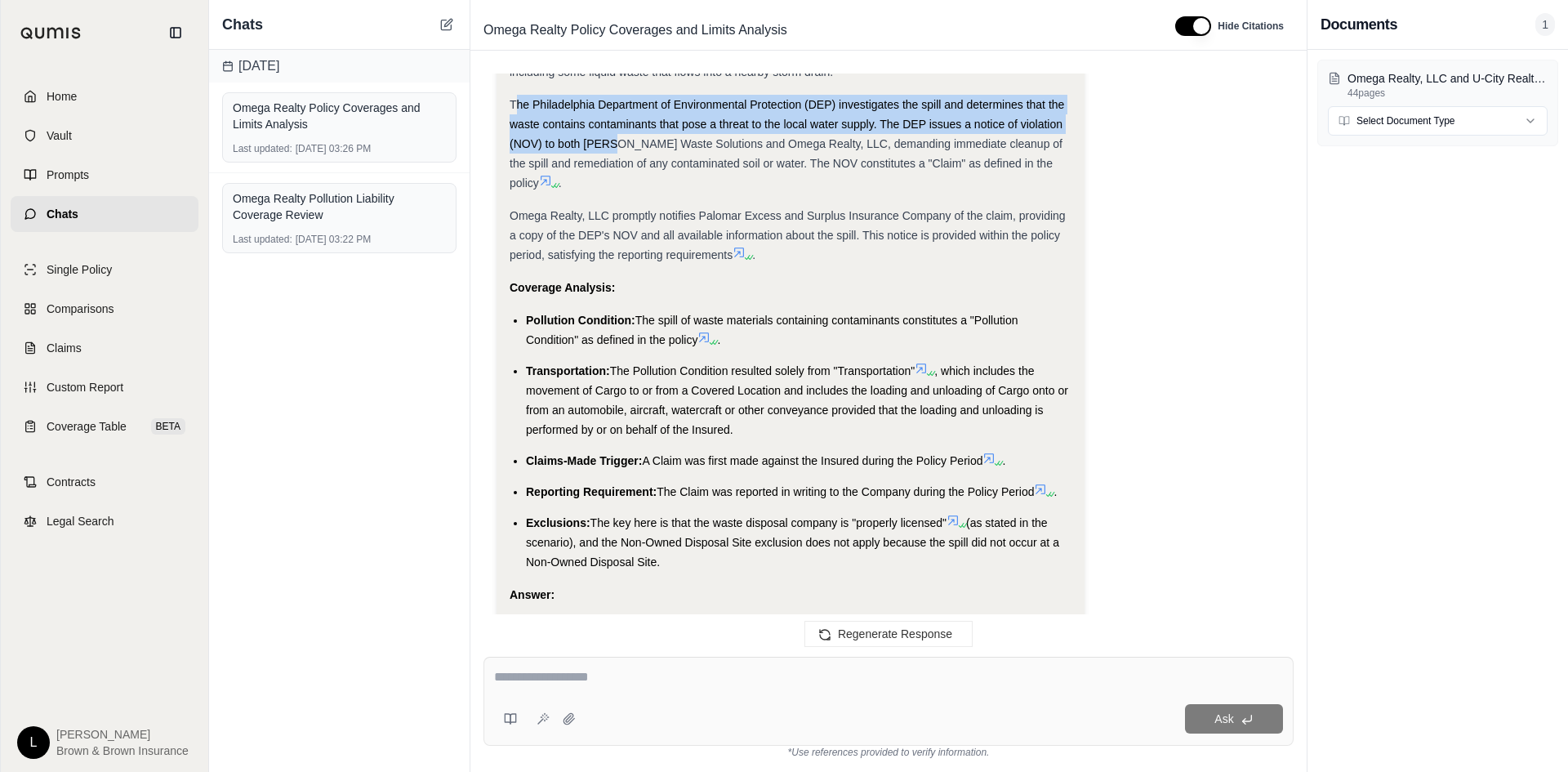
drag, startPoint x: 519, startPoint y: 124, endPoint x: 615, endPoint y: 155, distance: 100.9
click at [615, 155] on div "The Philadelphia Department of Environmental Protection (DEP) investigates the …" at bounding box center [791, 143] width 562 height 98
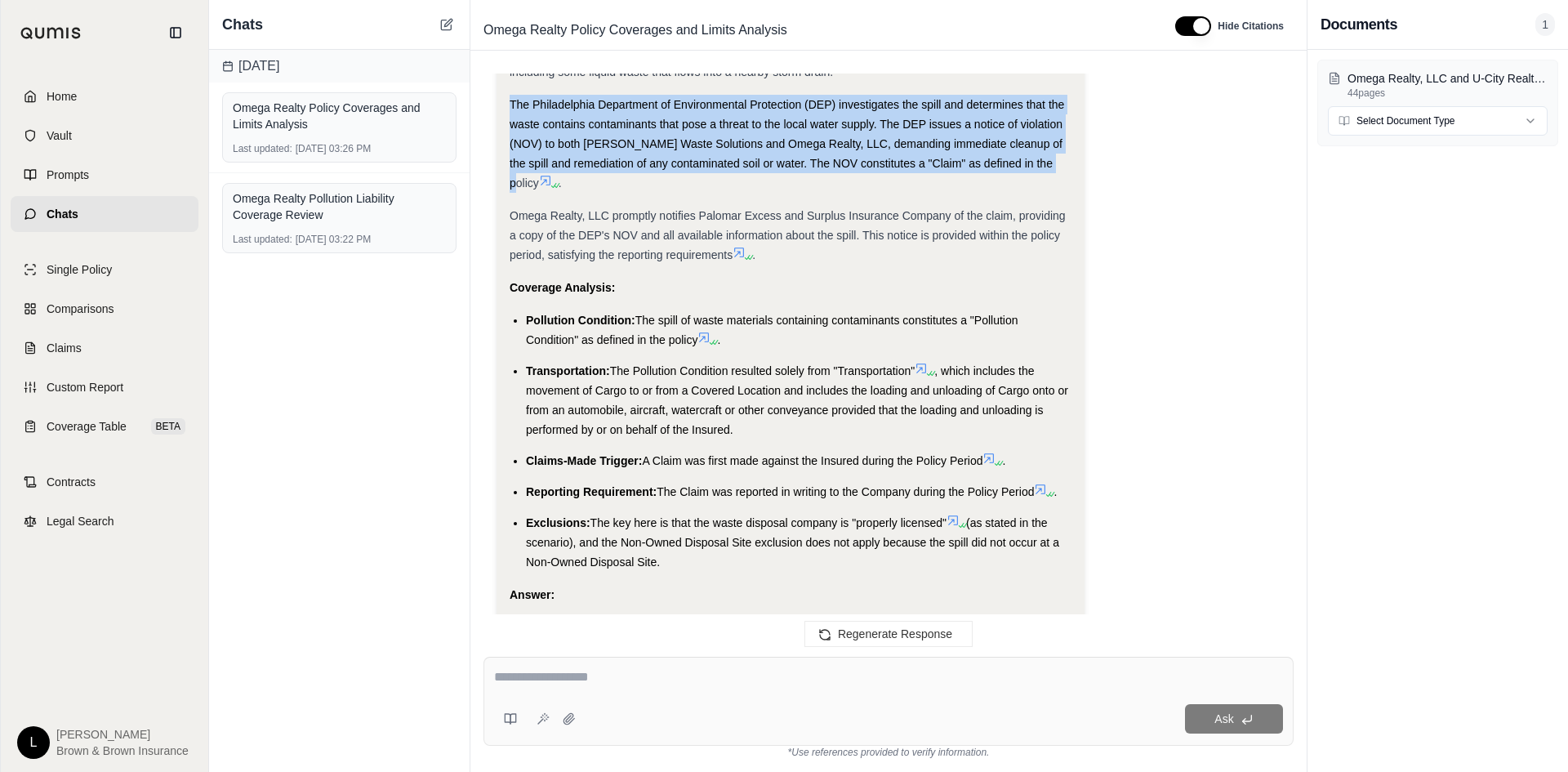
drag, startPoint x: 501, startPoint y: 126, endPoint x: 1039, endPoint y: 177, distance: 540.4
click at [1039, 177] on div "Analysis: Okay, I need to create another distinct and plausible claims scenario…" at bounding box center [790, 99] width 588 height 1339
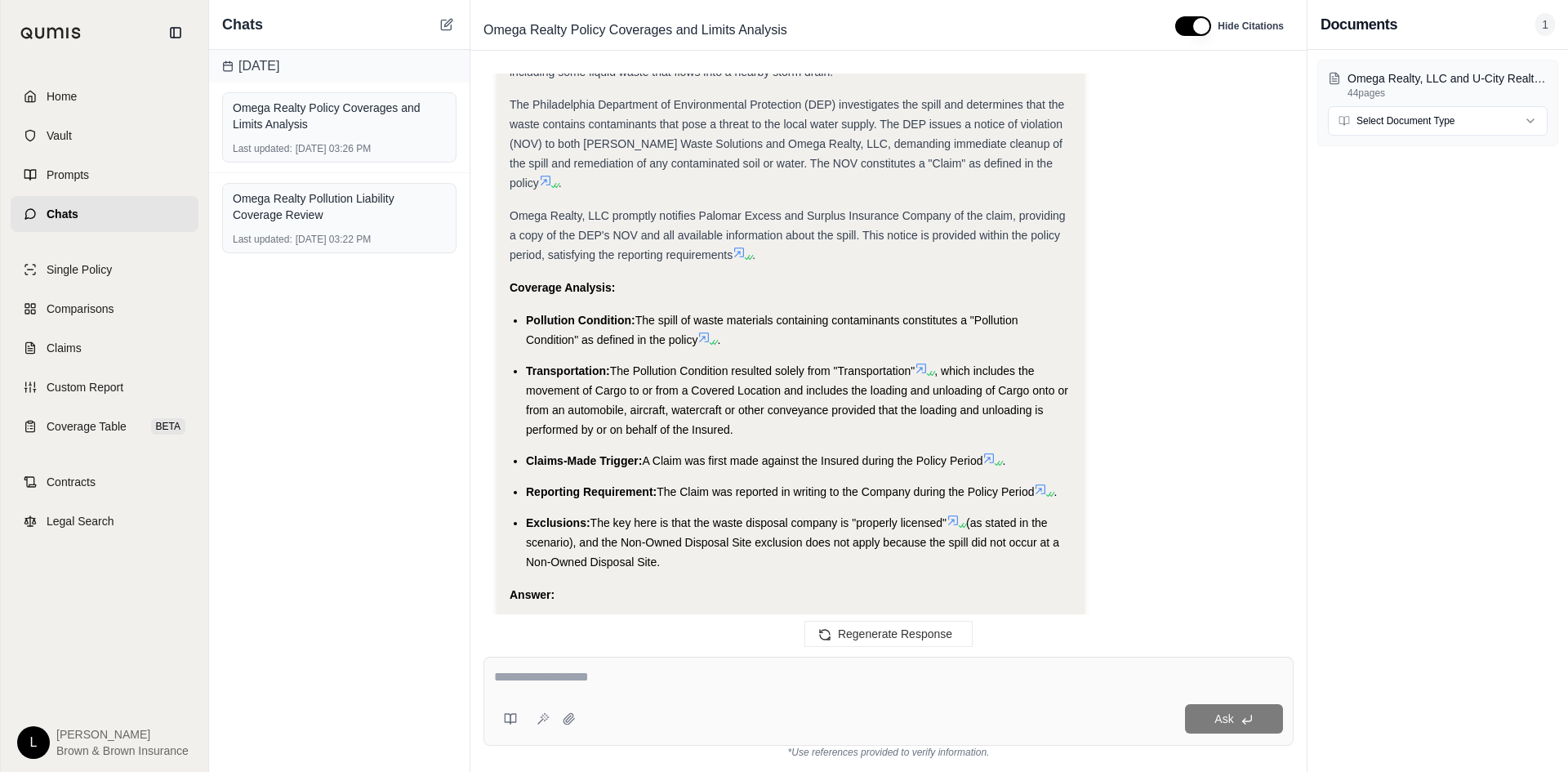
click at [554, 223] on div "Omega Realty, LLC promptly notifies Palomar Excess and Surplus Insurance Compan…" at bounding box center [791, 235] width 562 height 59
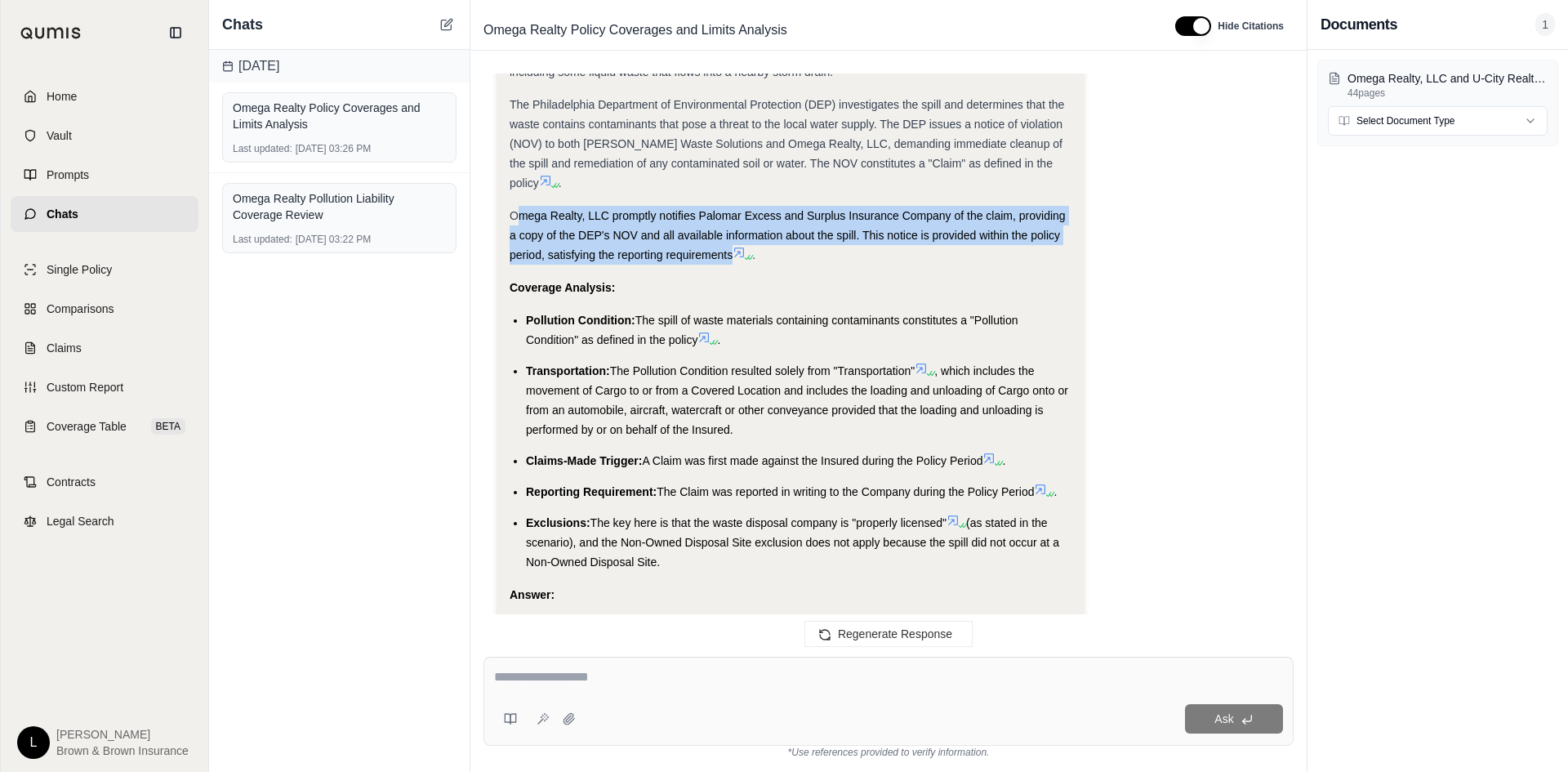
drag, startPoint x: 518, startPoint y: 216, endPoint x: 756, endPoint y: 251, distance: 240.6
click at [756, 251] on div "Omega Realty, LLC promptly notifies Palomar Excess and Surplus Insurance Compan…" at bounding box center [791, 235] width 562 height 59
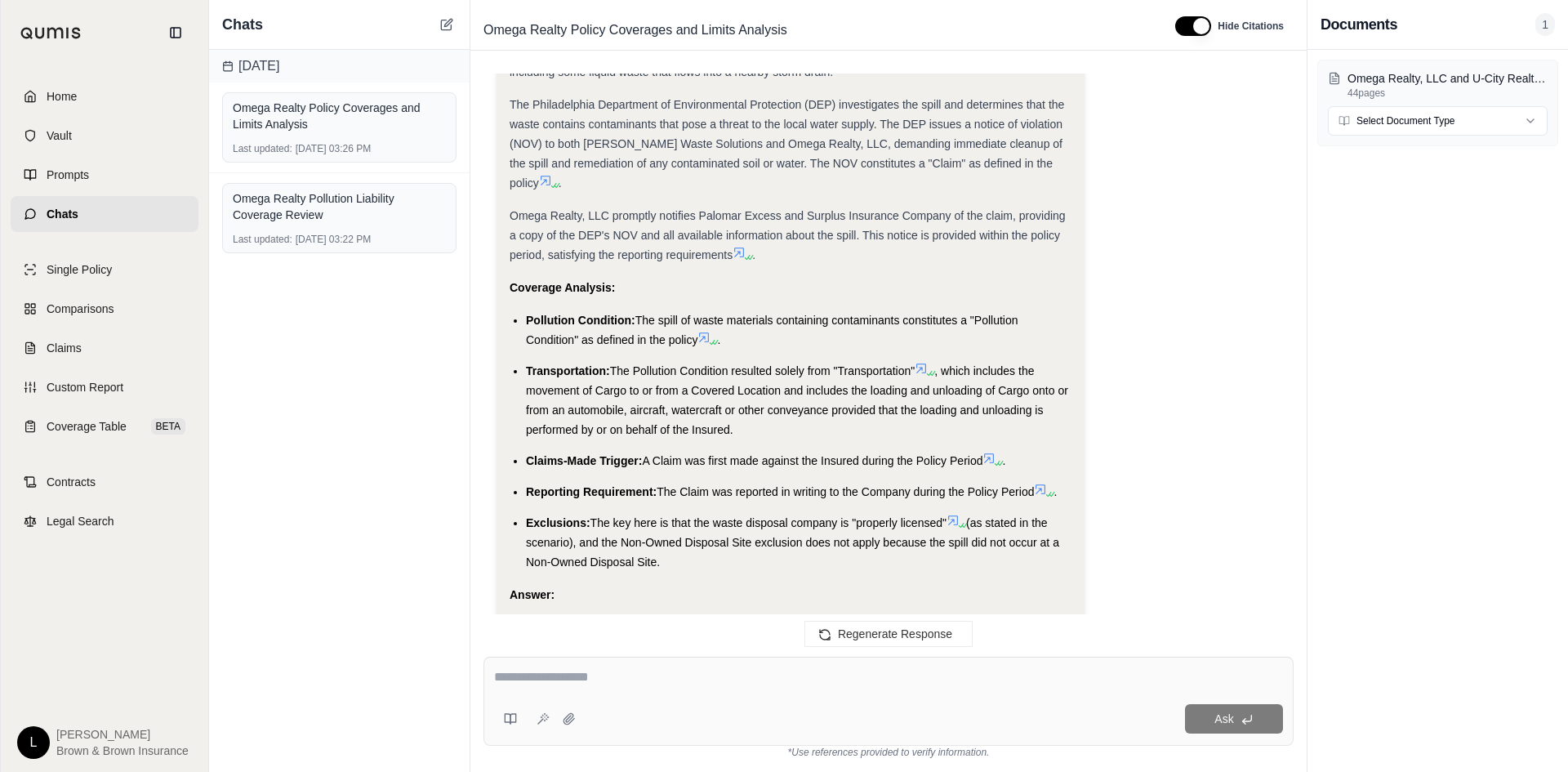
click at [960, 280] on div "Coverage Analysis:" at bounding box center [791, 288] width 562 height 20
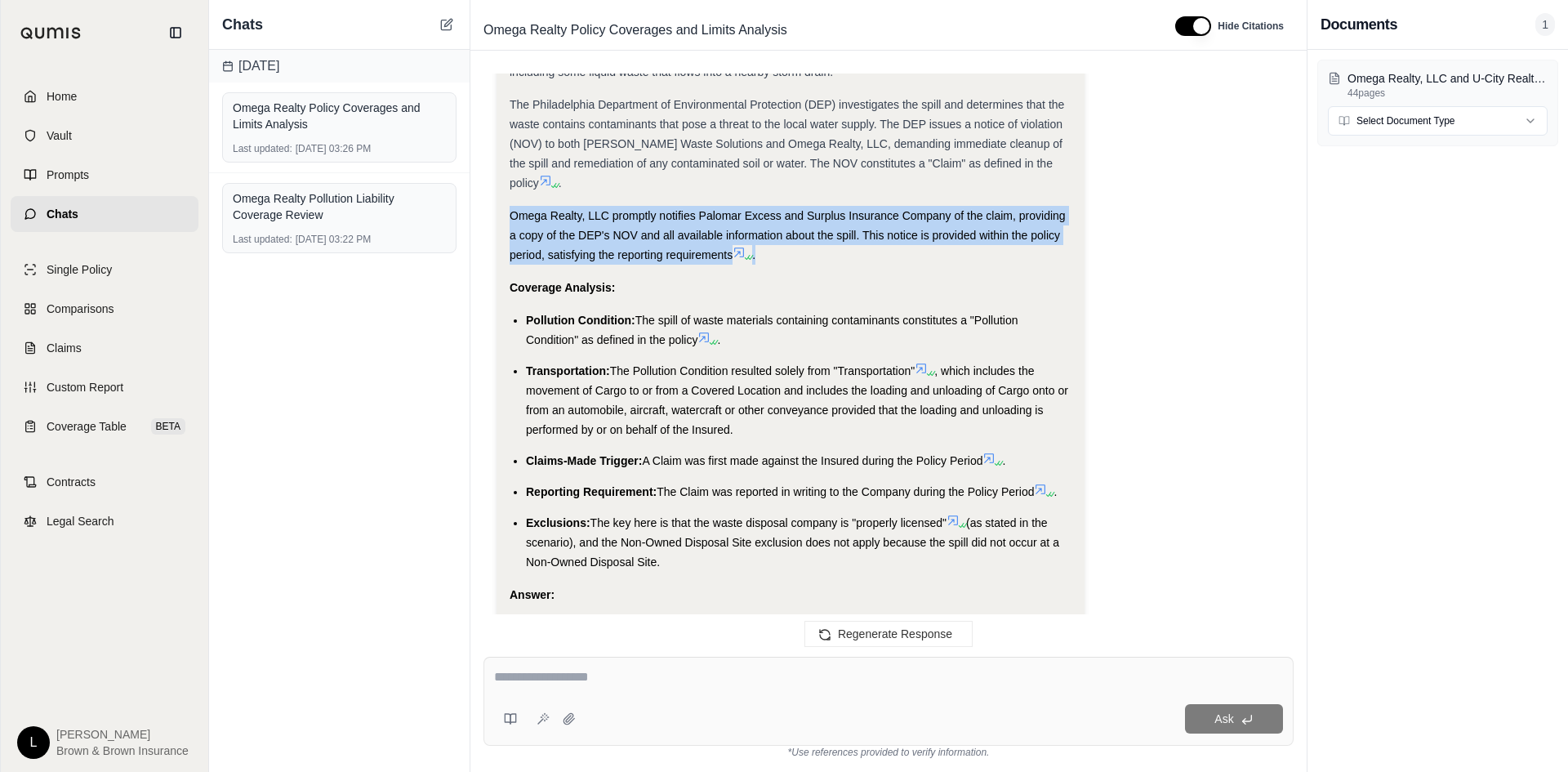
drag, startPoint x: 839, startPoint y: 262, endPoint x: 505, endPoint y: 197, distance: 340.3
click at [505, 197] on div "Analysis: Okay, I need to create another distinct and plausible claims scenario…" at bounding box center [790, 99] width 588 height 1339
click at [551, 197] on div "Analysis: Okay, I need to create another distinct and plausible claims scenario…" at bounding box center [791, 69] width 562 height 1254
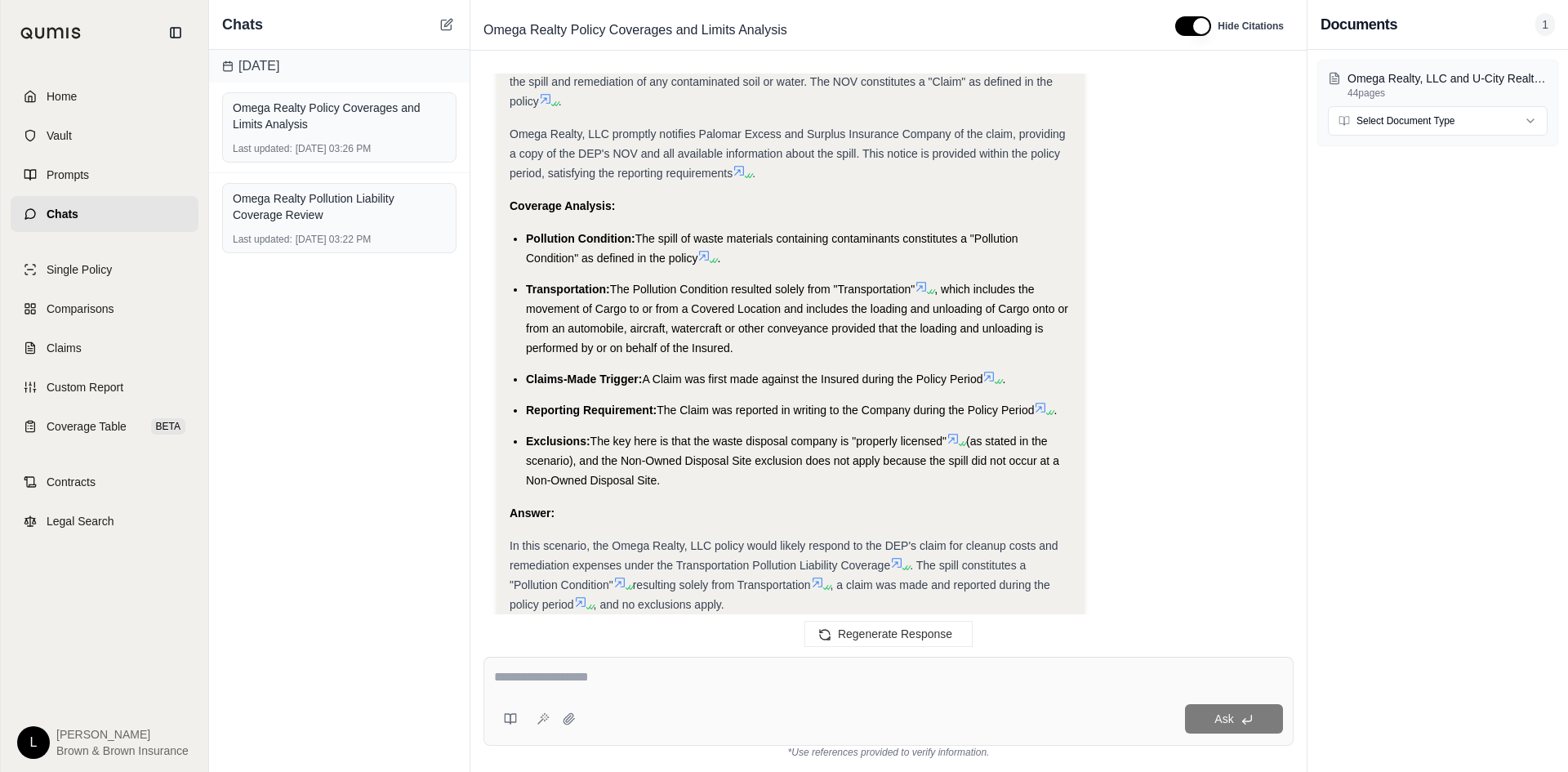
scroll to position [8725, 0]
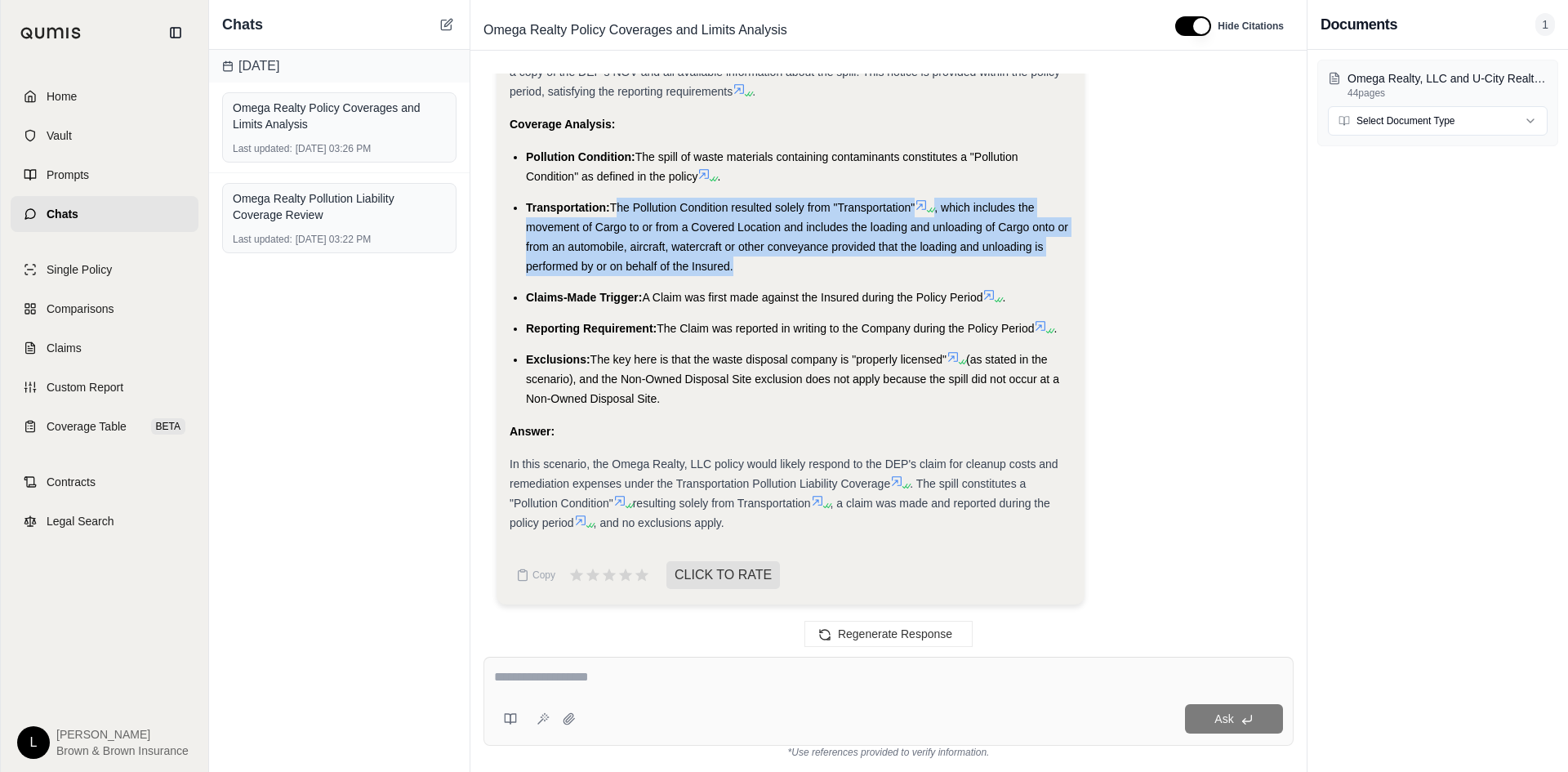
drag, startPoint x: 611, startPoint y: 203, endPoint x: 809, endPoint y: 273, distance: 210.0
click at [809, 273] on li "Transportation: The Pollution Condition resulted solely from "Transportation" ,…" at bounding box center [798, 237] width 546 height 78
drag, startPoint x: 741, startPoint y: 268, endPoint x: 628, endPoint y: 203, distance: 130.4
click at [628, 203] on li "Transportation: The Pollution Condition resulted solely from "Transportation" ,…" at bounding box center [798, 237] width 546 height 78
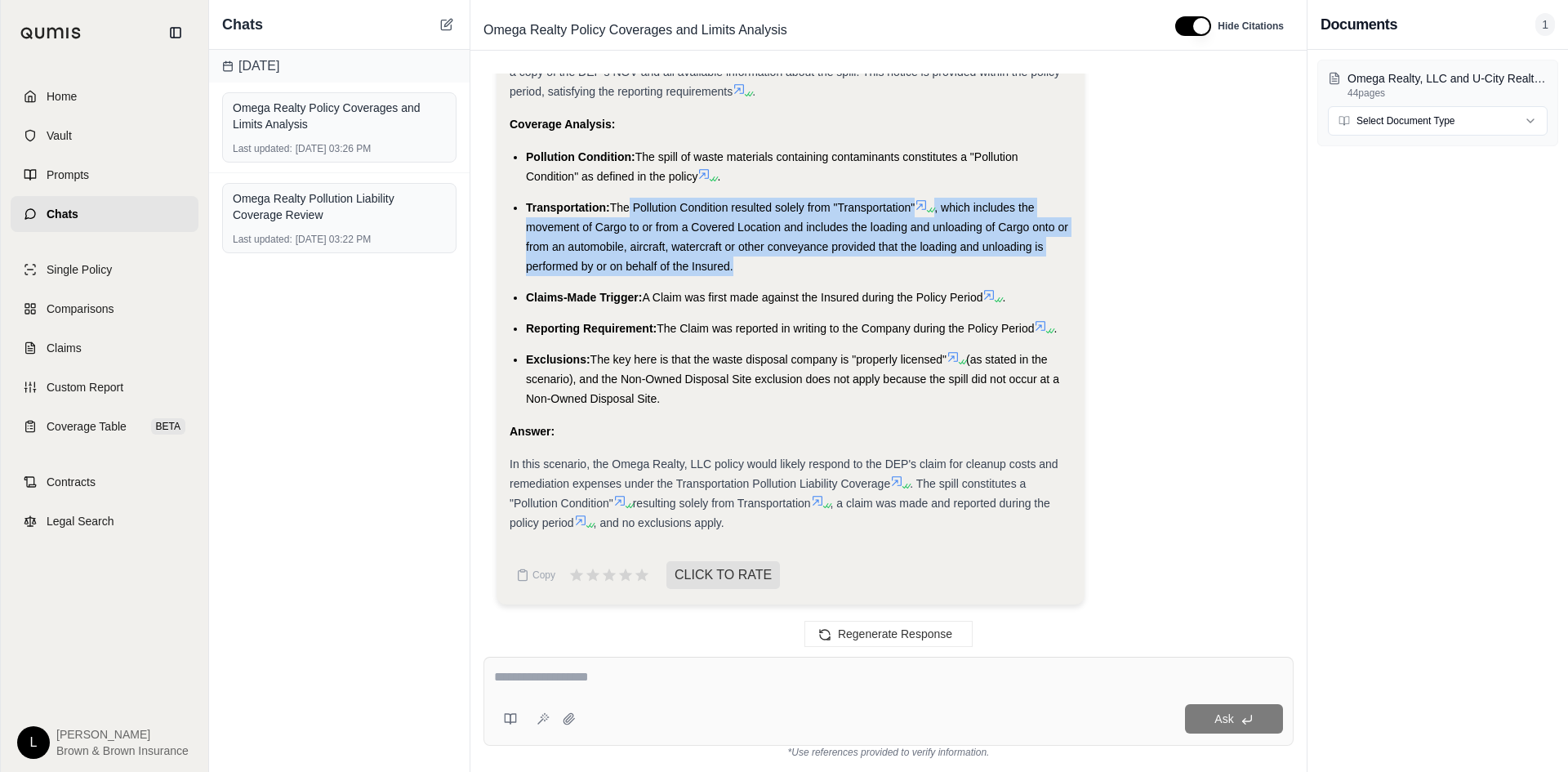
click at [627, 203] on span "The Pollution Condition resulted solely from "Transportation"" at bounding box center [763, 207] width 305 height 13
drag, startPoint x: 645, startPoint y: 357, endPoint x: 678, endPoint y: 397, distance: 51.9
click at [678, 397] on li "Exclusions: The key here is that the waste disposal company is "properly licens…" at bounding box center [798, 379] width 546 height 59
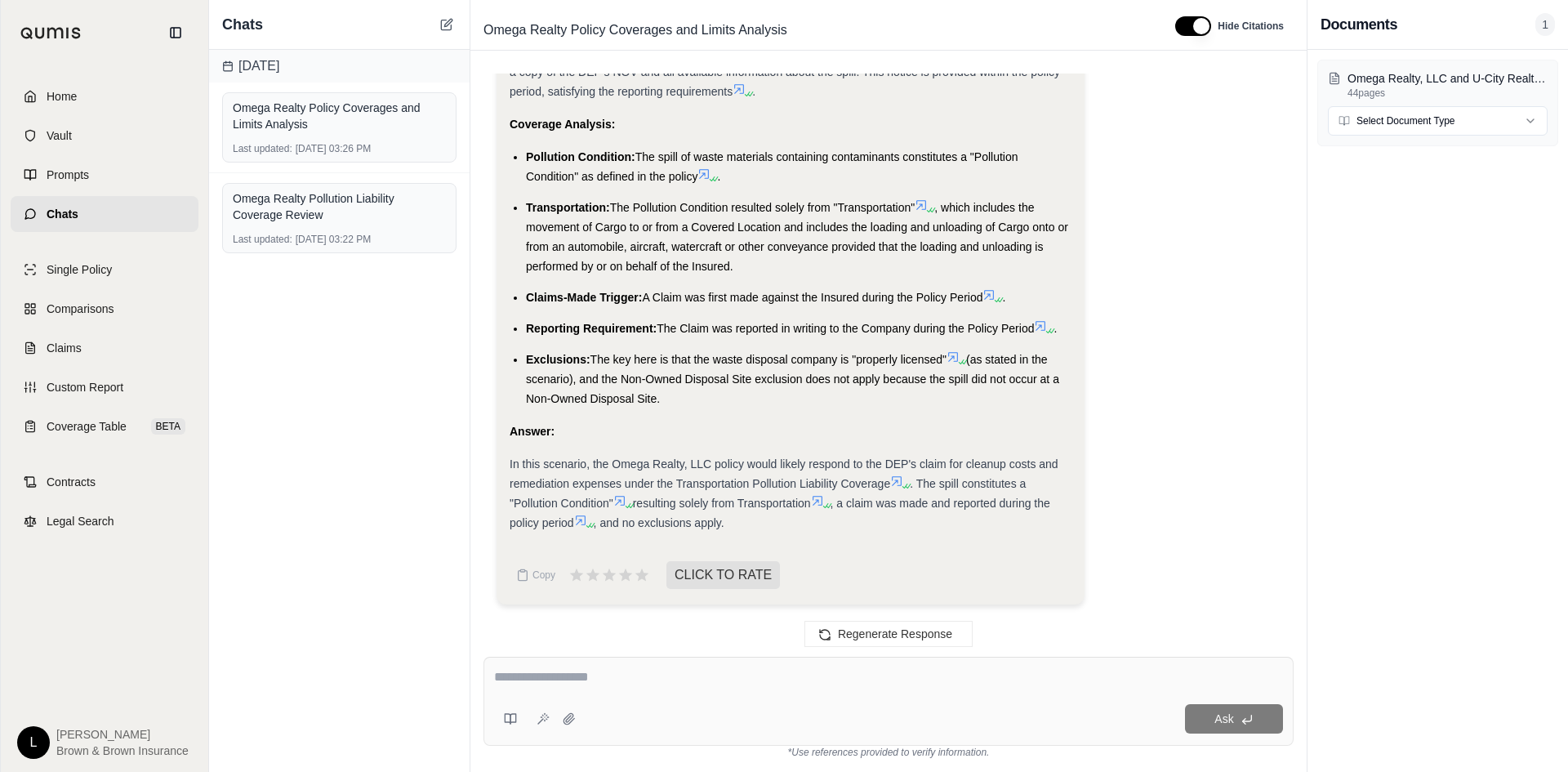
click at [587, 675] on textarea at bounding box center [888, 678] width 789 height 20
type textarea "**********"
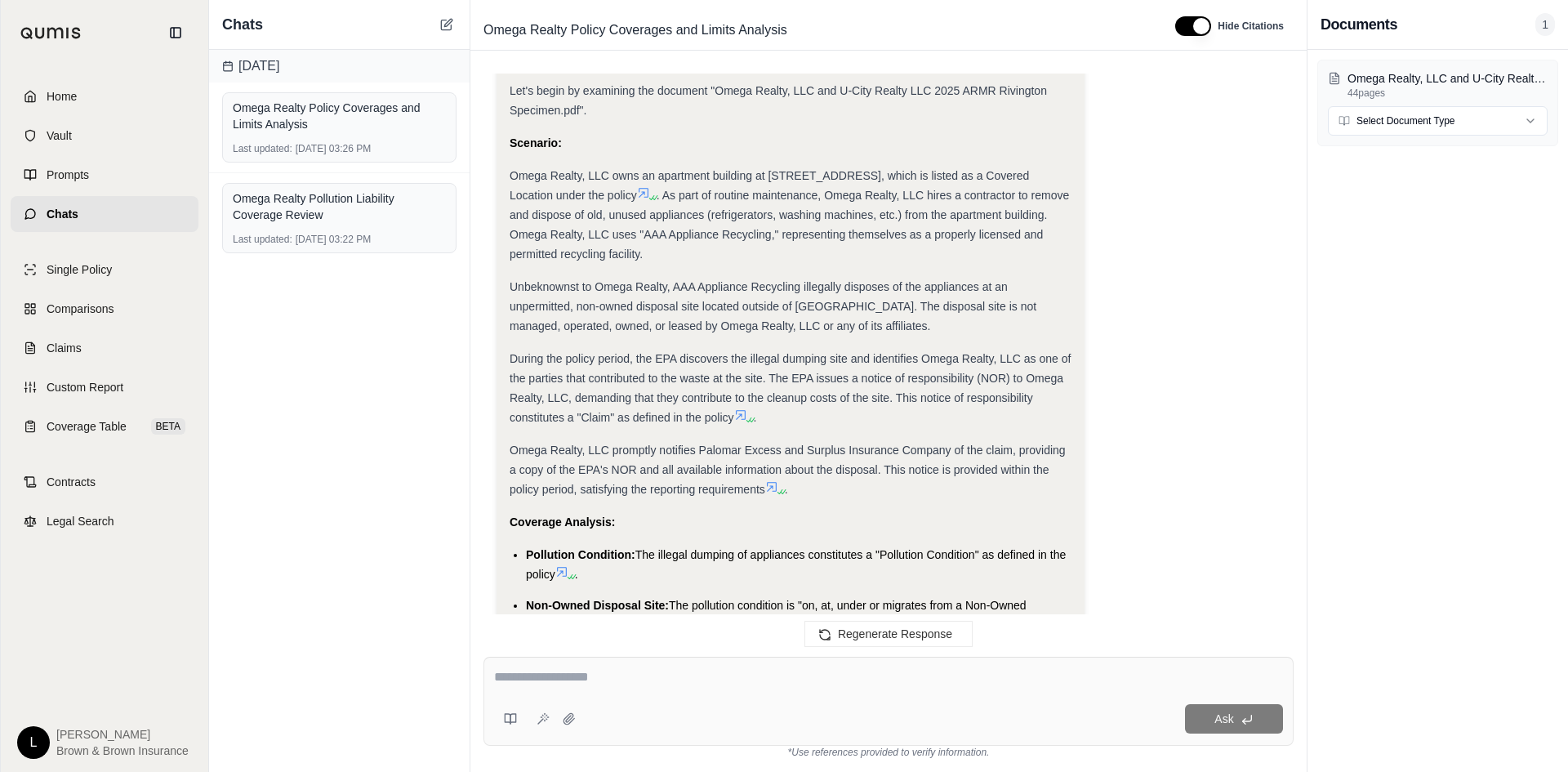
scroll to position [9813, 0]
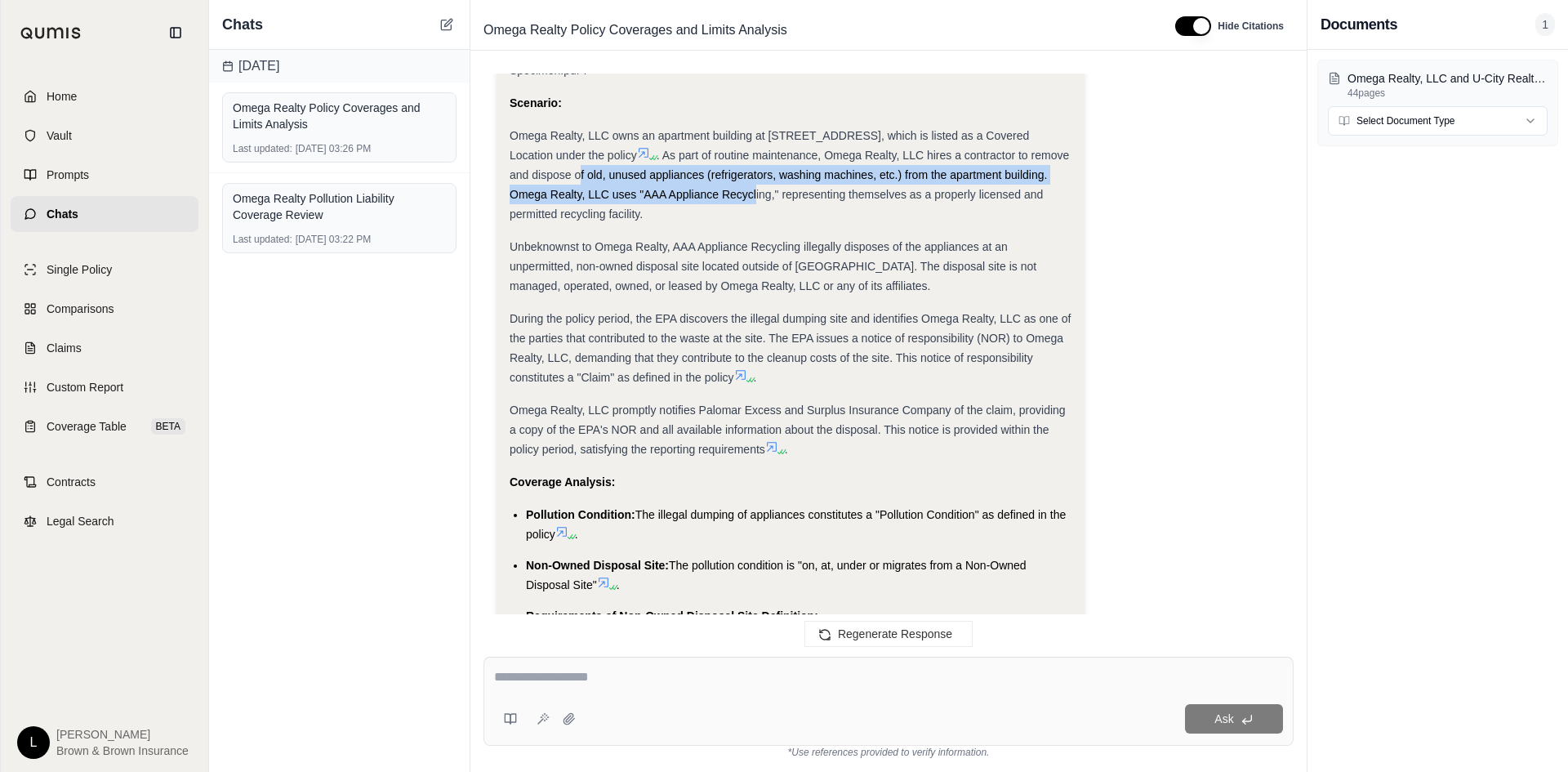
drag, startPoint x: 690, startPoint y: 169, endPoint x: 857, endPoint y: 196, distance: 169.2
click at [857, 196] on span ". As part of routine maintenance, Omega Realty, LLC hires a contractor to remov…" at bounding box center [789, 184] width 560 height 72
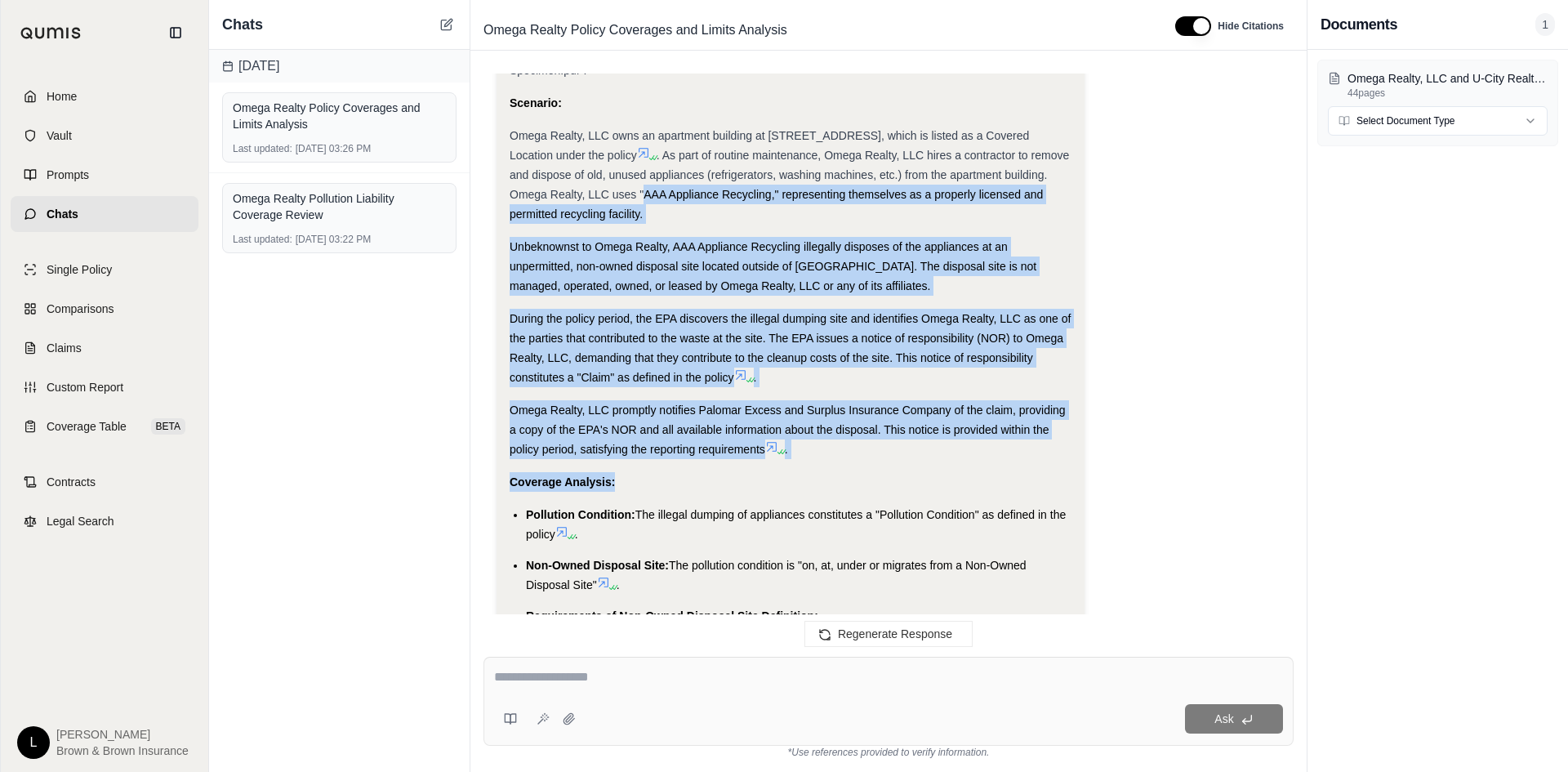
drag, startPoint x: 744, startPoint y: 195, endPoint x: 970, endPoint y: 459, distance: 347.5
click at [970, 459] on div "Analysis: Alright, I need to devise a third, distinct, and plausible claims sce…" at bounding box center [791, 355] width 562 height 1459
click at [761, 264] on span "Unbeknownst to Omega Realty, AAA Appliance Recycling illegally disposes of the …" at bounding box center [773, 266] width 527 height 53
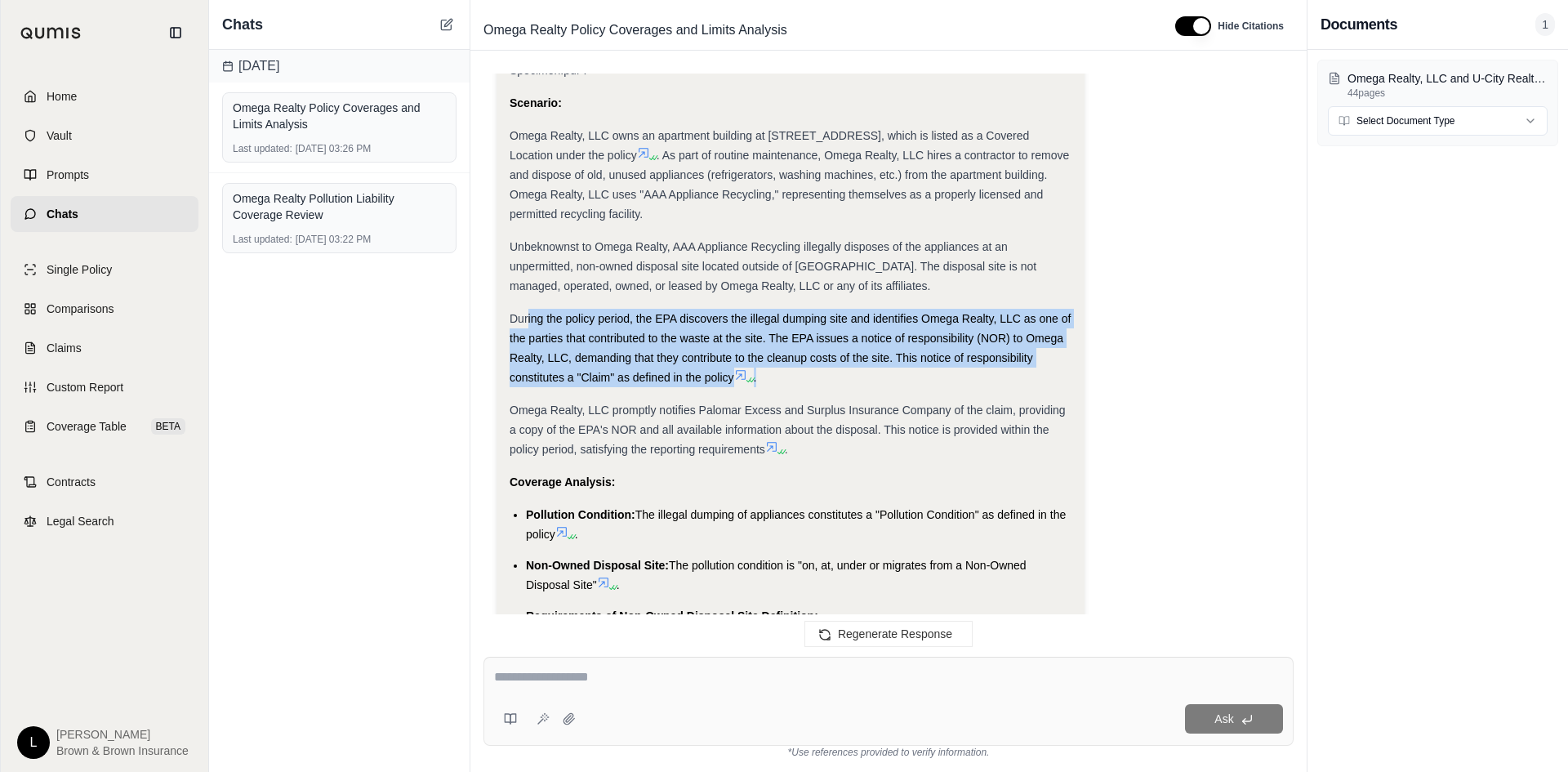
drag, startPoint x: 527, startPoint y: 319, endPoint x: 846, endPoint y: 377, distance: 324.2
click at [846, 377] on div "During the policy period, the EPA discovers the illegal dumping site and identi…" at bounding box center [791, 348] width 562 height 78
drag, startPoint x: 705, startPoint y: 343, endPoint x: 724, endPoint y: 379, distance: 40.7
click at [724, 379] on span "During the policy period, the EPA discovers the illegal dumping site and identi…" at bounding box center [790, 348] width 562 height 72
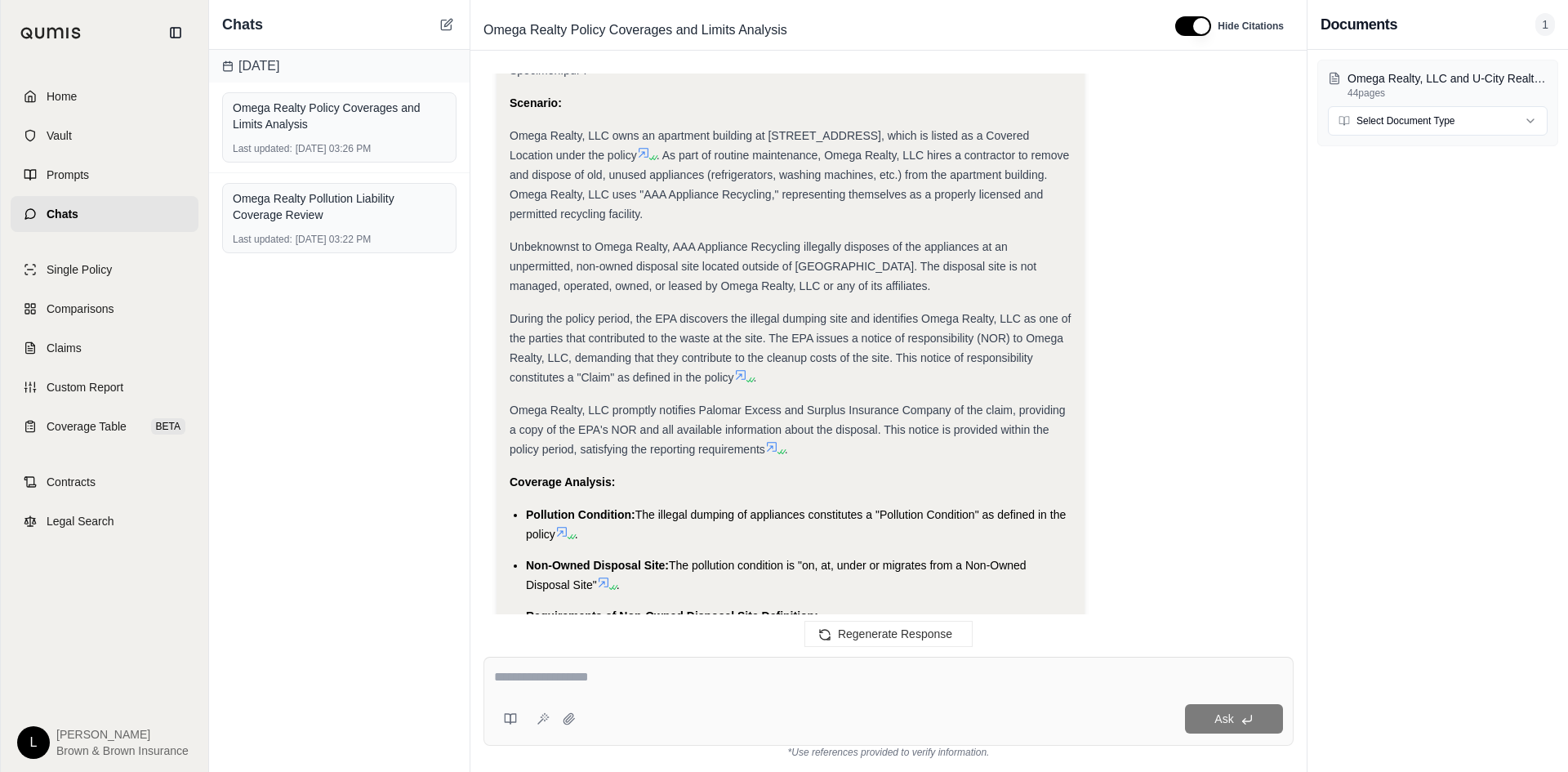
click at [674, 315] on span "During the policy period, the EPA discovers the illegal dumping site and identi…" at bounding box center [790, 348] width 562 height 72
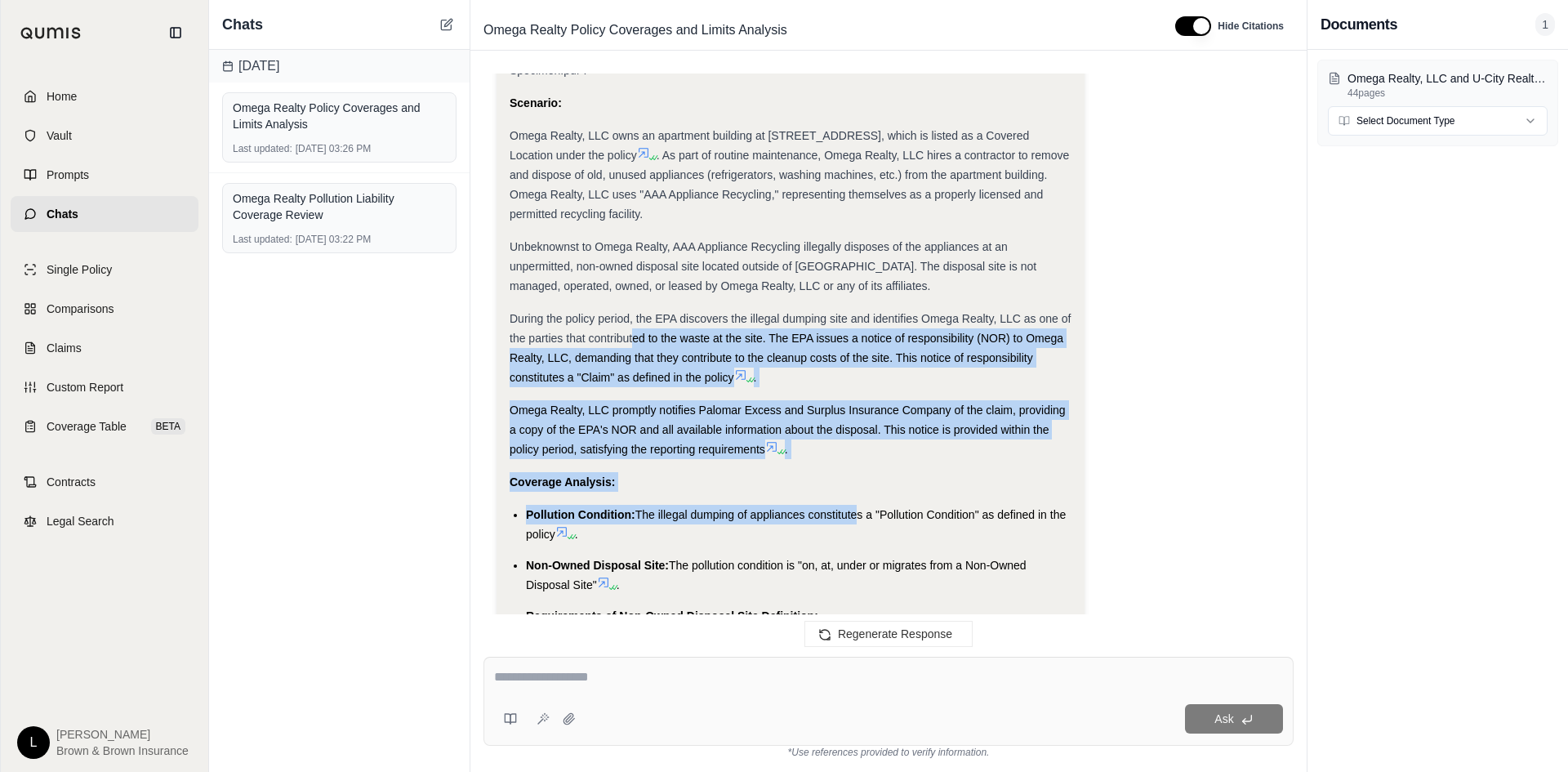
drag, startPoint x: 634, startPoint y: 338, endPoint x: 856, endPoint y: 509, distance: 280.2
click at [856, 509] on div "Analysis: Alright, I need to devise a third, distinct, and plausible claims sce…" at bounding box center [791, 355] width 562 height 1459
click at [856, 467] on div "Analysis: Alright, I need to devise a third, distinct, and plausible claims sce…" at bounding box center [791, 355] width 562 height 1459
click at [856, 463] on div "Analysis: Alright, I need to devise a third, distinct, and plausible claims sce…" at bounding box center [791, 355] width 562 height 1459
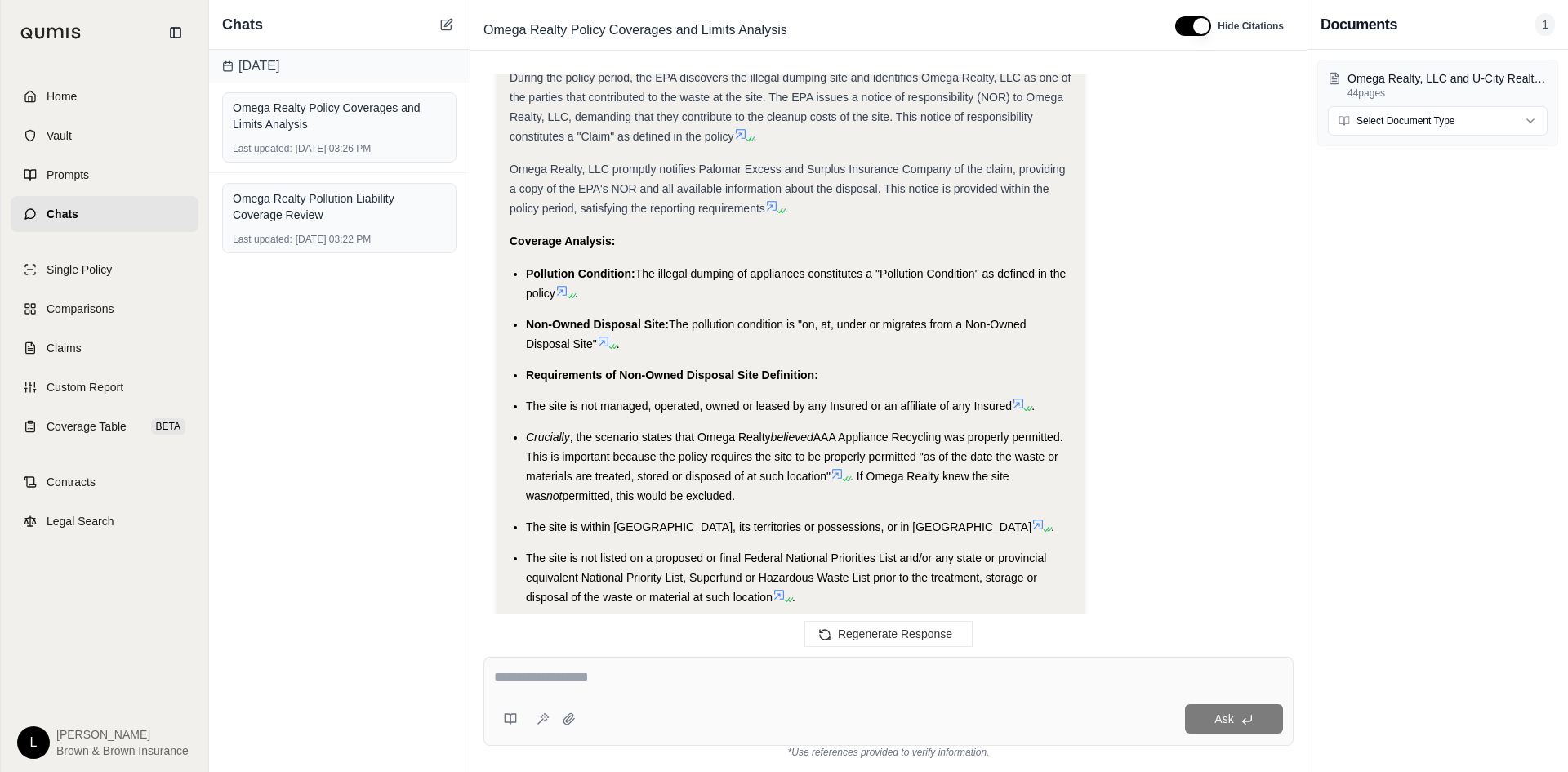
scroll to position [10139, 0]
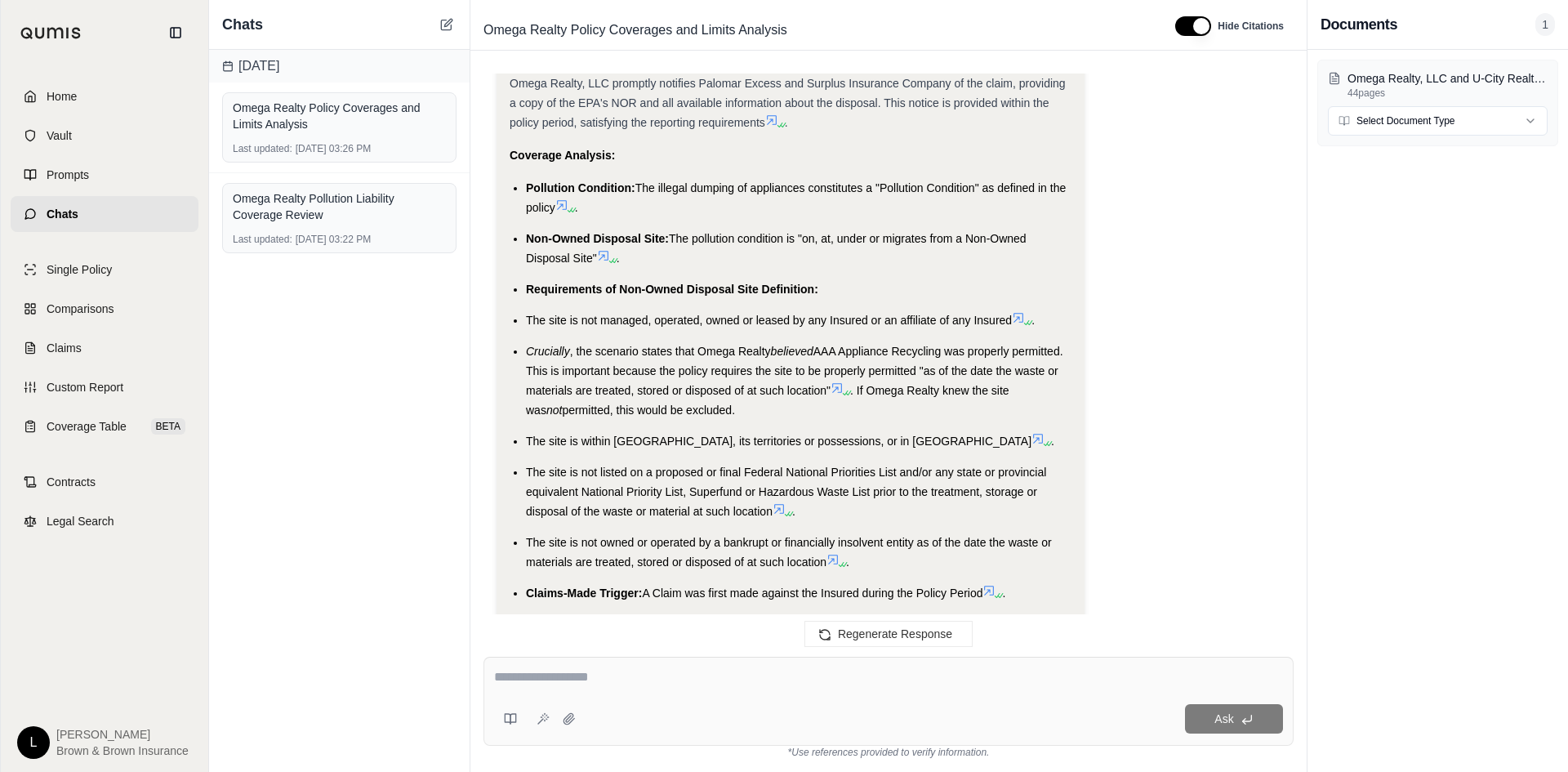
click at [567, 207] on icon at bounding box center [562, 205] width 13 height 13
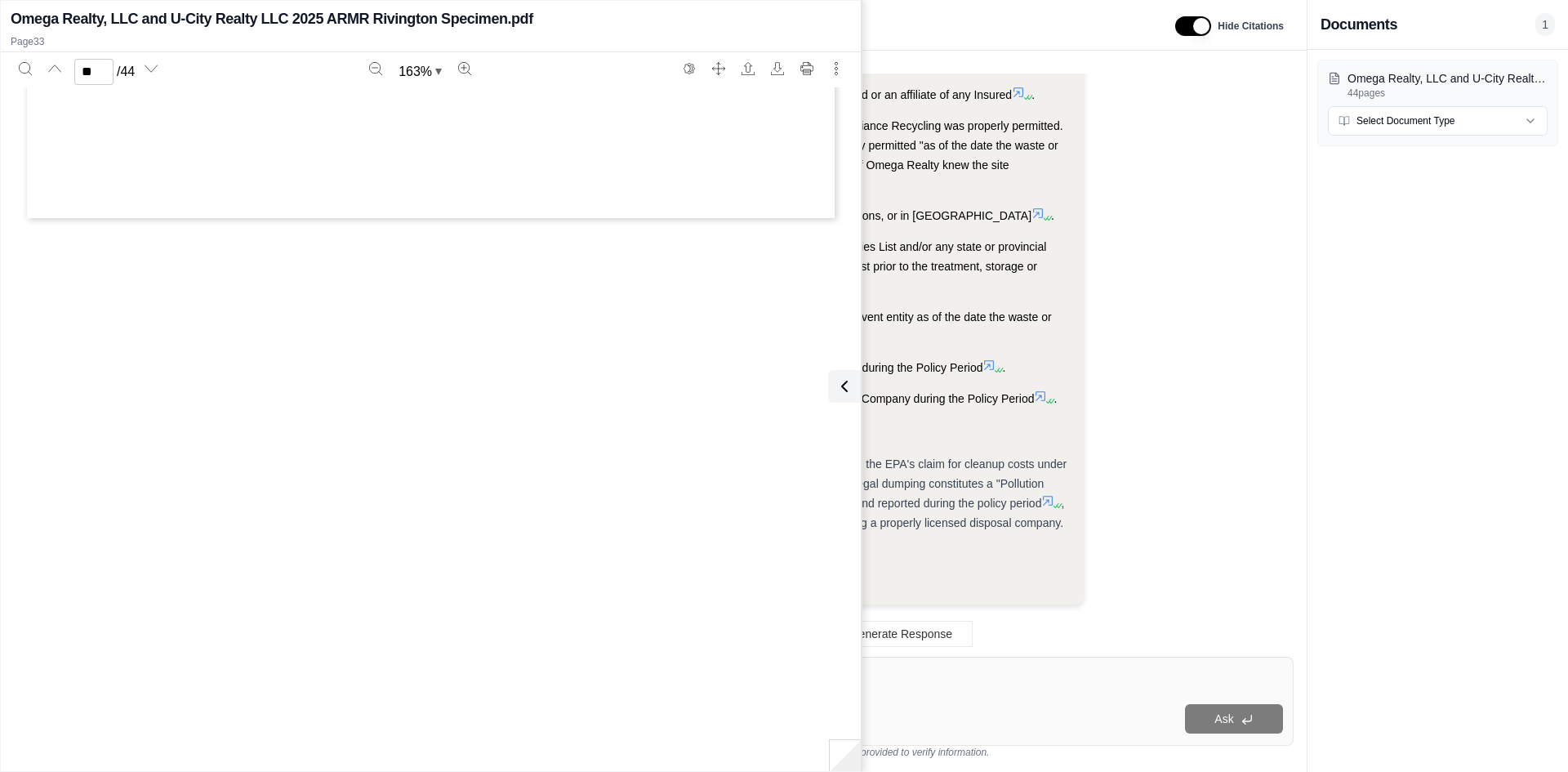
type input "**"
click at [836, 382] on icon at bounding box center [841, 386] width 20 height 20
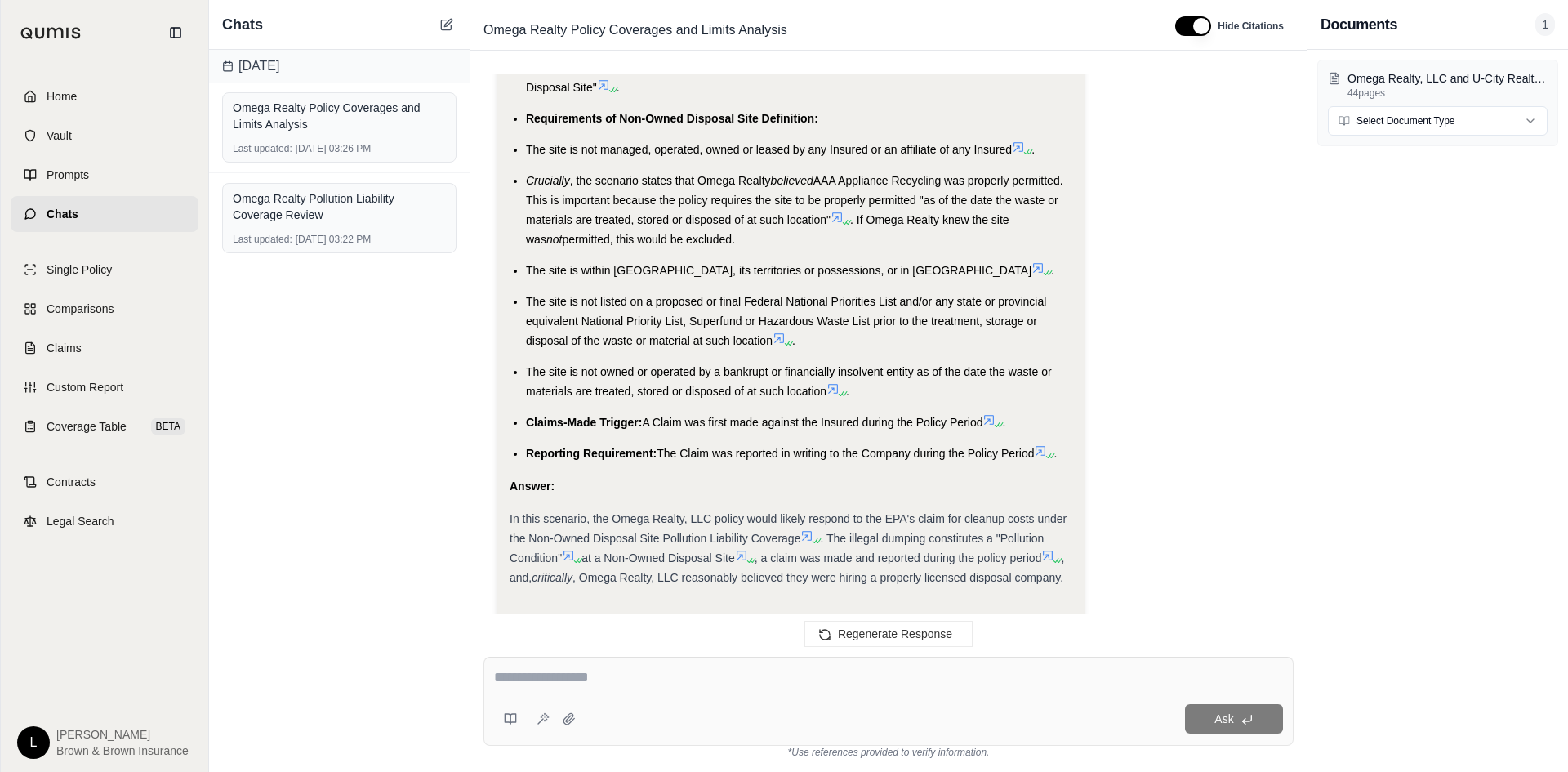
scroll to position [10289, 0]
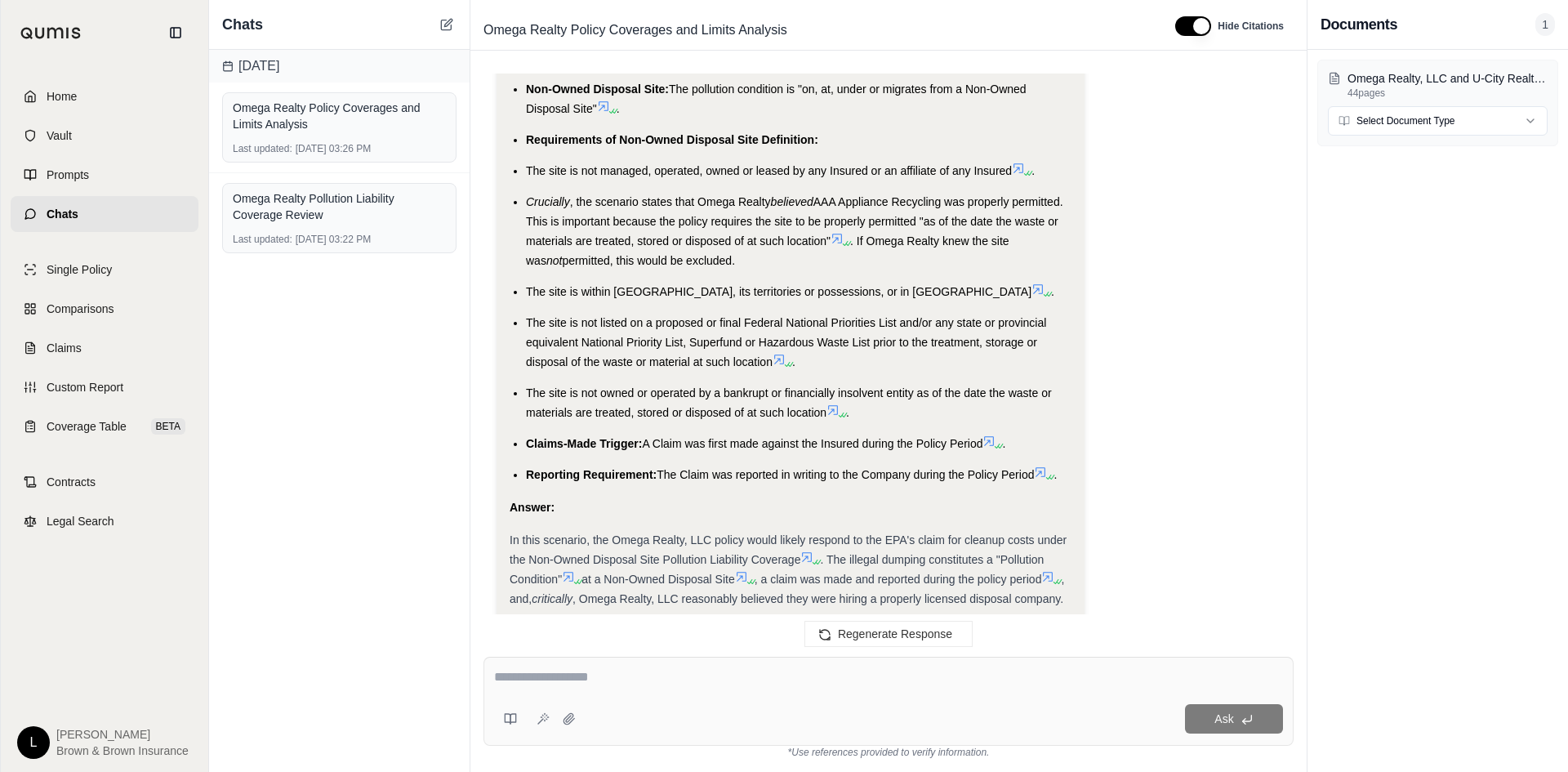
drag, startPoint x: 890, startPoint y: 385, endPoint x: 885, endPoint y: 344, distance: 41.3
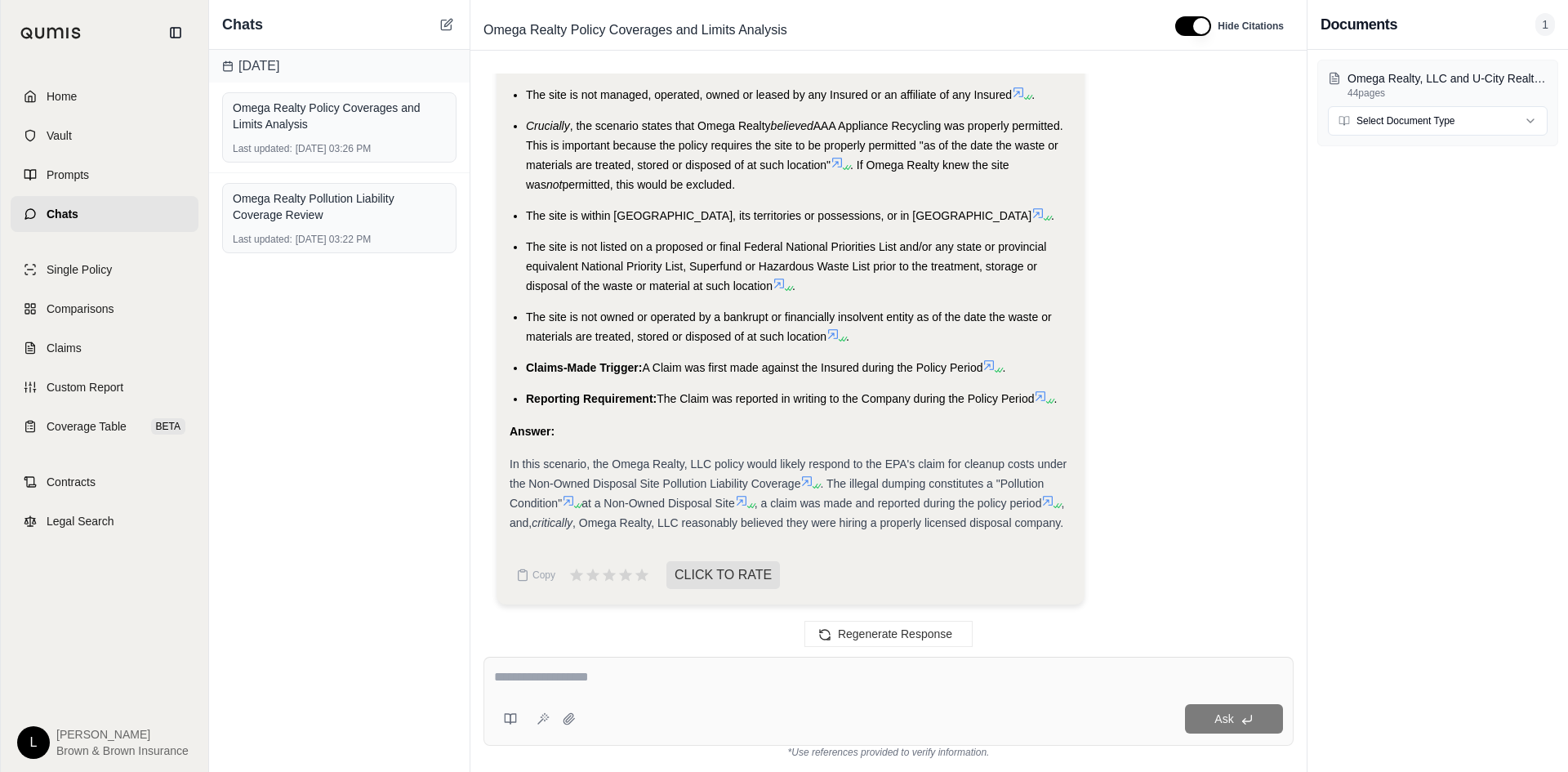
scroll to position [10385, 0]
drag, startPoint x: 674, startPoint y: 383, endPoint x: 649, endPoint y: 527, distance: 146.2
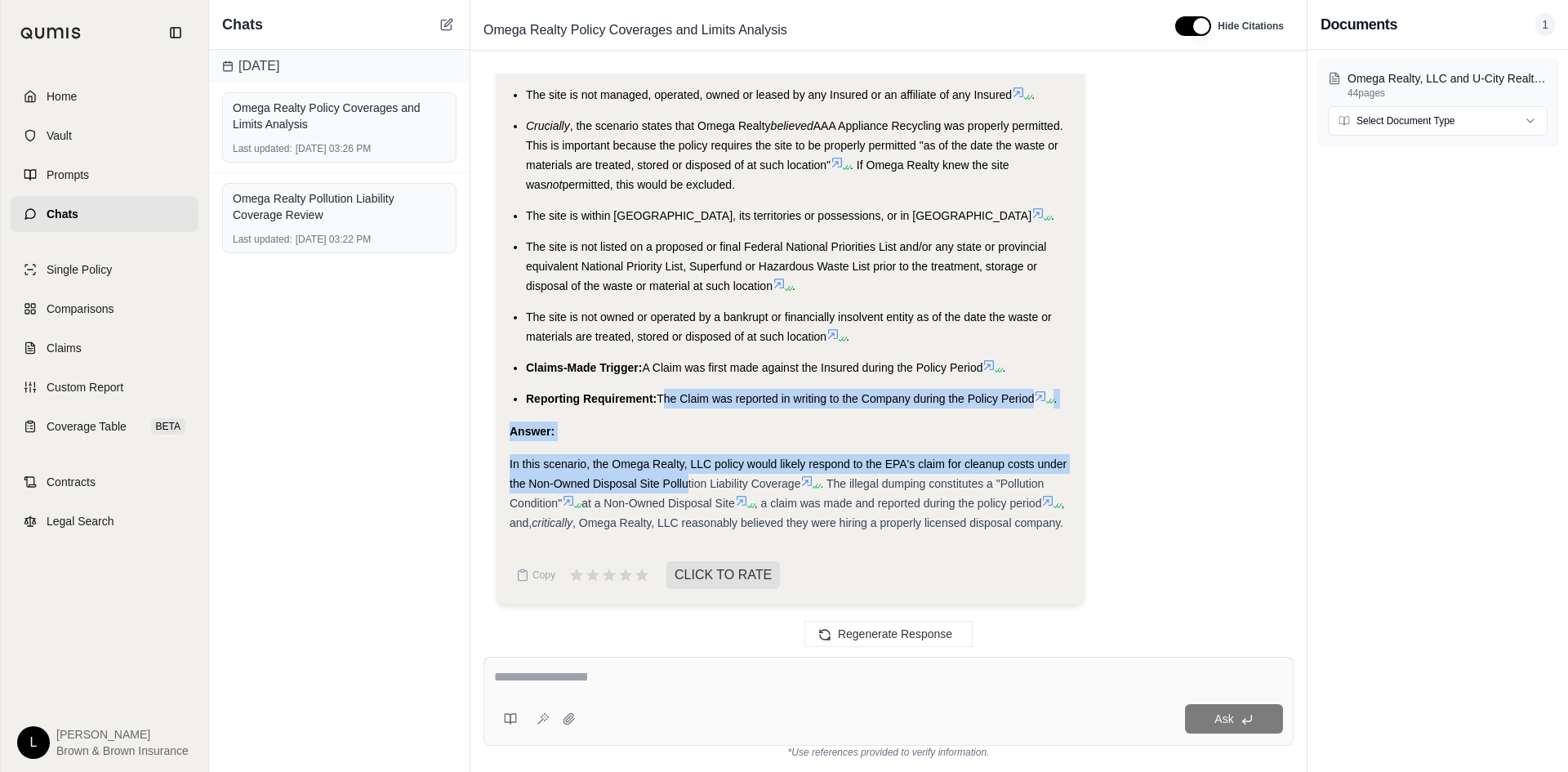
drag, startPoint x: 663, startPoint y: 386, endPoint x: 690, endPoint y: 463, distance: 81.6
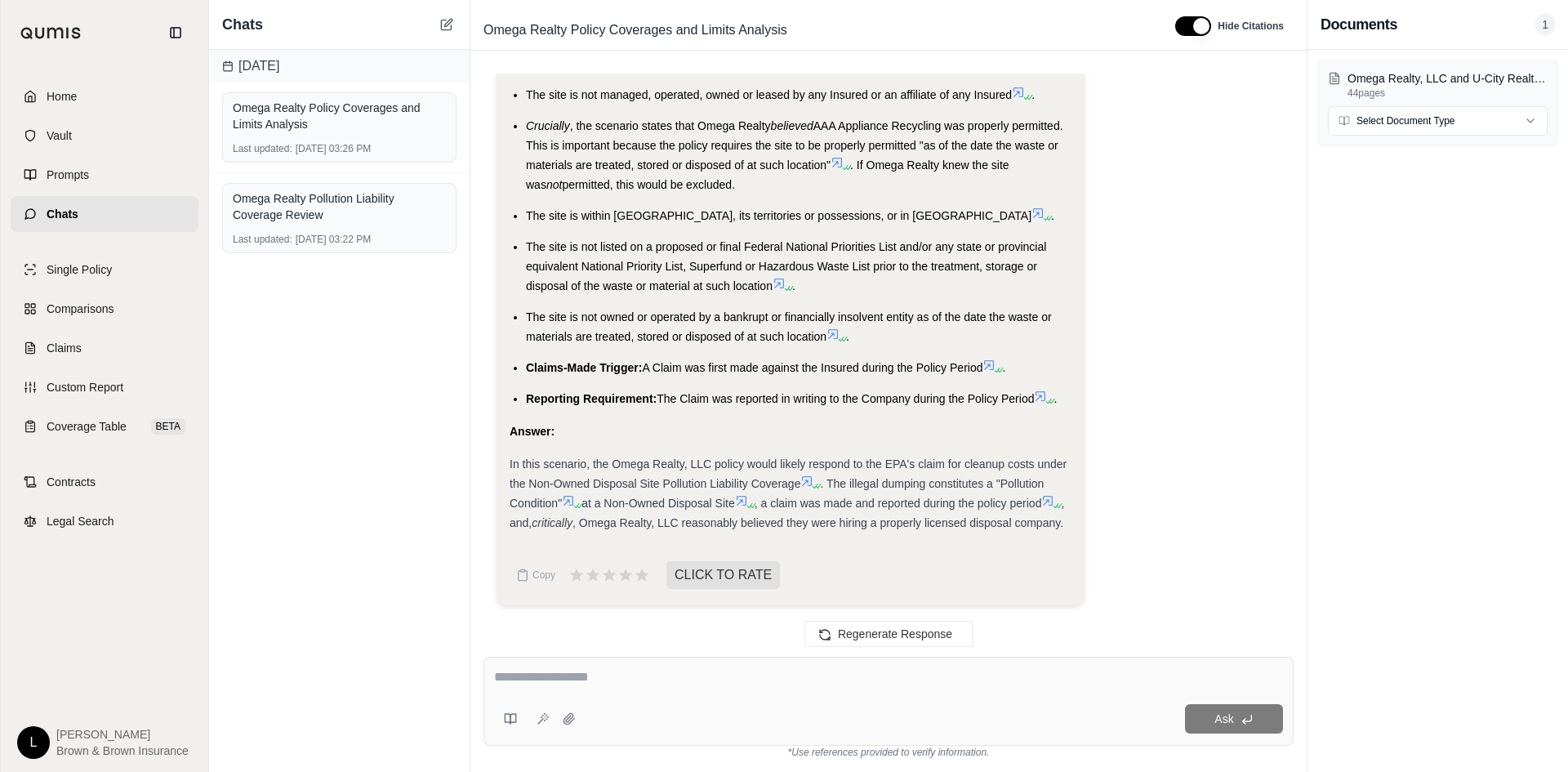
click at [678, 659] on div "Ask" at bounding box center [888, 702] width 811 height 89
type textarea "**********"
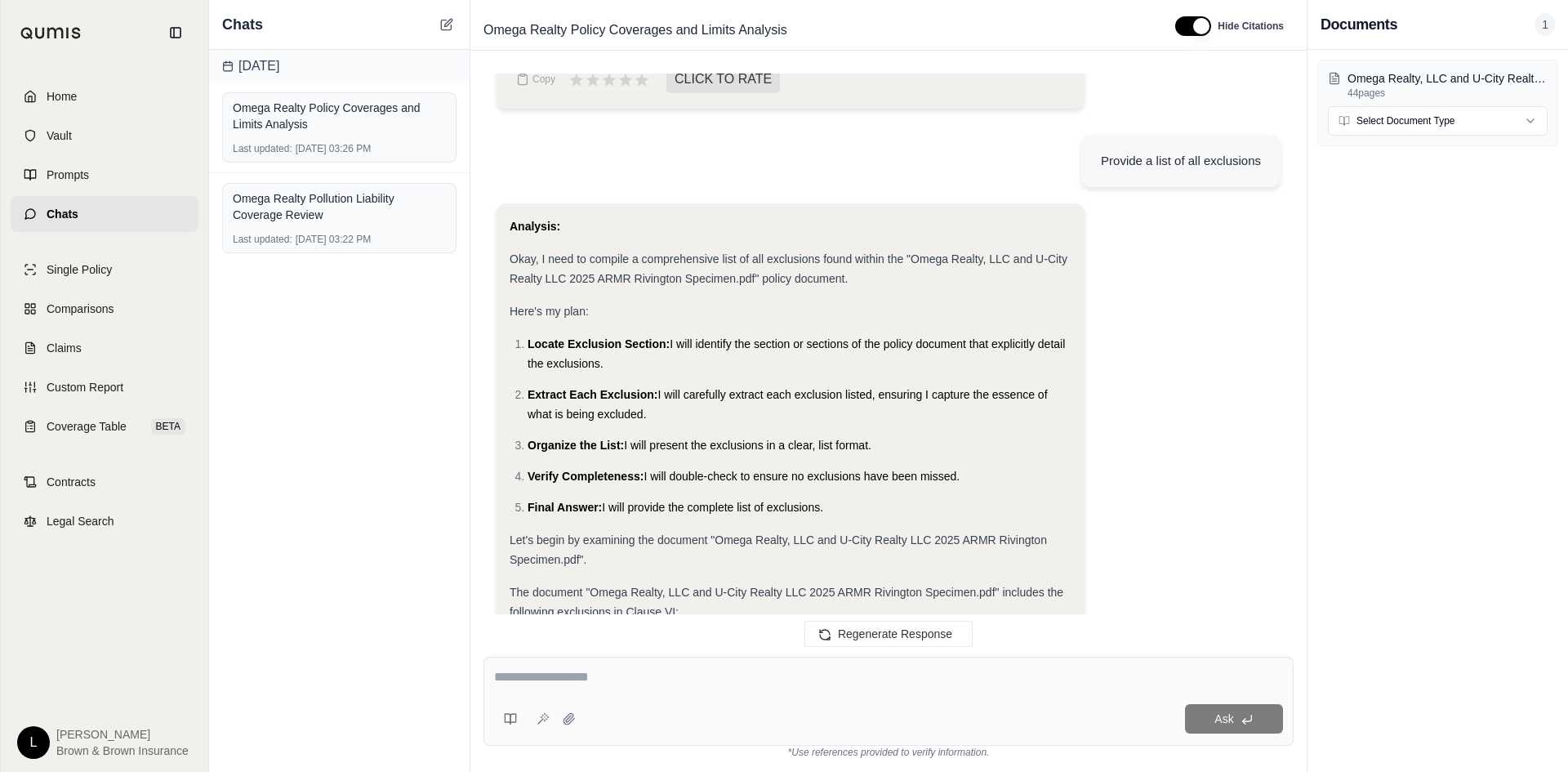
scroll to position [865, 0]
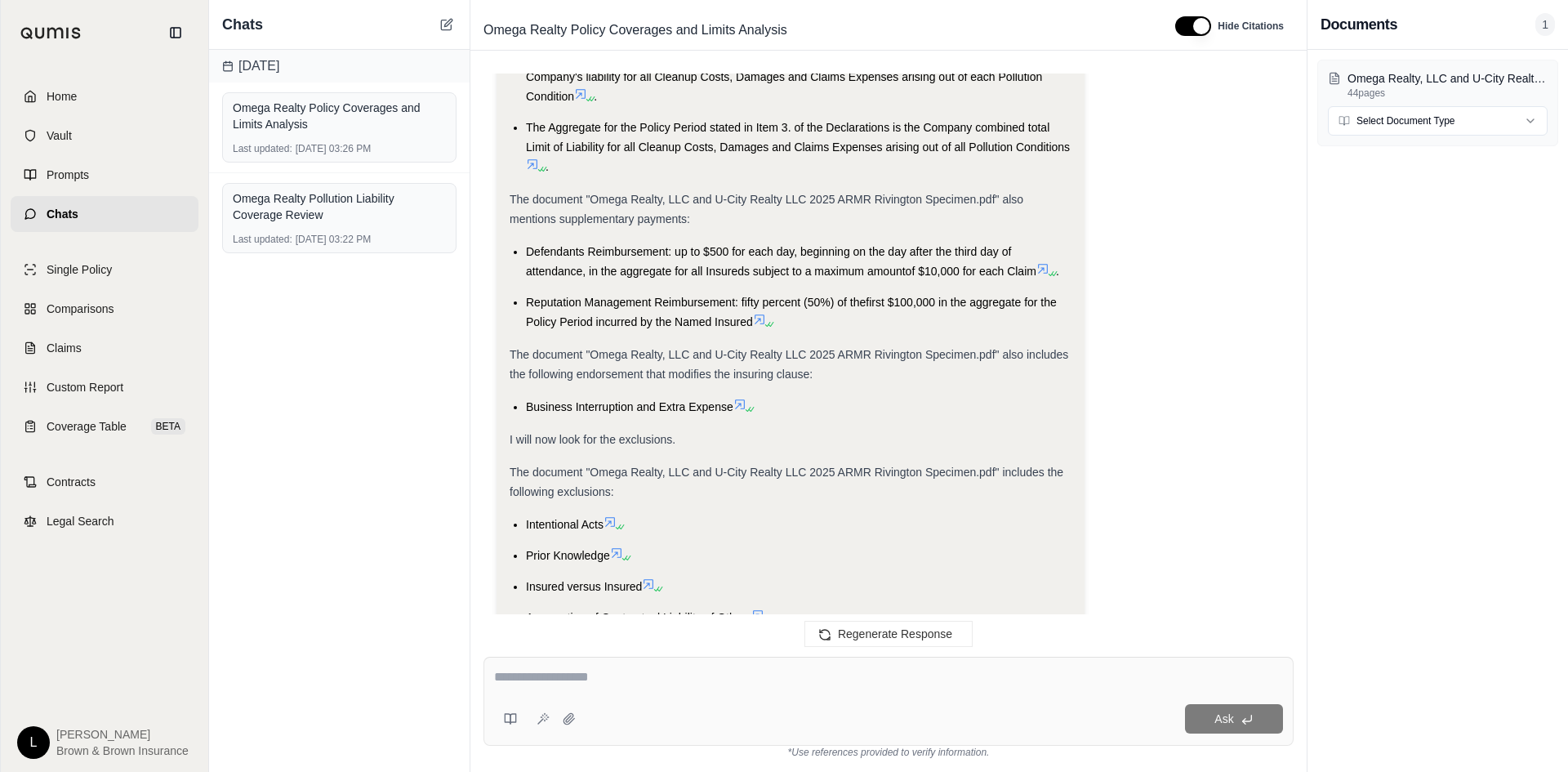
drag, startPoint x: 936, startPoint y: 532, endPoint x: 878, endPoint y: 209, distance: 328.2
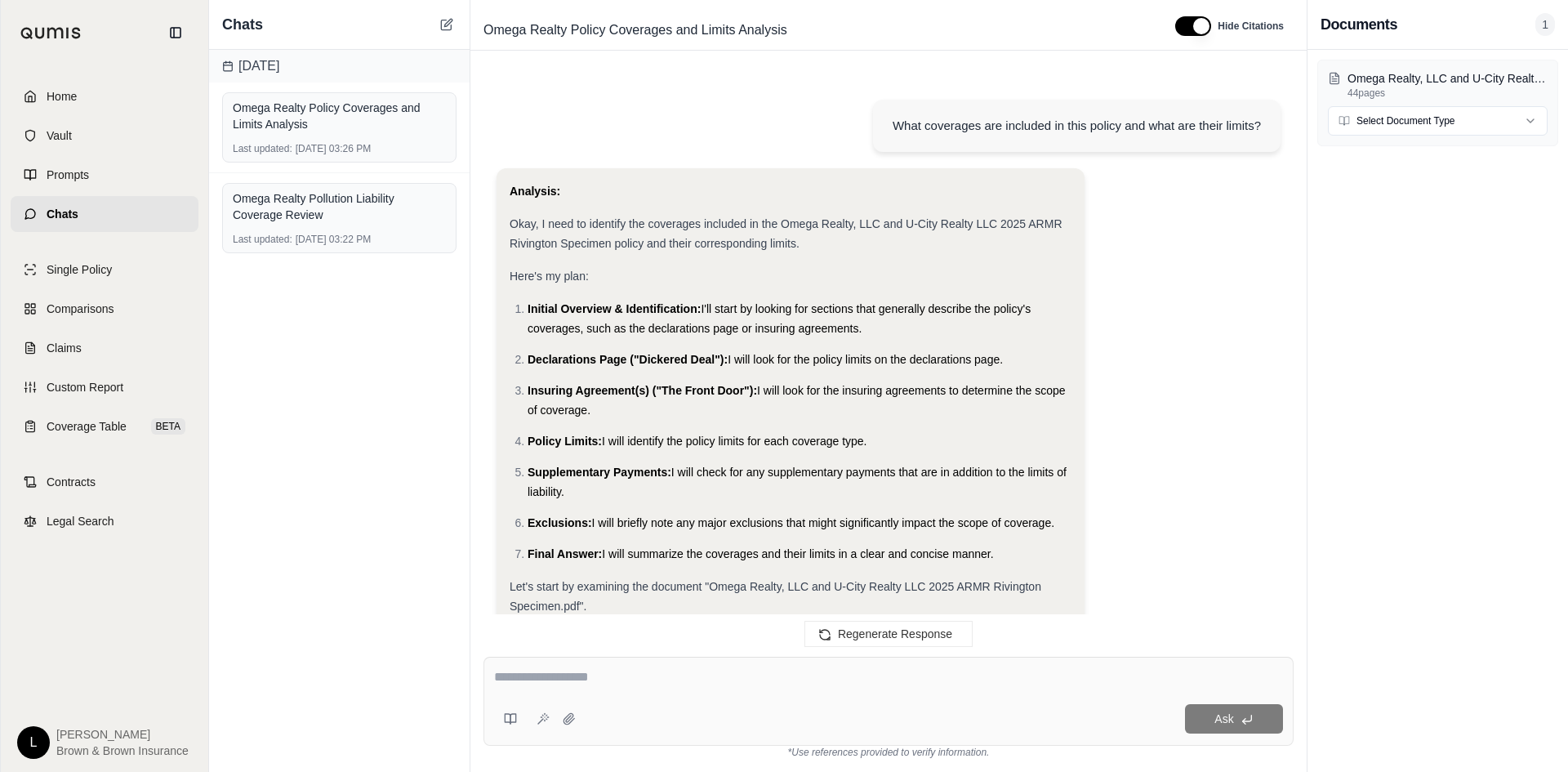
drag, startPoint x: 895, startPoint y: 461, endPoint x: 830, endPoint y: 93, distance: 373.7
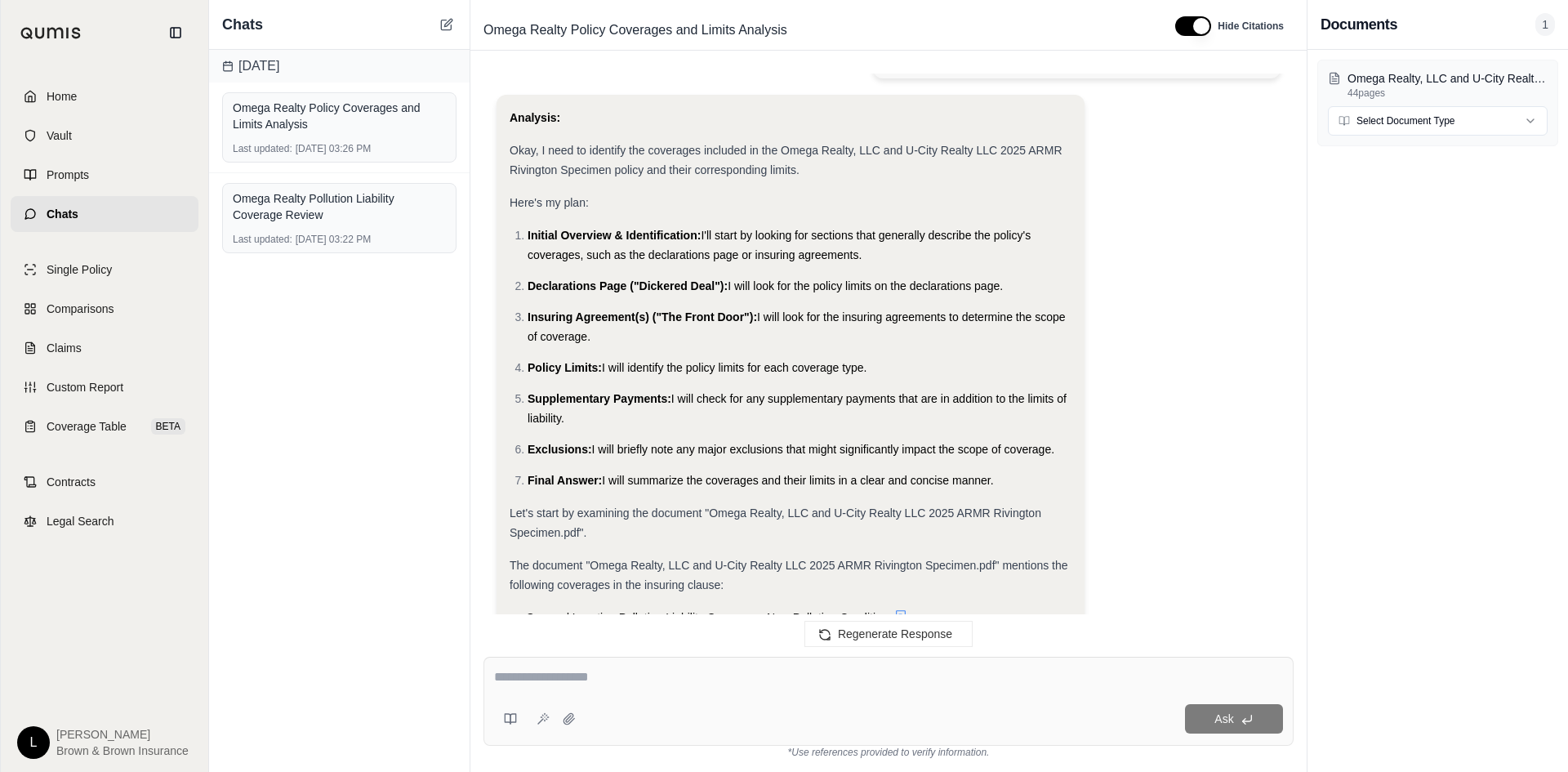
drag, startPoint x: 820, startPoint y: 209, endPoint x: 817, endPoint y: 264, distance: 55.1
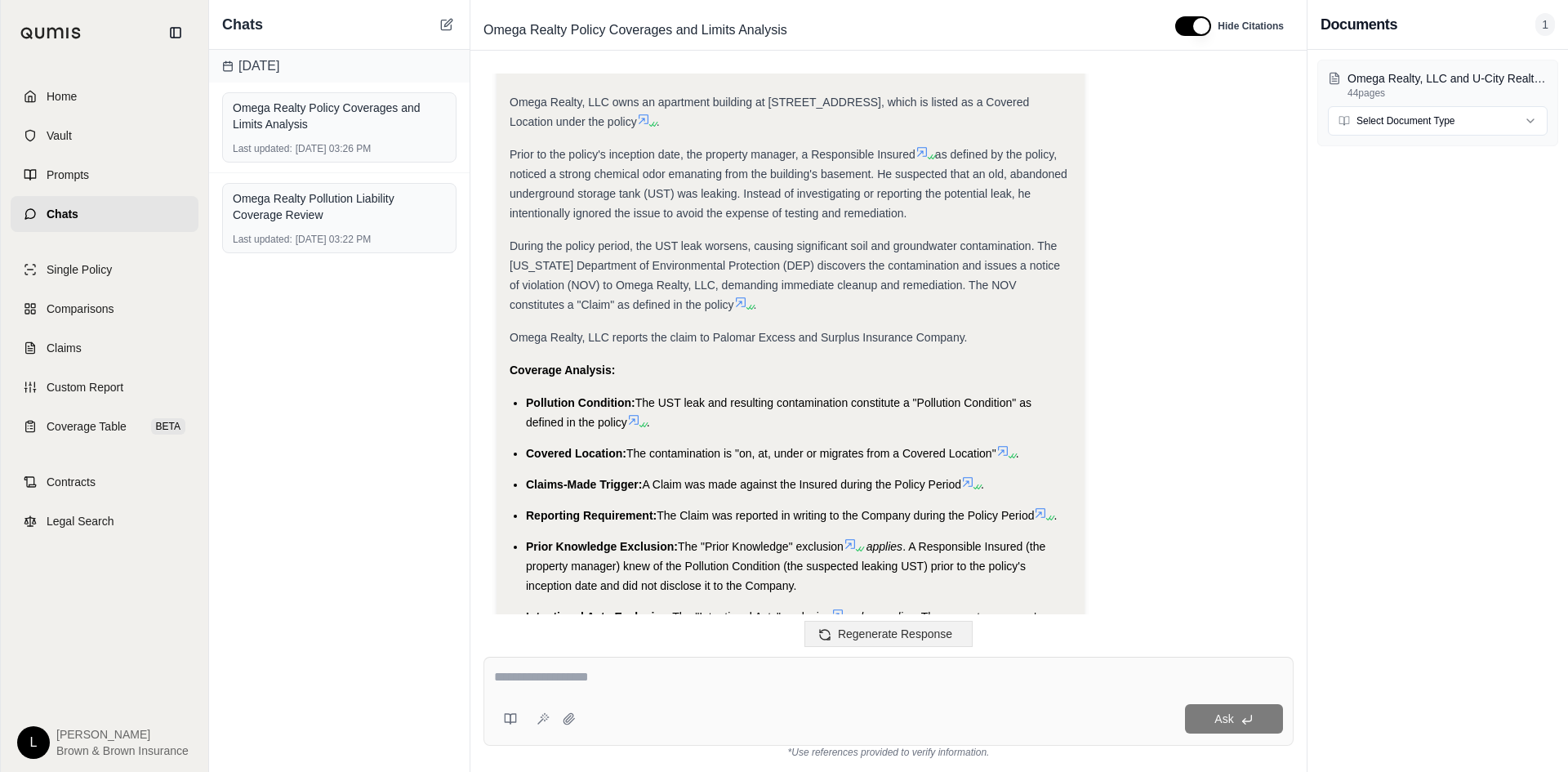
scroll to position [11721, 0]
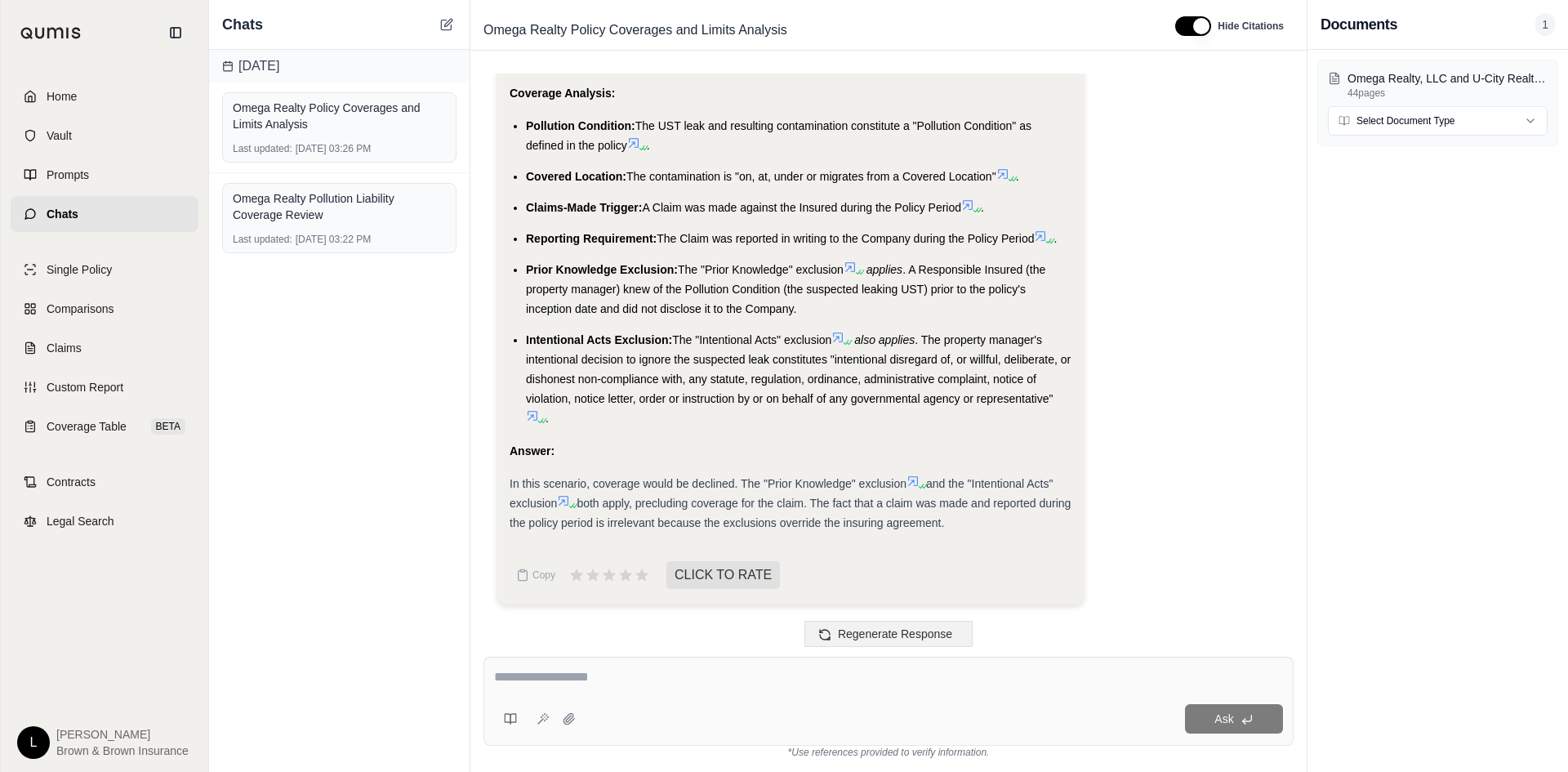
drag, startPoint x: 838, startPoint y: 284, endPoint x: 838, endPoint y: 642, distance: 358.0
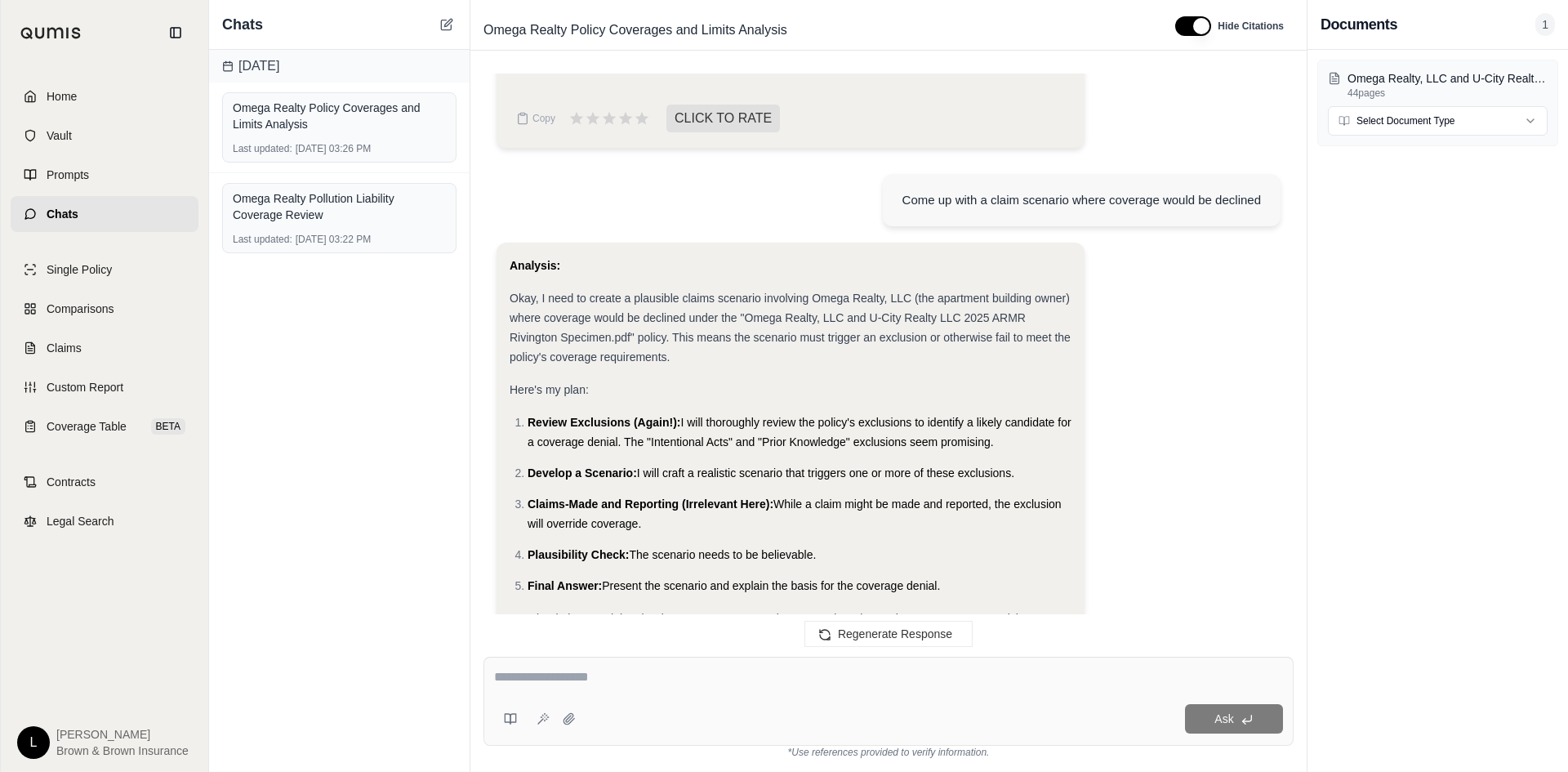
scroll to position [10821, 0]
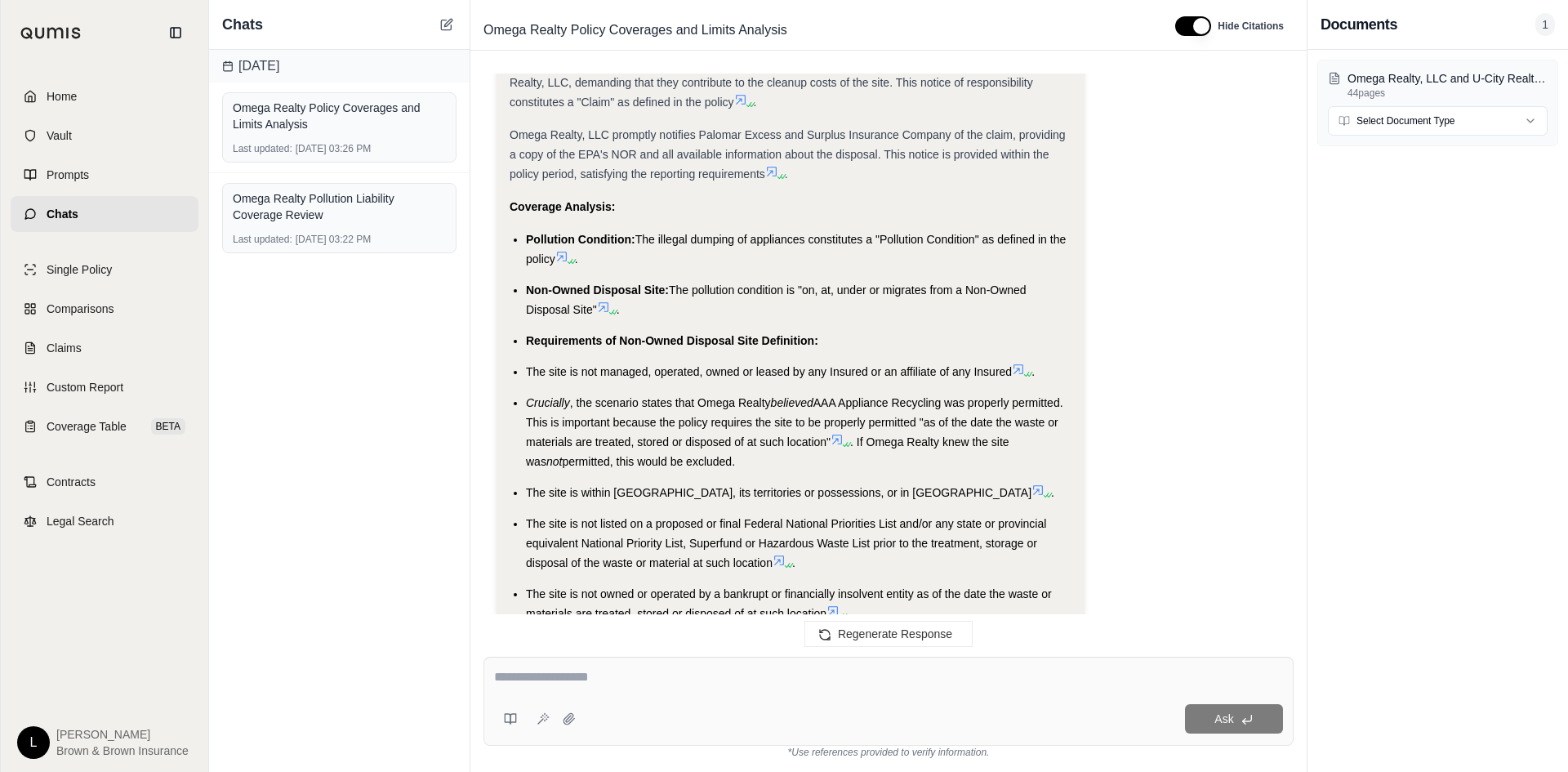
drag, startPoint x: 772, startPoint y: 481, endPoint x: 771, endPoint y: 336, distance: 145.0
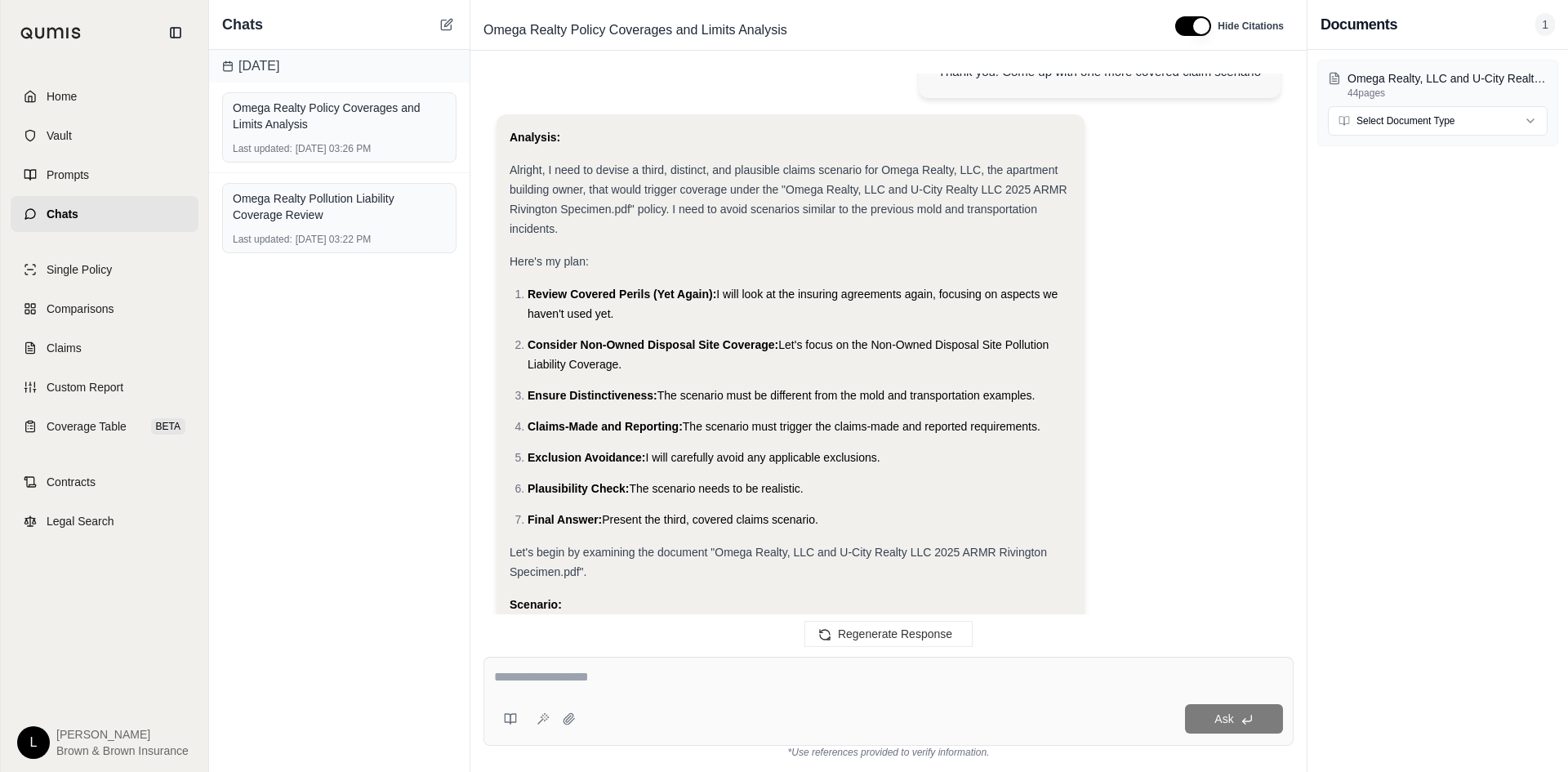
drag, startPoint x: 814, startPoint y: 443, endPoint x: 812, endPoint y: 393, distance: 50.0
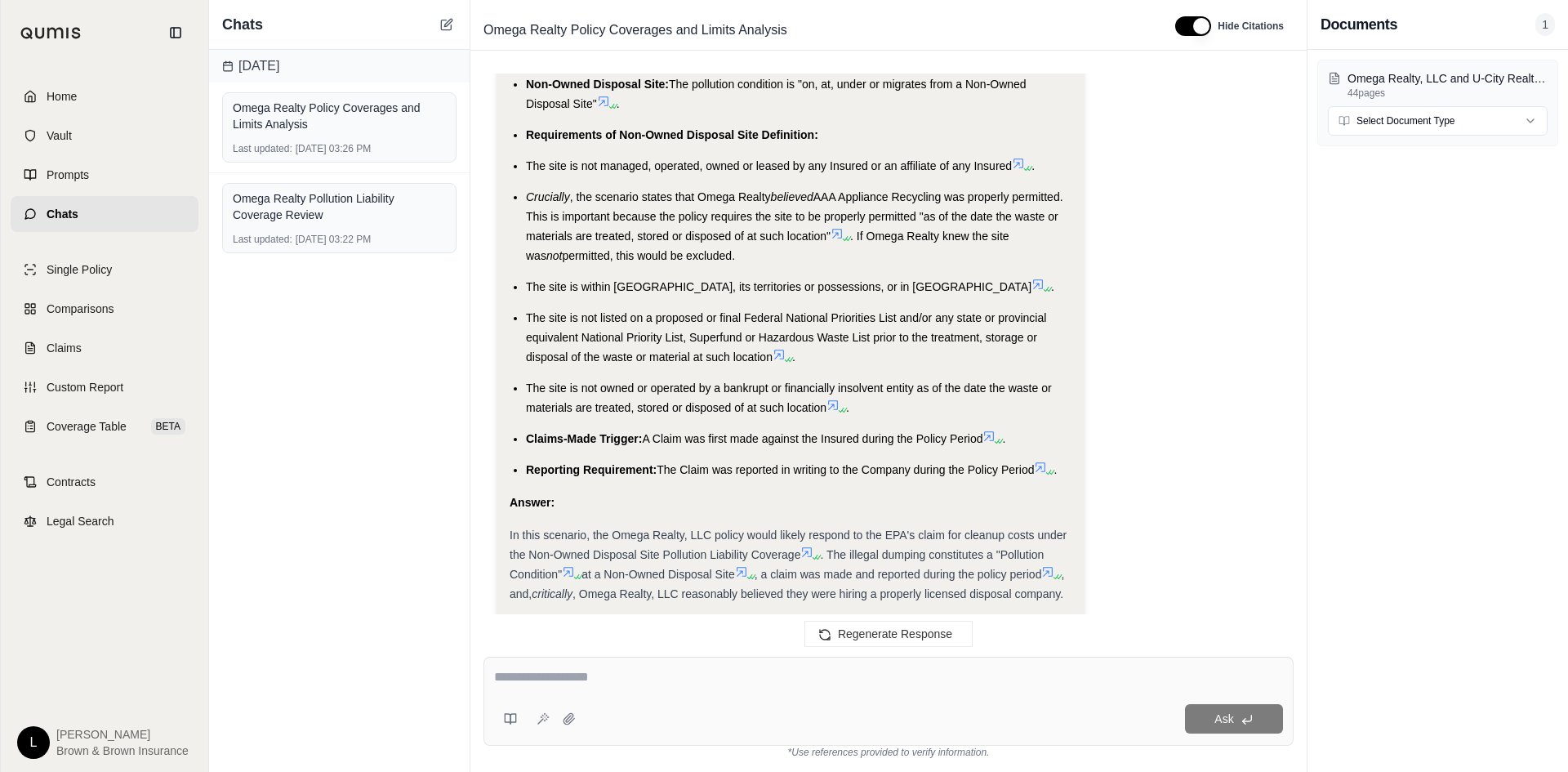
scroll to position [11721, 0]
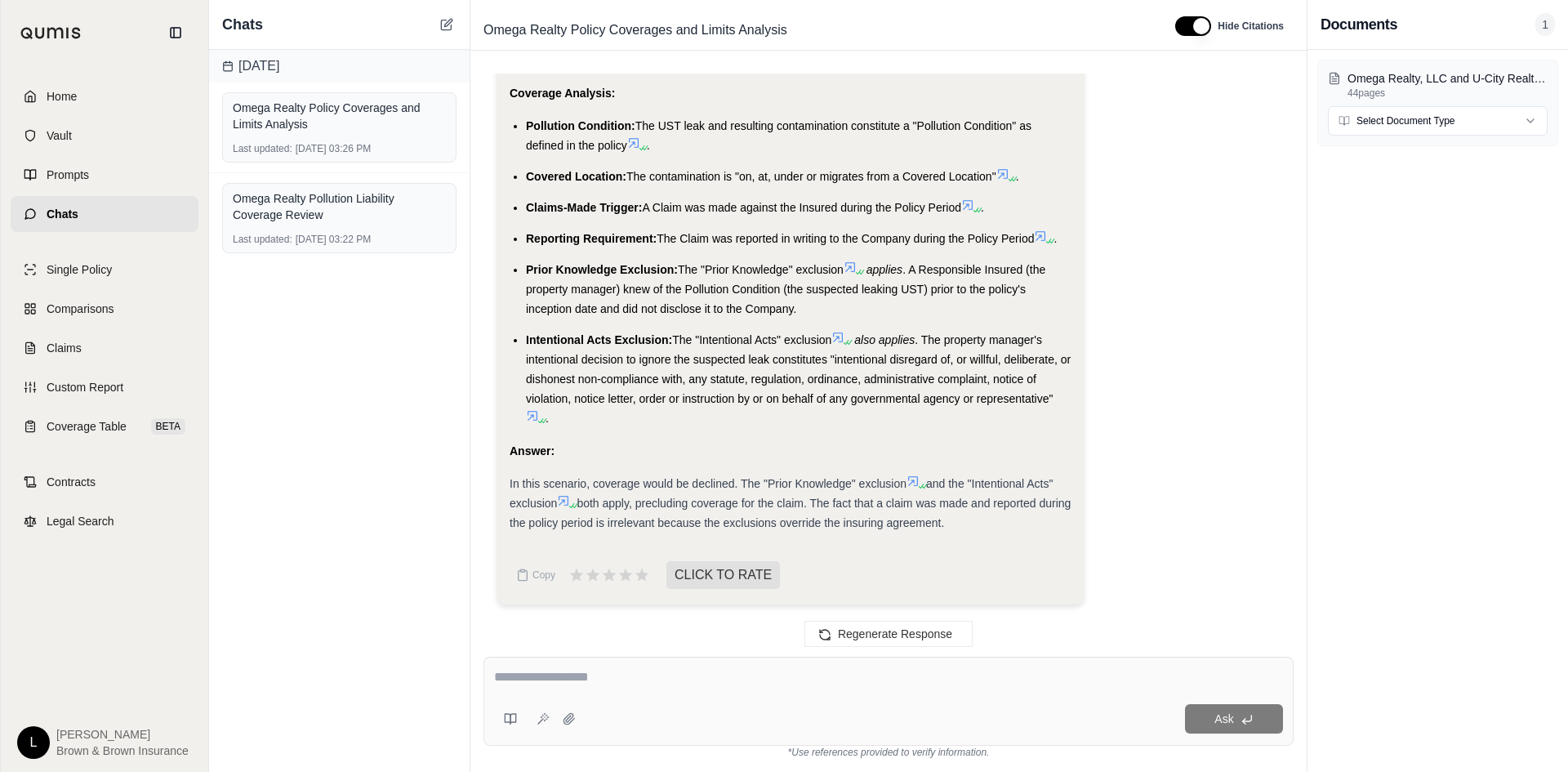
drag, startPoint x: 799, startPoint y: 338, endPoint x: 816, endPoint y: 783, distance: 445.3
drag, startPoint x: 671, startPoint y: 485, endPoint x: 1047, endPoint y: 524, distance: 378.0
click at [1047, 524] on div "In this scenario, coverage would be declined. The "Prior Knowledge" exclusion a…" at bounding box center [791, 503] width 562 height 59
drag, startPoint x: 997, startPoint y: 529, endPoint x: 512, endPoint y: 456, distance: 490.5
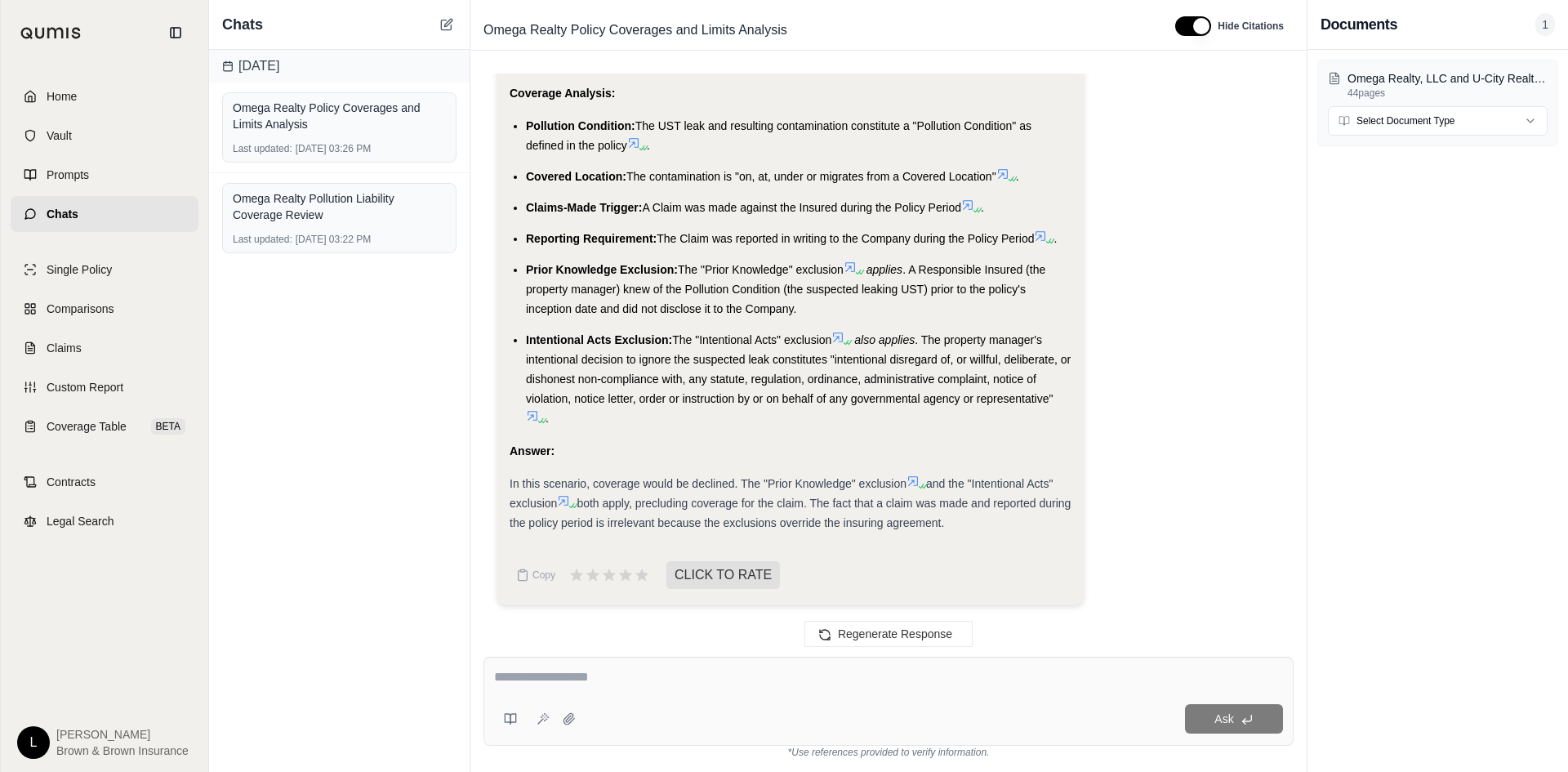
click at [512, 456] on strong "Answer:" at bounding box center [532, 451] width 44 height 13
drag, startPoint x: 509, startPoint y: 455, endPoint x: 1146, endPoint y: 516, distance: 639.9
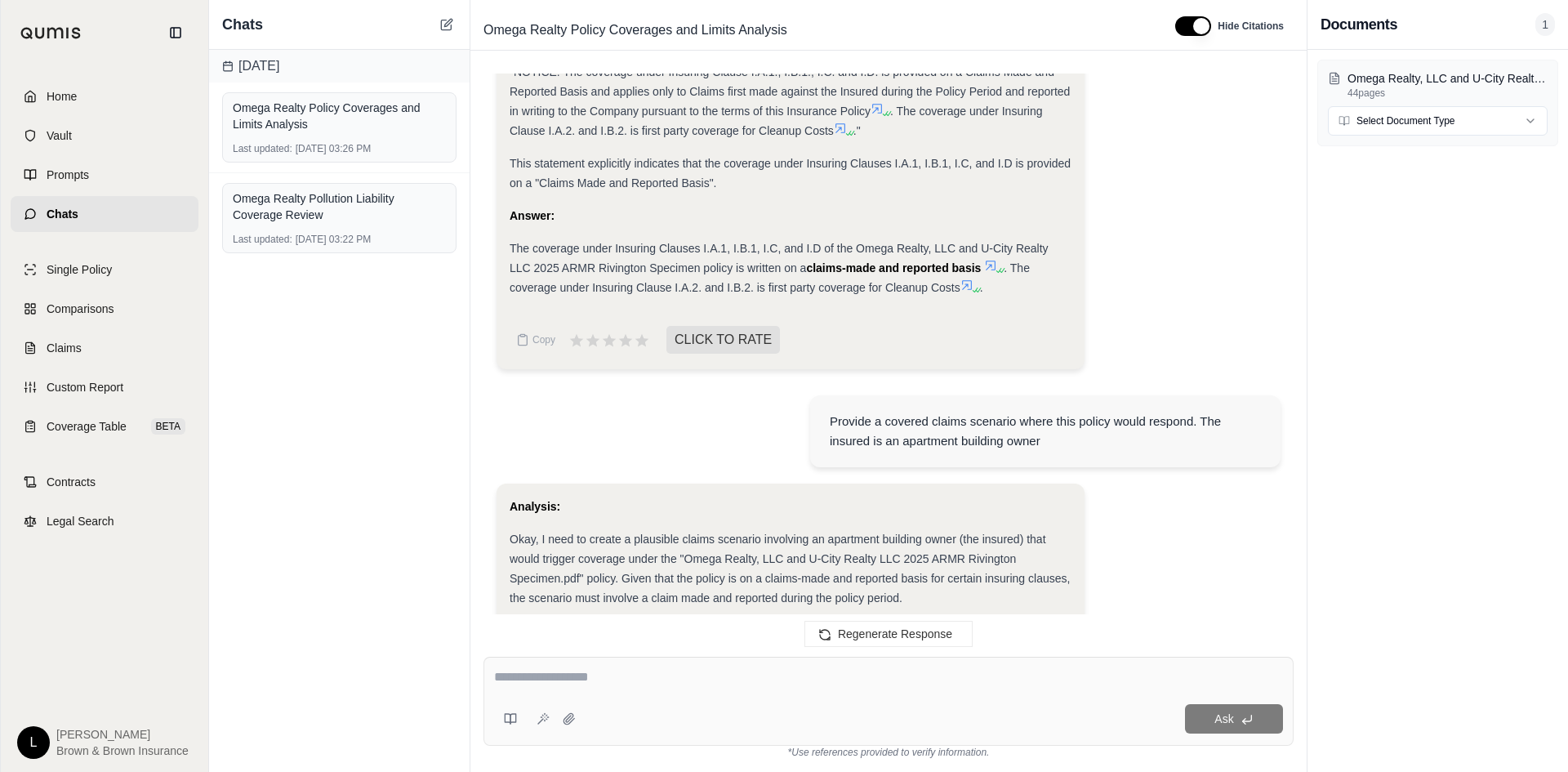
drag, startPoint x: 723, startPoint y: 534, endPoint x: 711, endPoint y: 368, distance: 166.4
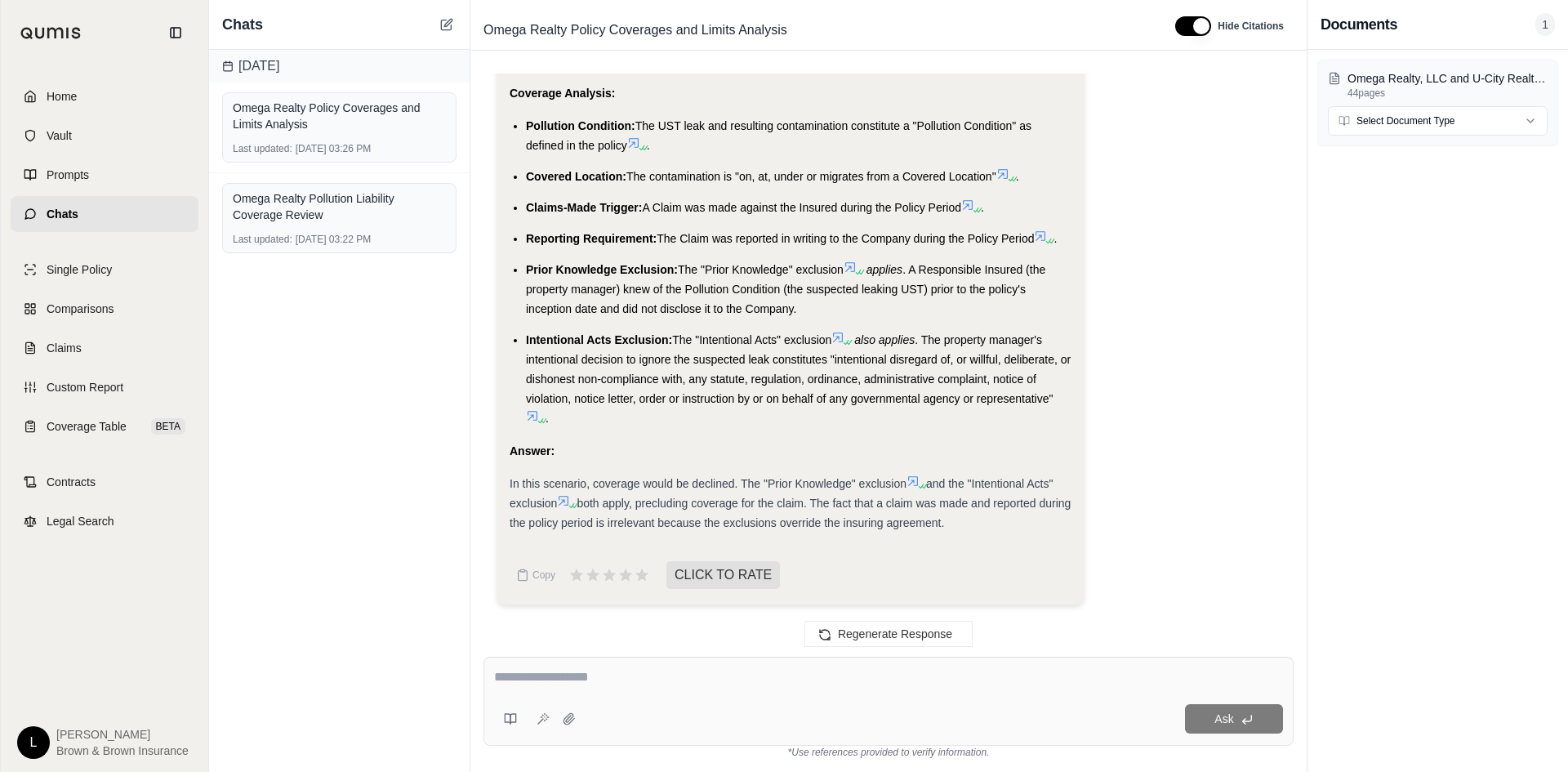
drag, startPoint x: 769, startPoint y: 475, endPoint x: 764, endPoint y: 607, distance: 132.1
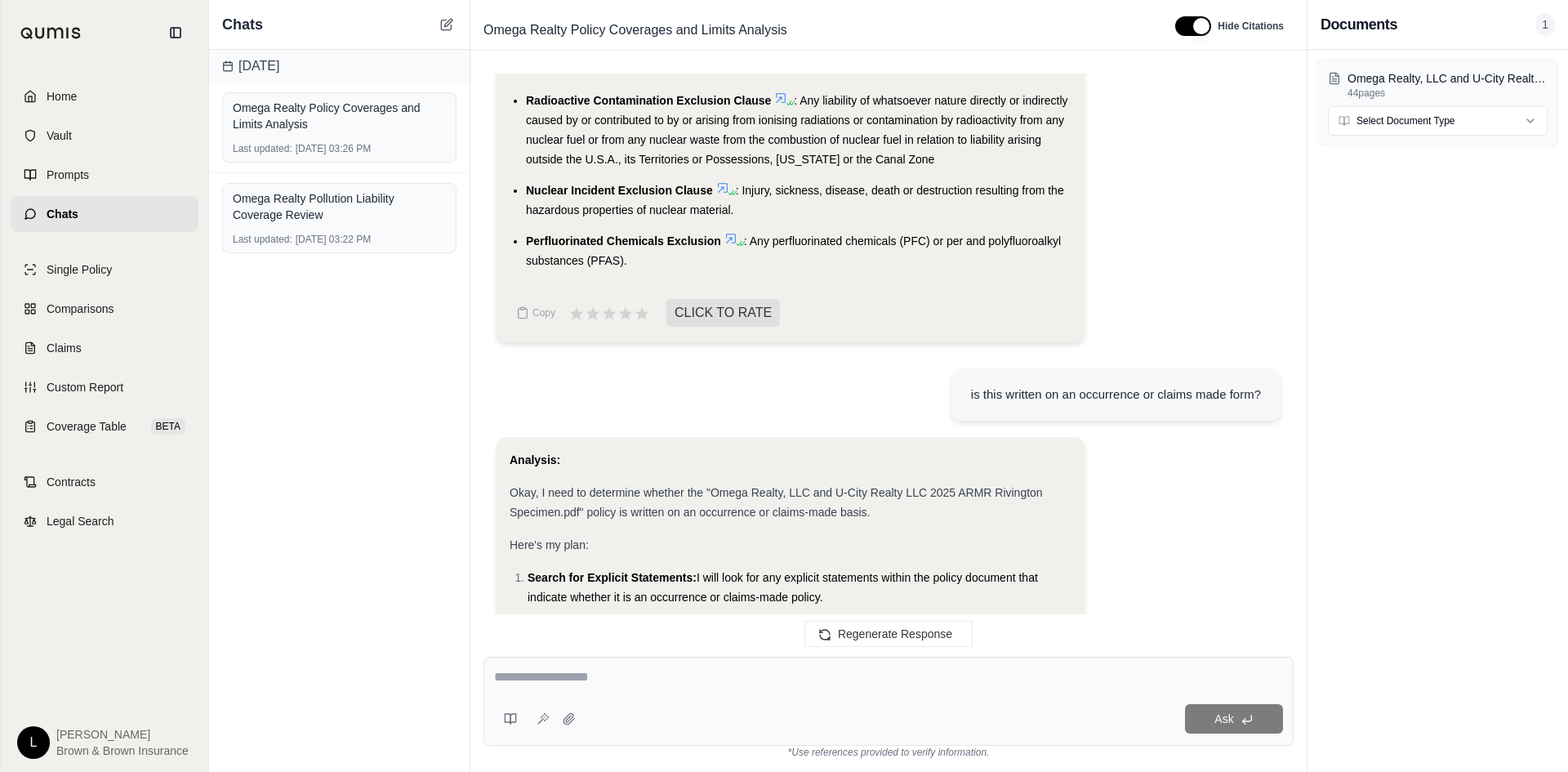
drag, startPoint x: 733, startPoint y: 534, endPoint x: 721, endPoint y: 246, distance: 288.2
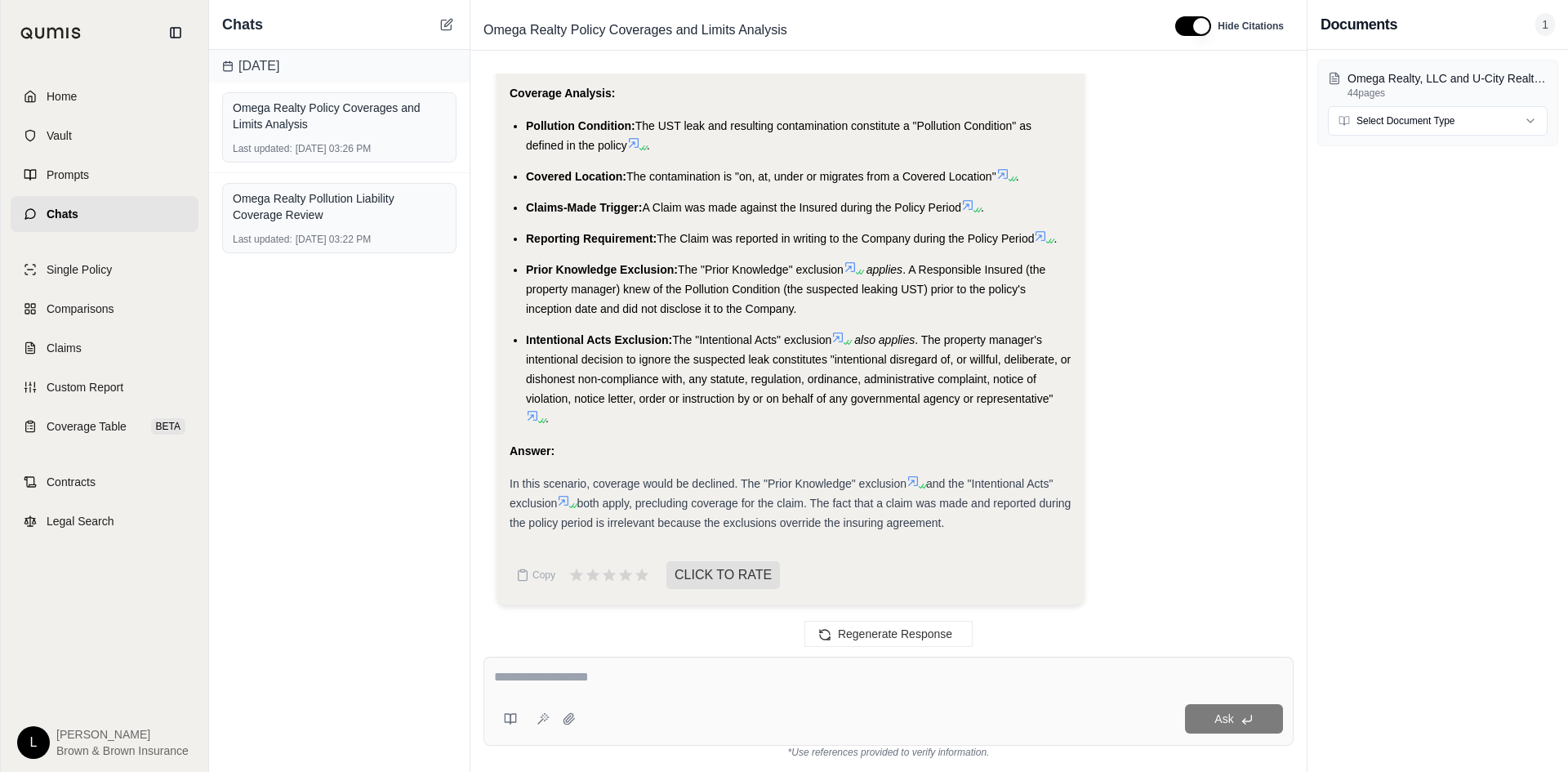
drag, startPoint x: 701, startPoint y: 188, endPoint x: 740, endPoint y: 811, distance: 624.2
